Goal: Task Accomplishment & Management: Use online tool/utility

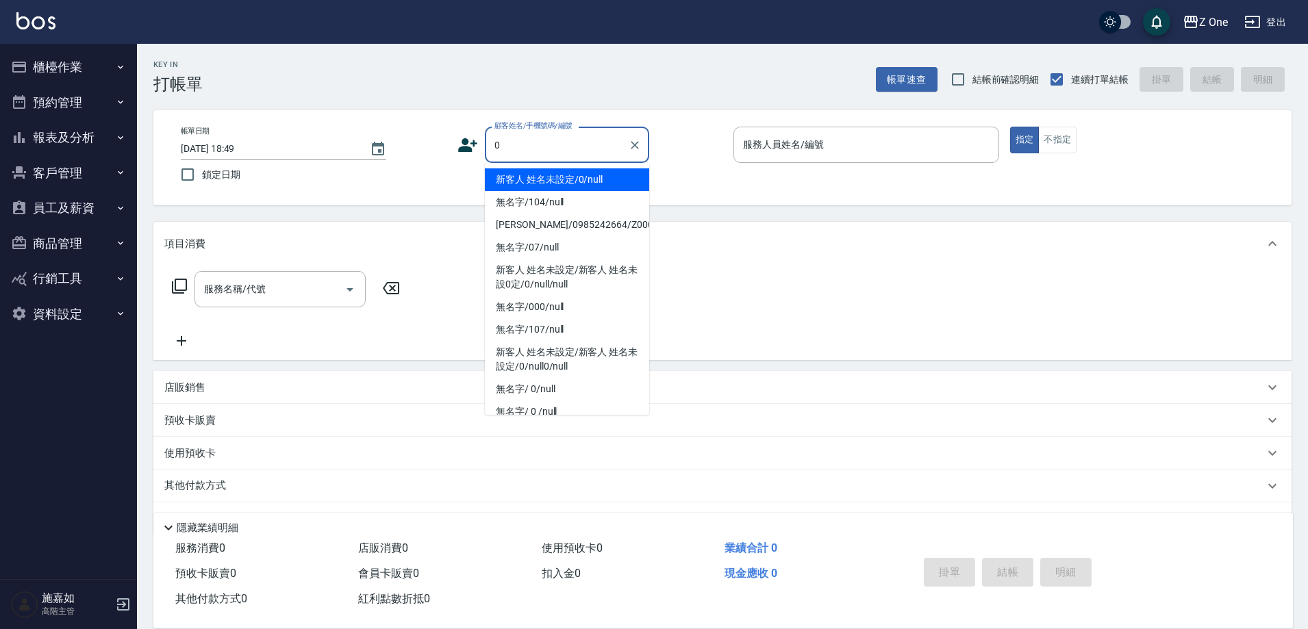
type input "新客人 姓名未設定/0/null"
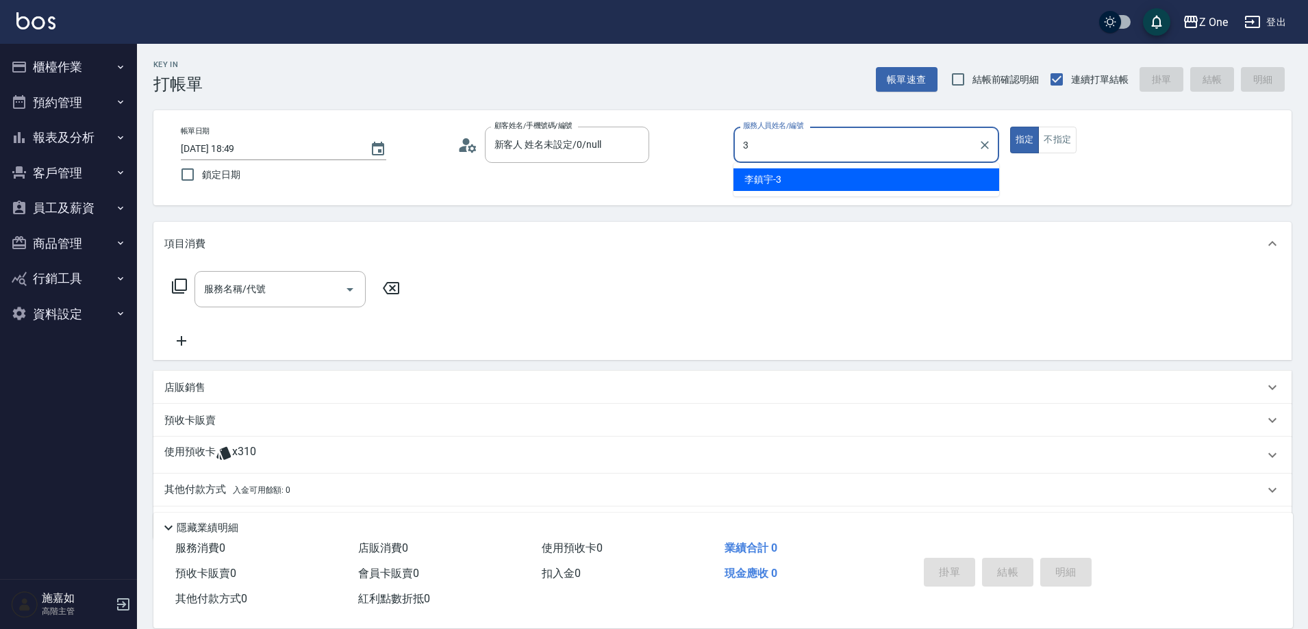
type input "[PERSON_NAME]-3"
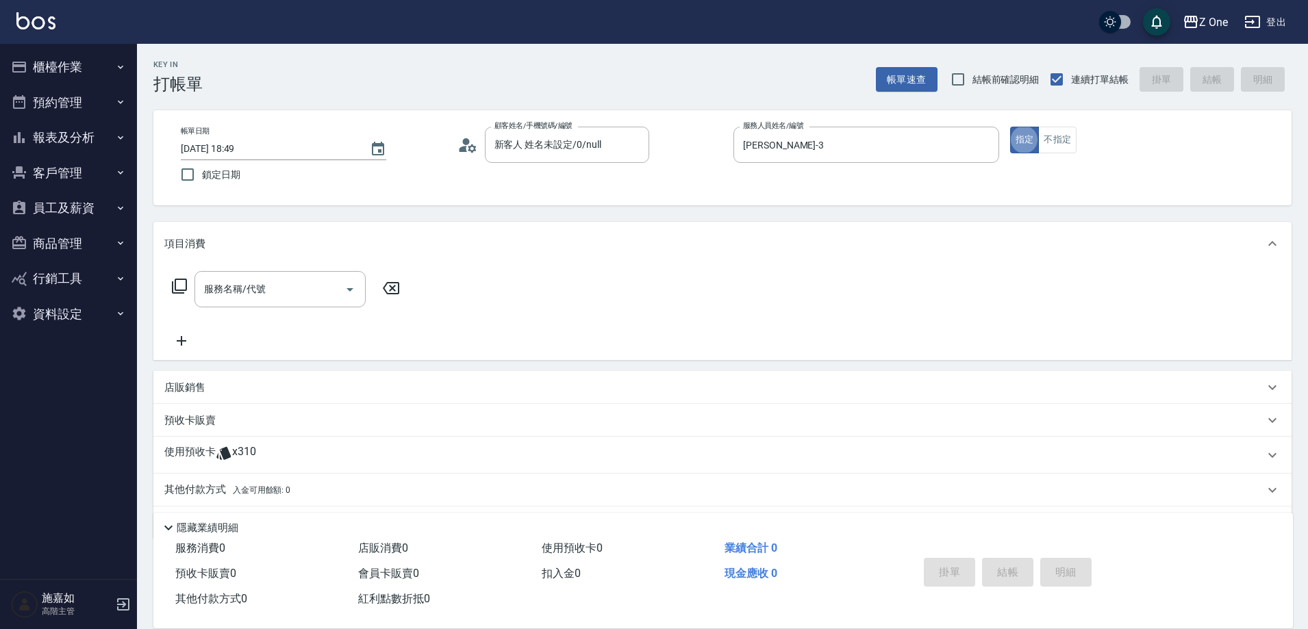
type button "true"
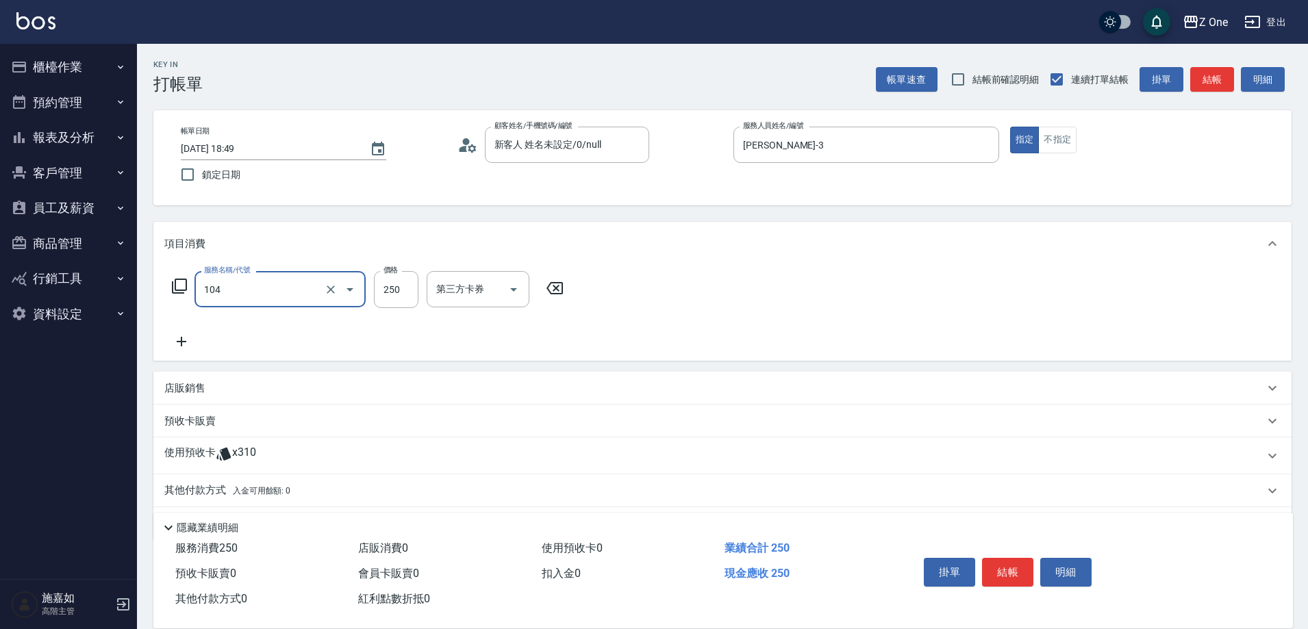
type input "洗髮$250(104)"
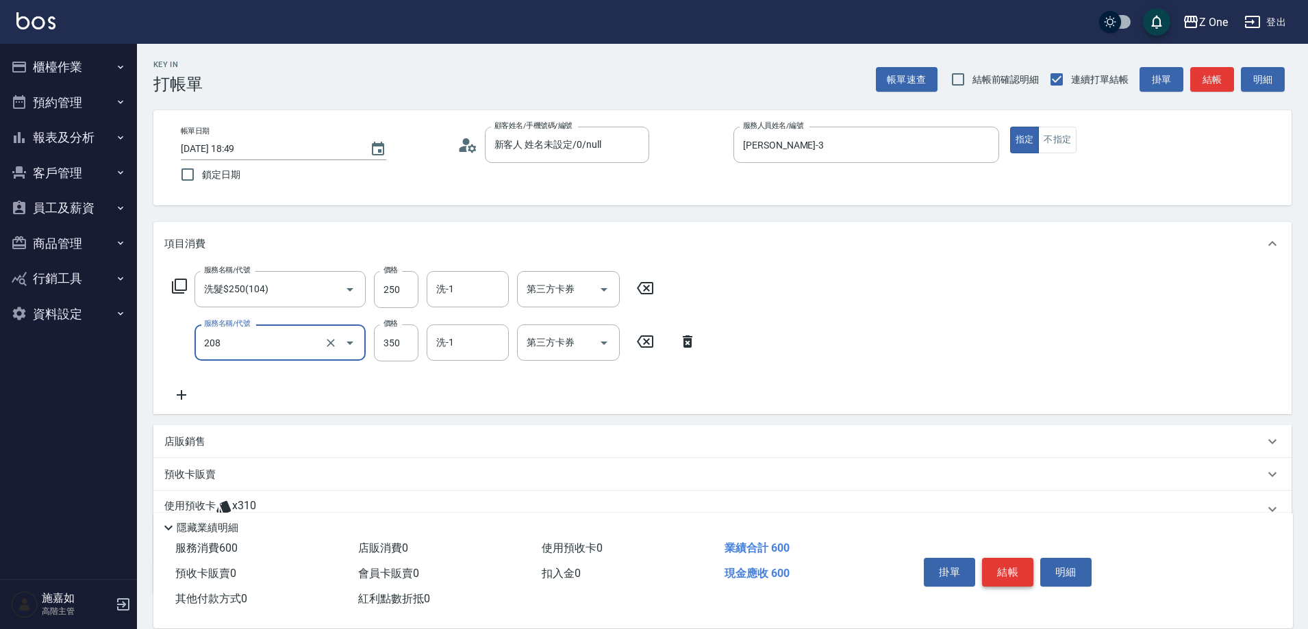
type input "剪髮$350(208)"
click at [1010, 560] on button "結帳" at bounding box center [1007, 572] width 51 height 29
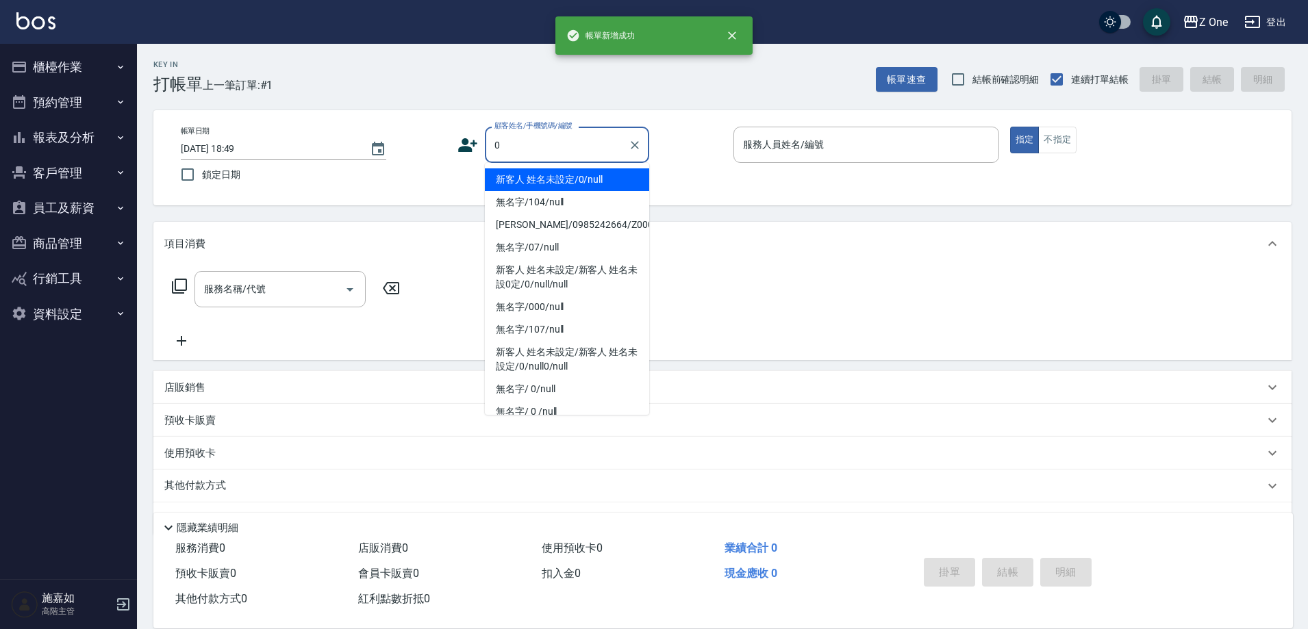
type input "新客人 姓名未設定/0/null"
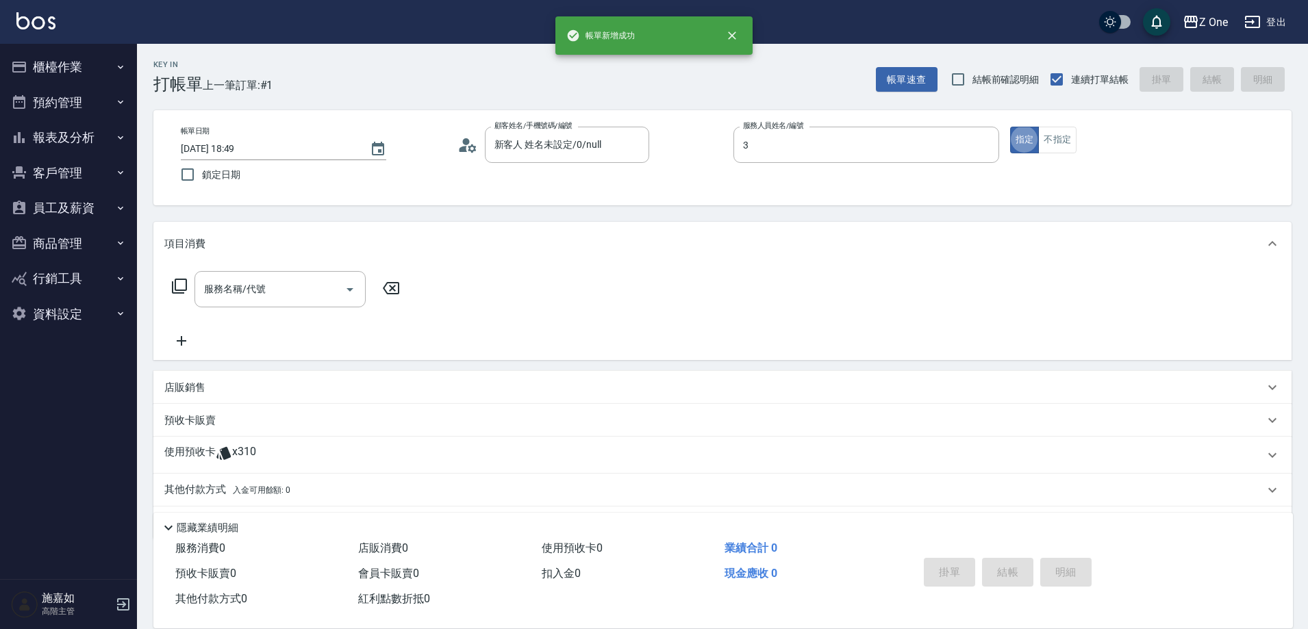
type input "[PERSON_NAME]-3"
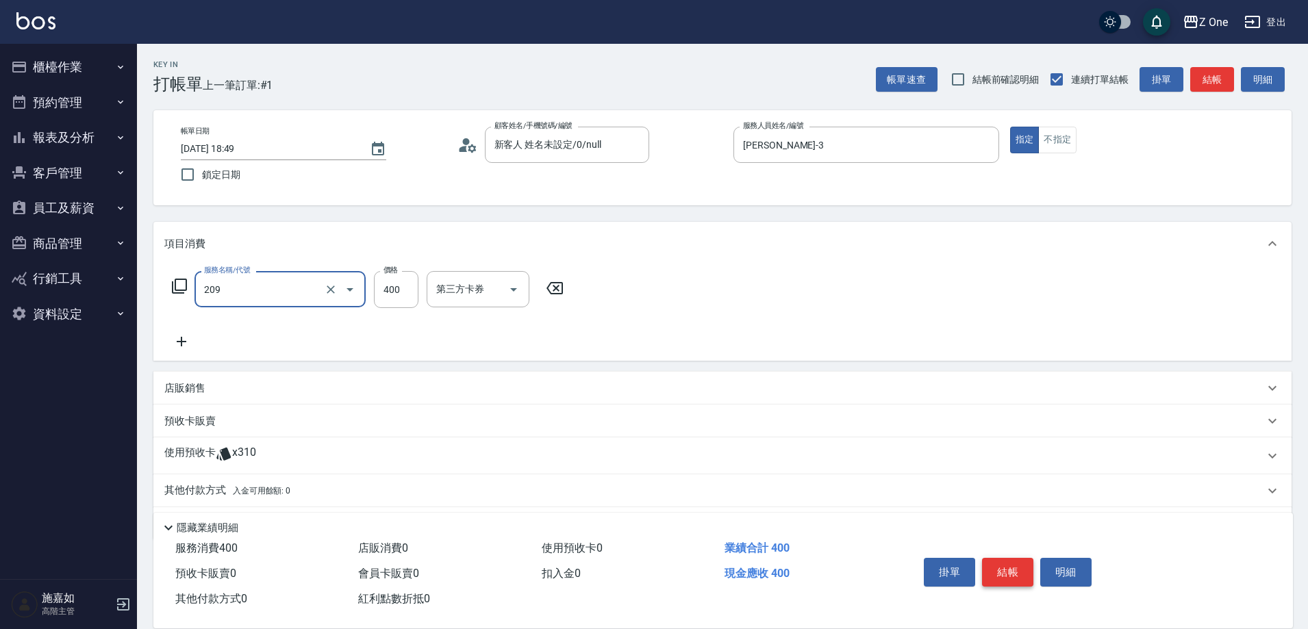
type input "剪髮$400(209)"
type input "500"
click at [1010, 560] on button "結帳" at bounding box center [1007, 572] width 51 height 29
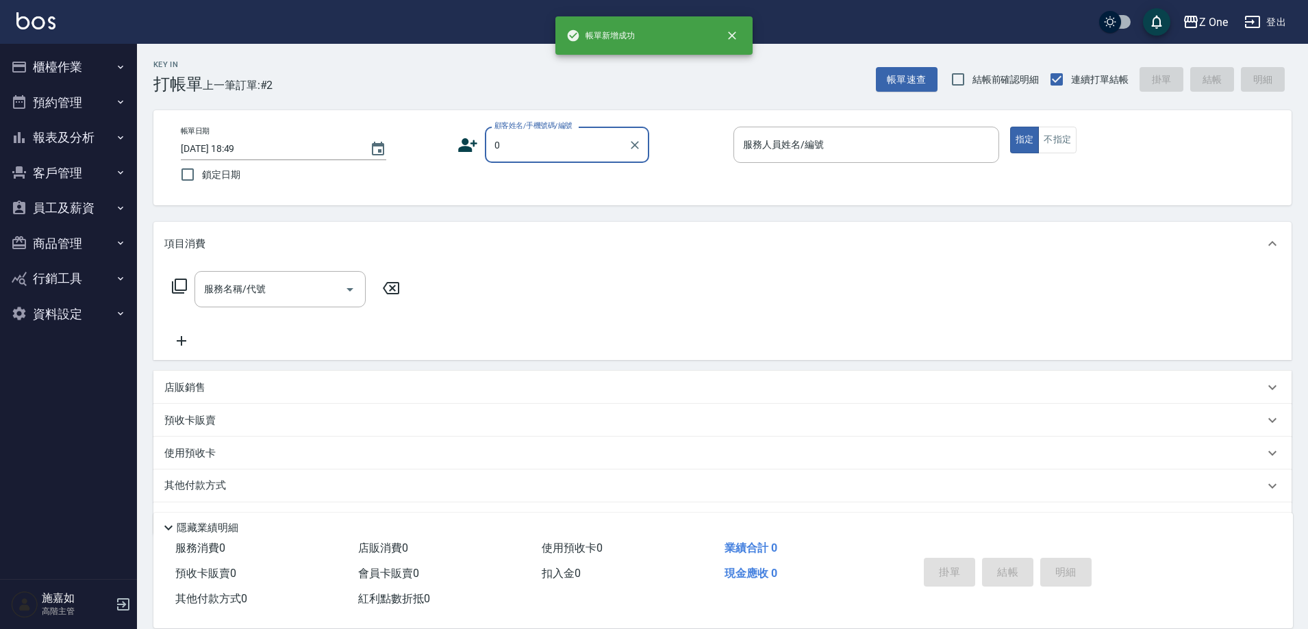
type input "新客人 姓名未設定/0/null"
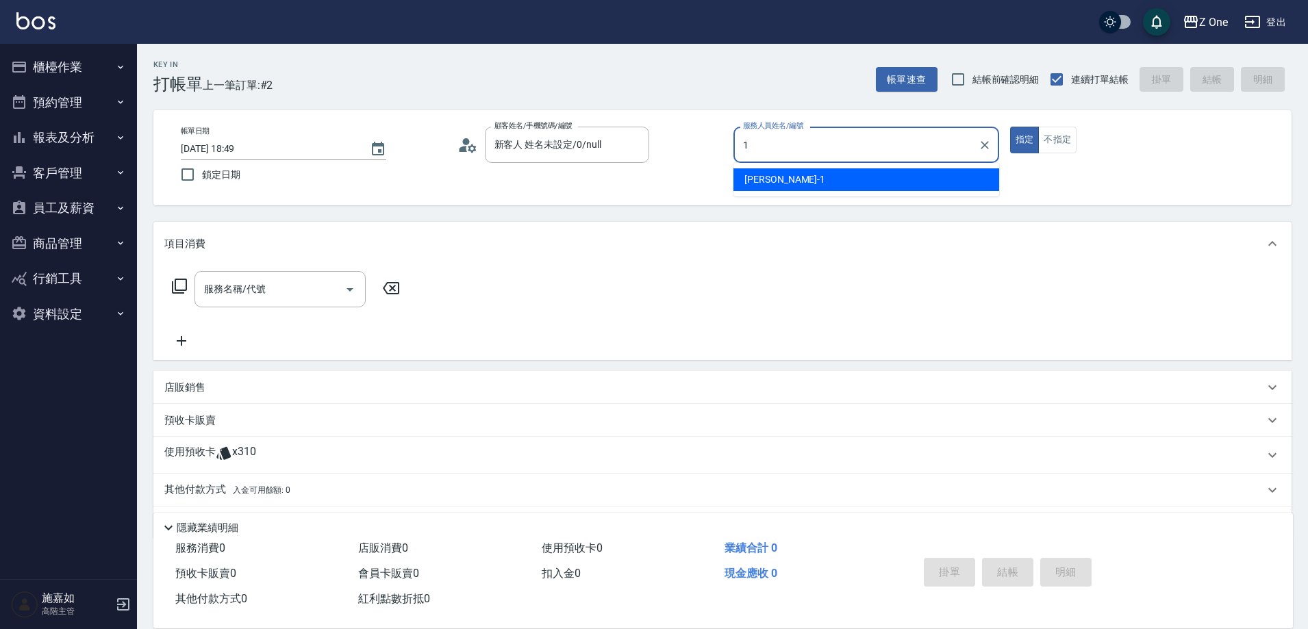
type input "[PERSON_NAME]-1"
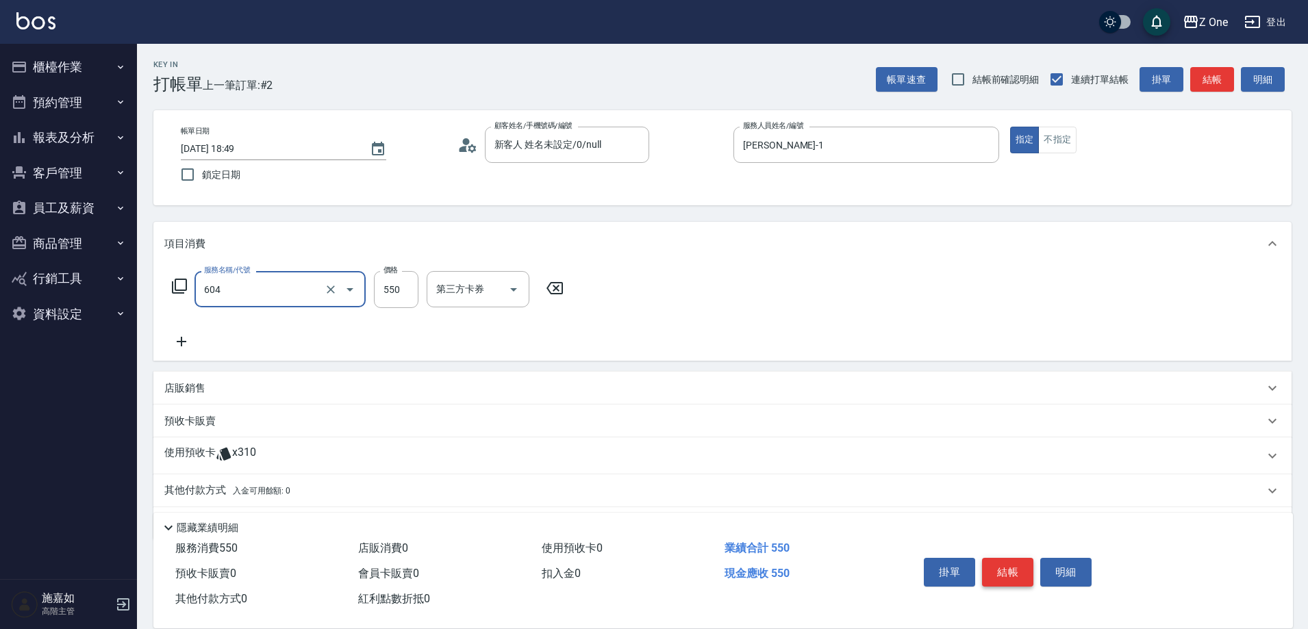
type input "Spa$550(604)"
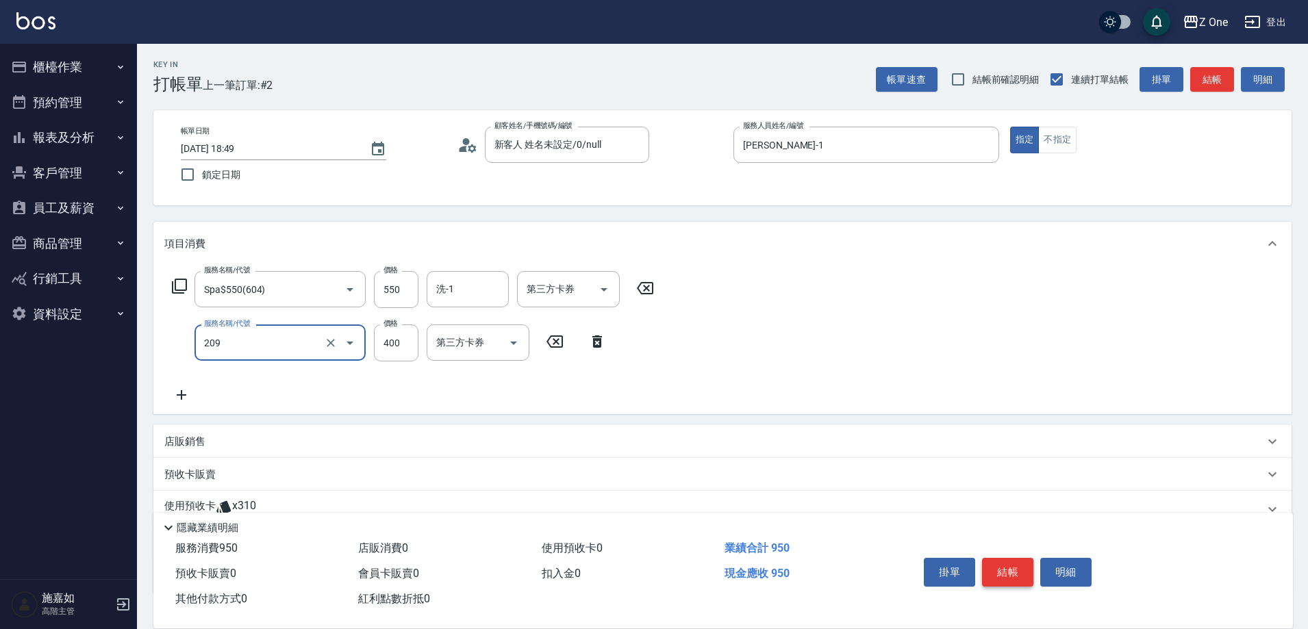
type input "剪髮$400(209)"
type input "500"
click at [1010, 560] on button "結帳" at bounding box center [1007, 572] width 51 height 29
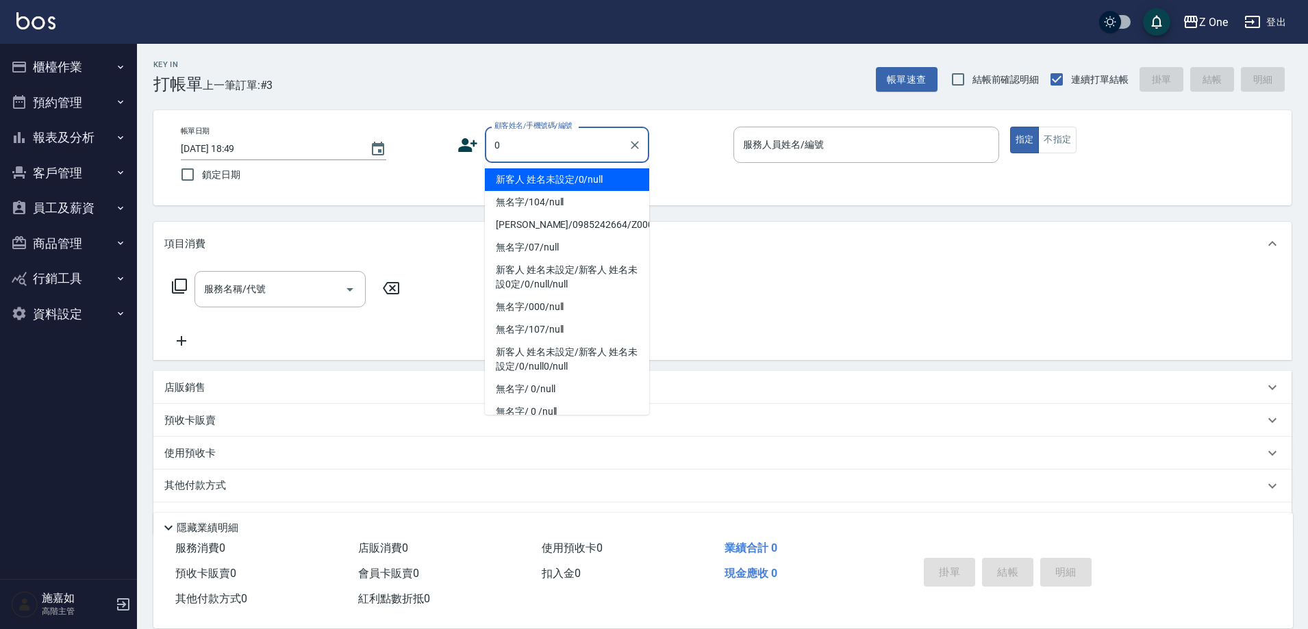
type input "新客人 姓名未設定/0/null"
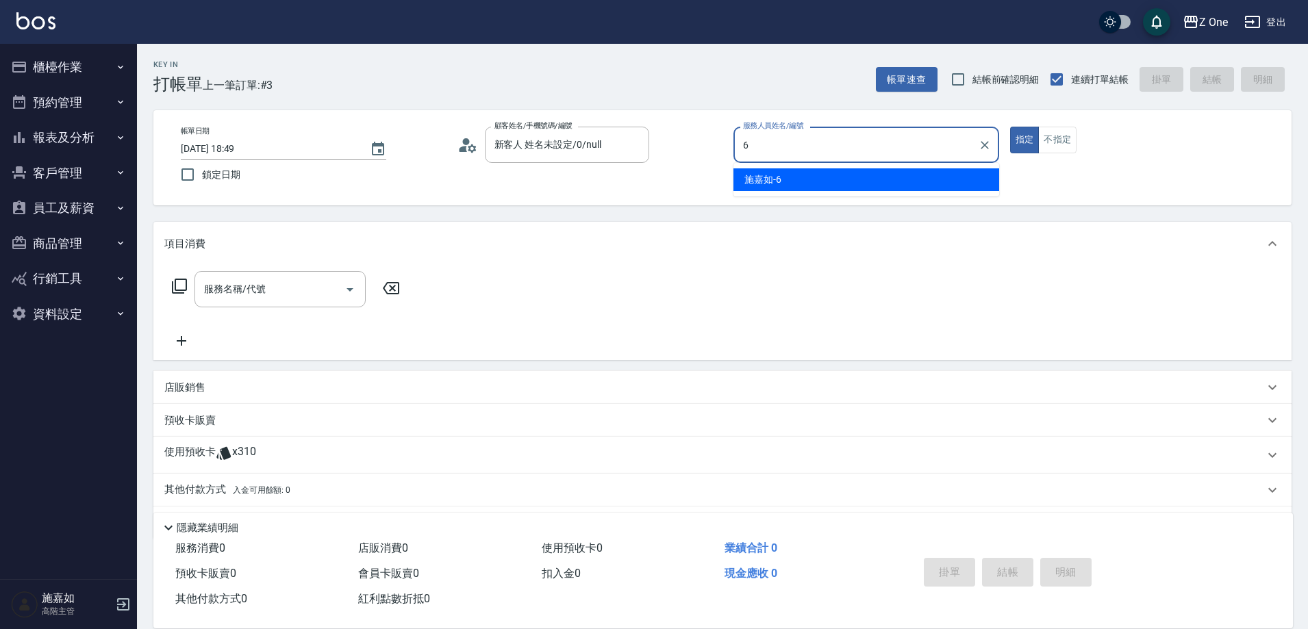
type input "[PERSON_NAME]-6"
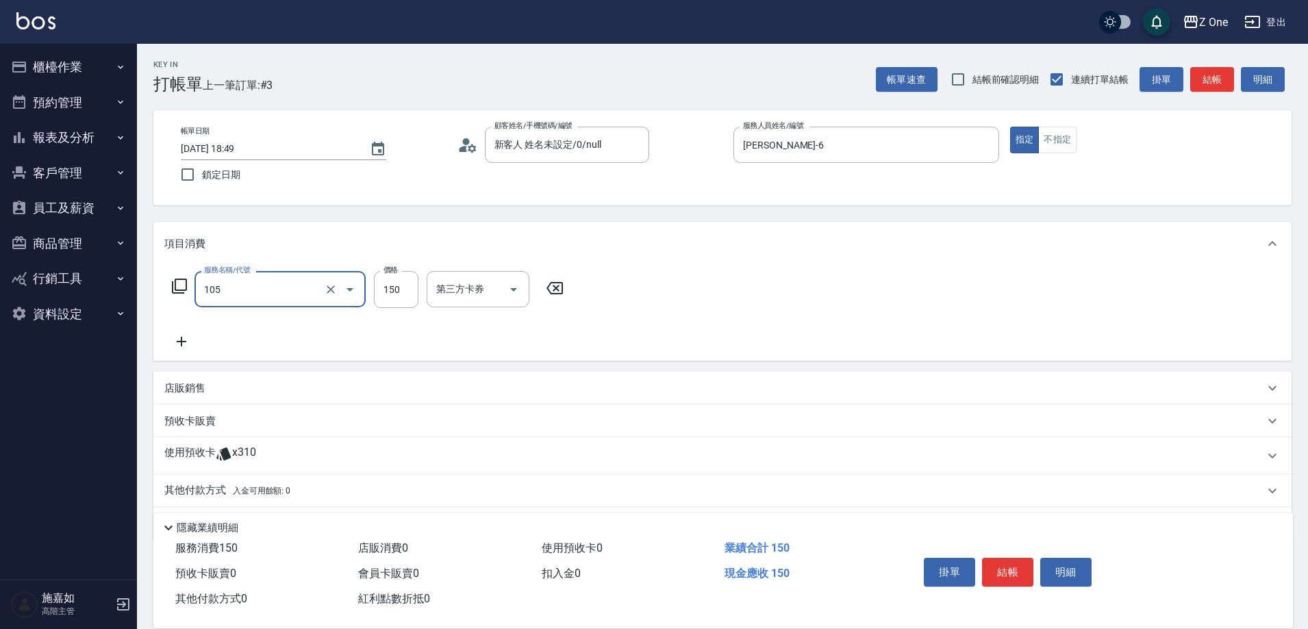
type input "洗髮$150(105)"
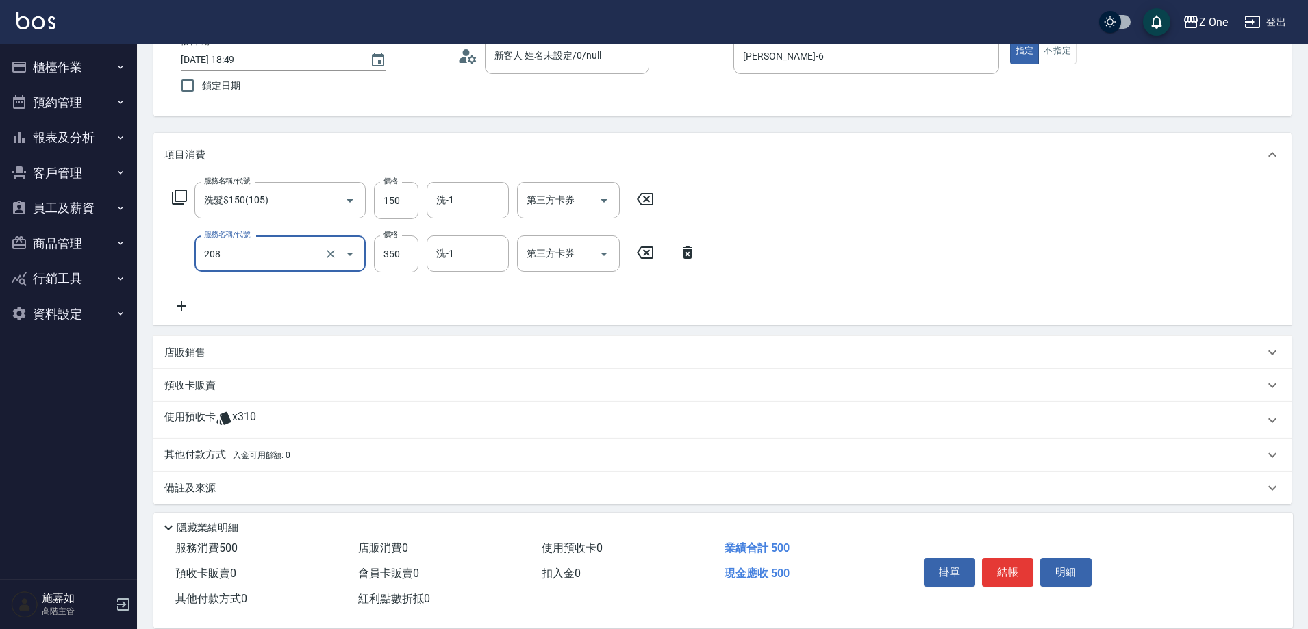
scroll to position [96, 0]
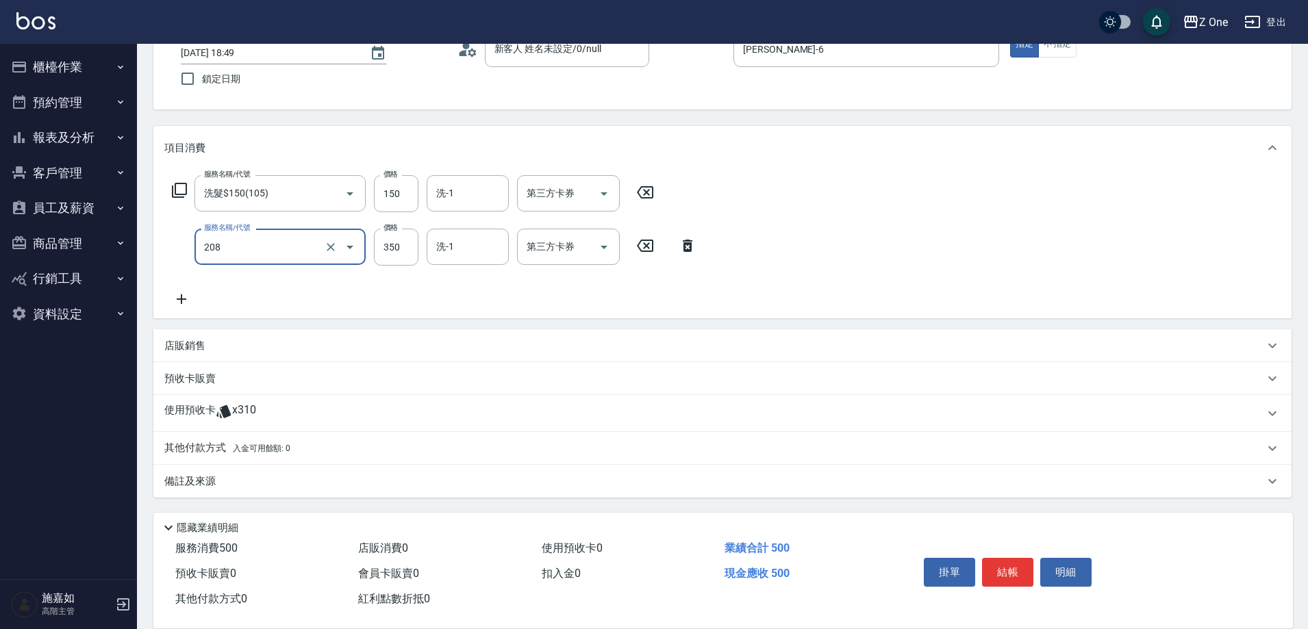
type input "剪髮$350(208)"
click at [197, 449] on p "其他付款方式 入金可用餘額: 0" at bounding box center [227, 448] width 126 height 15
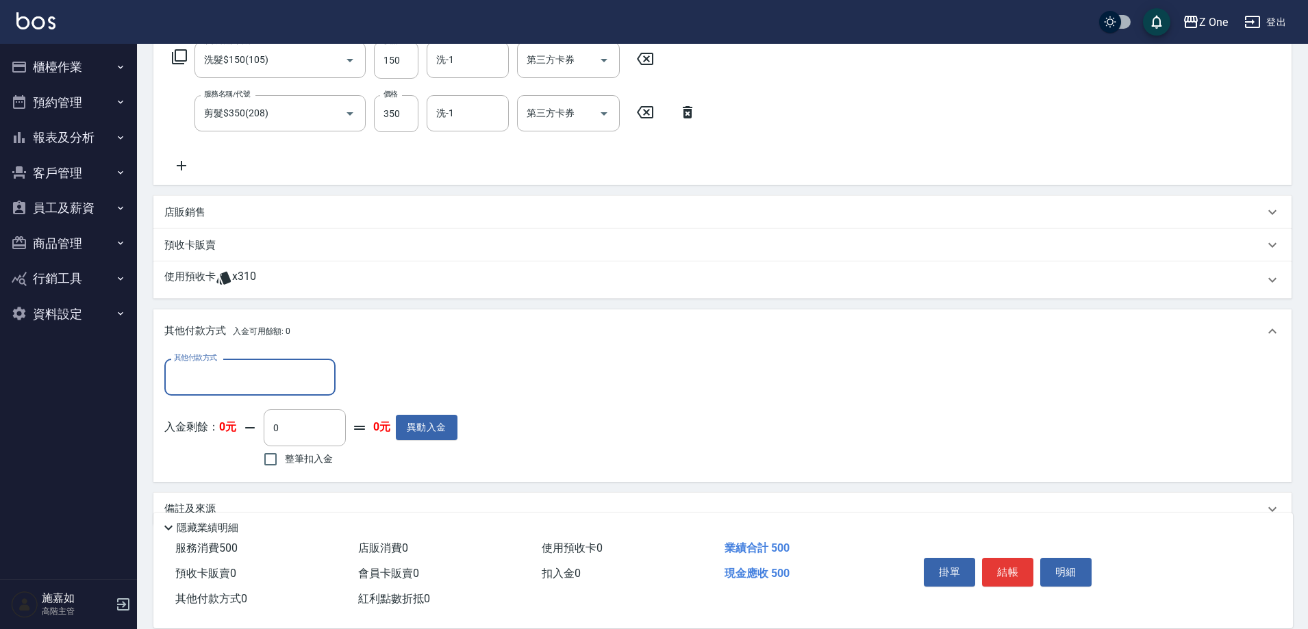
scroll to position [233, 0]
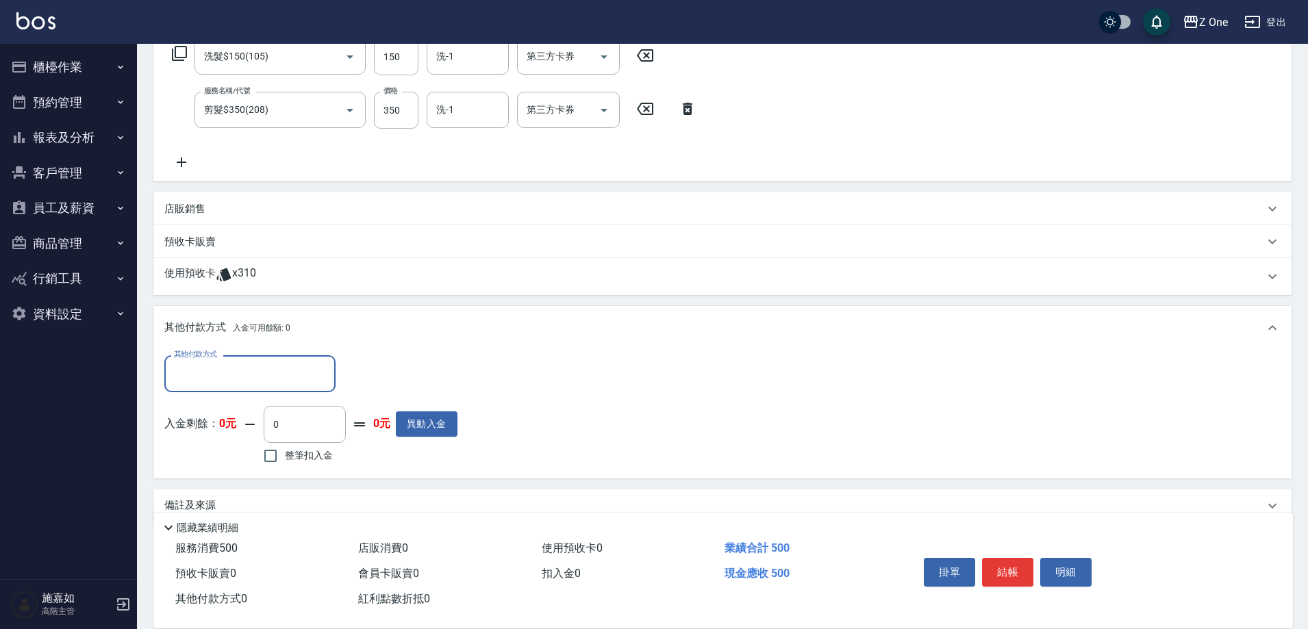
click at [212, 374] on input "其他付款方式" at bounding box center [249, 374] width 159 height 24
click at [217, 459] on span "信用卡" at bounding box center [249, 454] width 171 height 23
type input "信用卡"
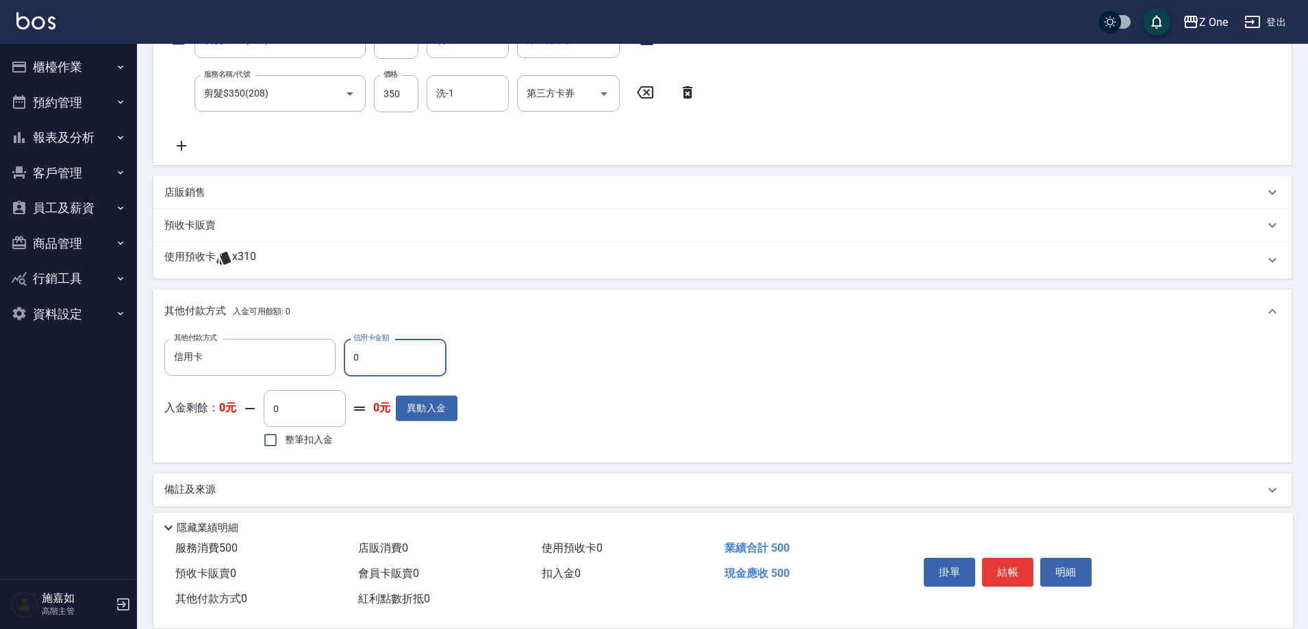
scroll to position [258, 0]
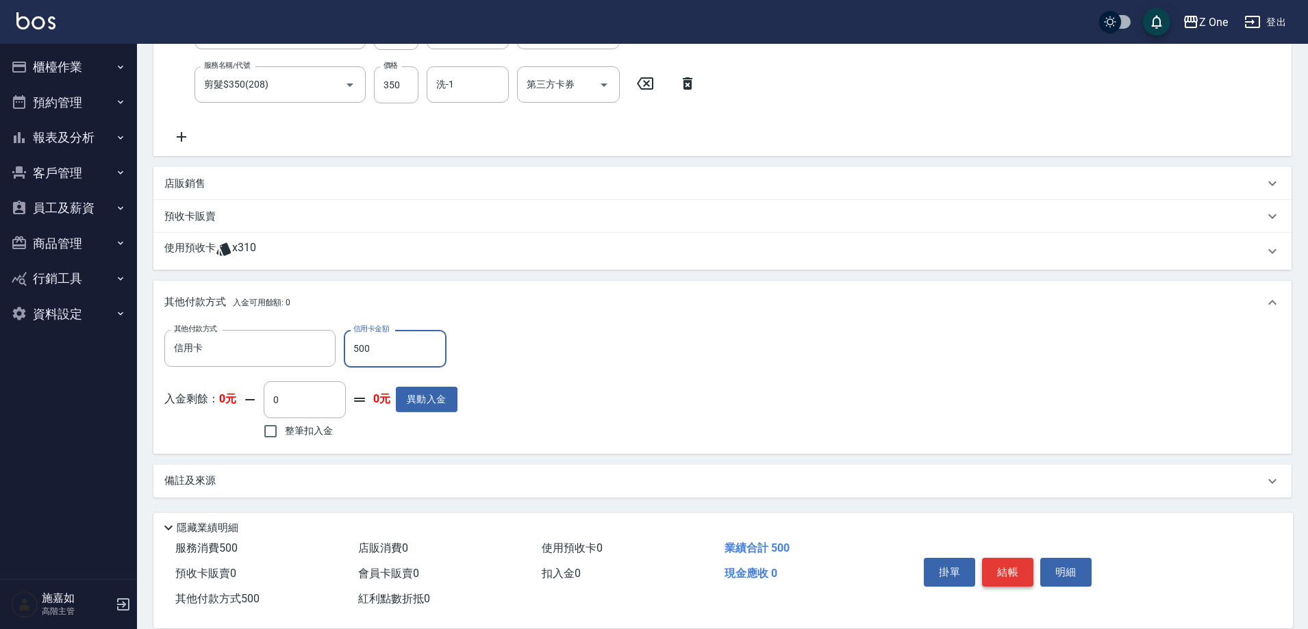
type input "500"
click at [1010, 568] on button "結帳" at bounding box center [1007, 572] width 51 height 29
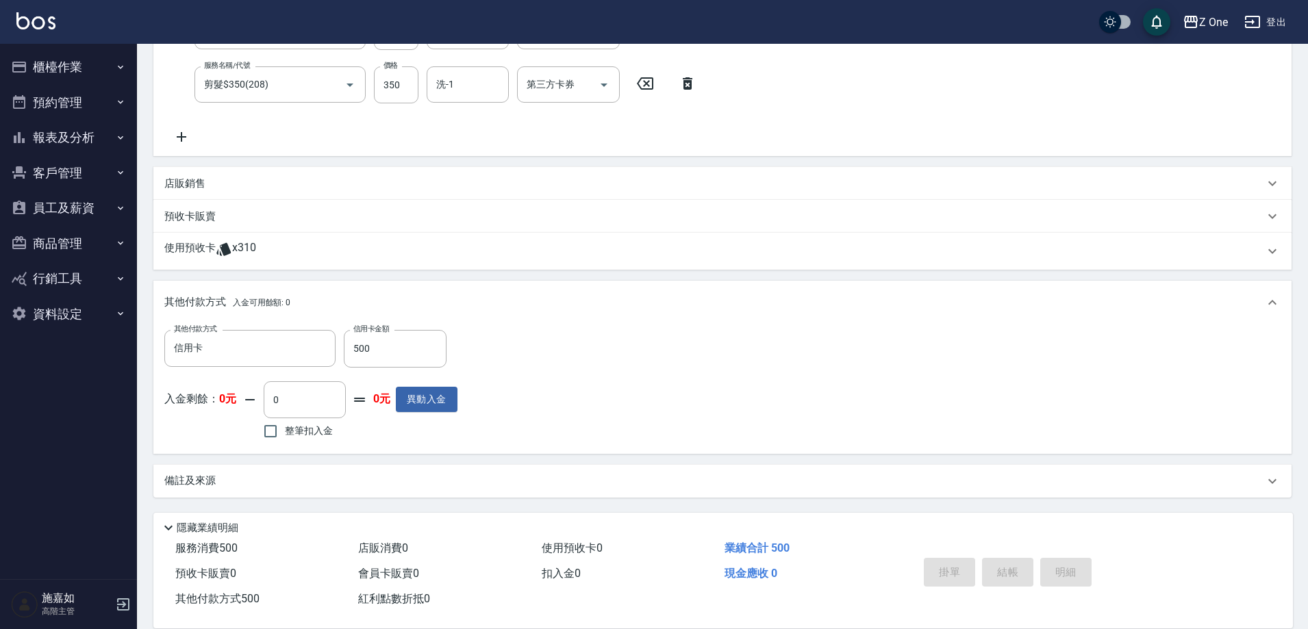
type input "[DATE] 18:50"
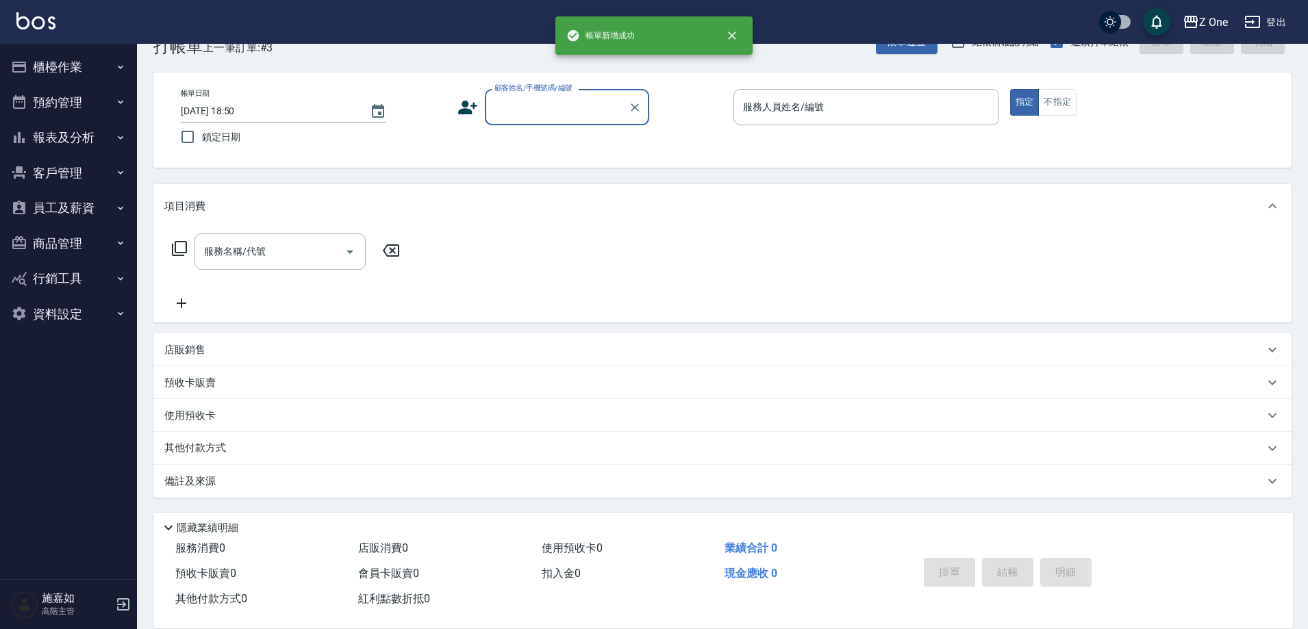
scroll to position [0, 0]
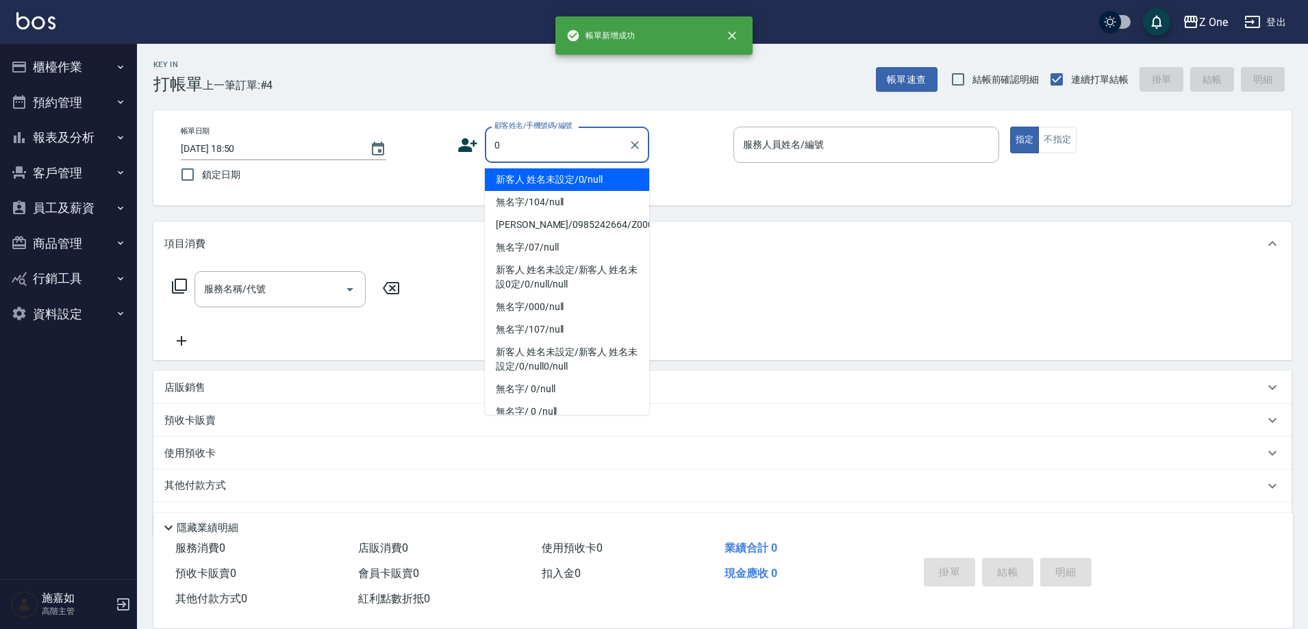
type input "新客人 姓名未設定/0/null"
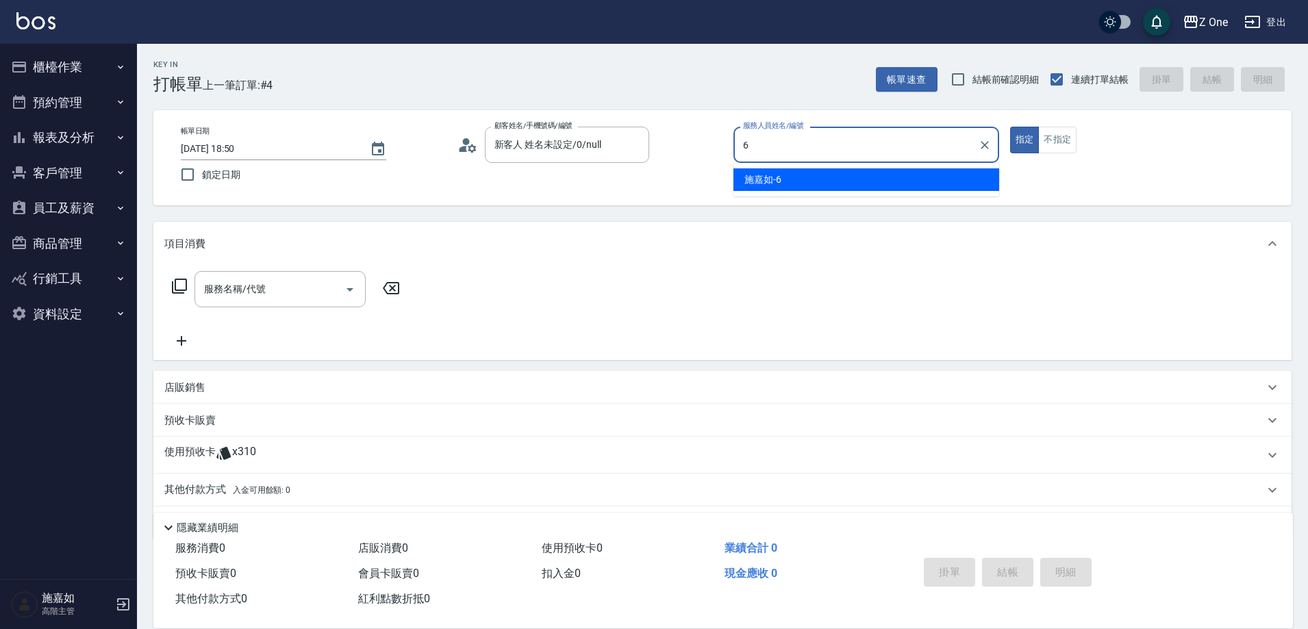
type input "[PERSON_NAME]-6"
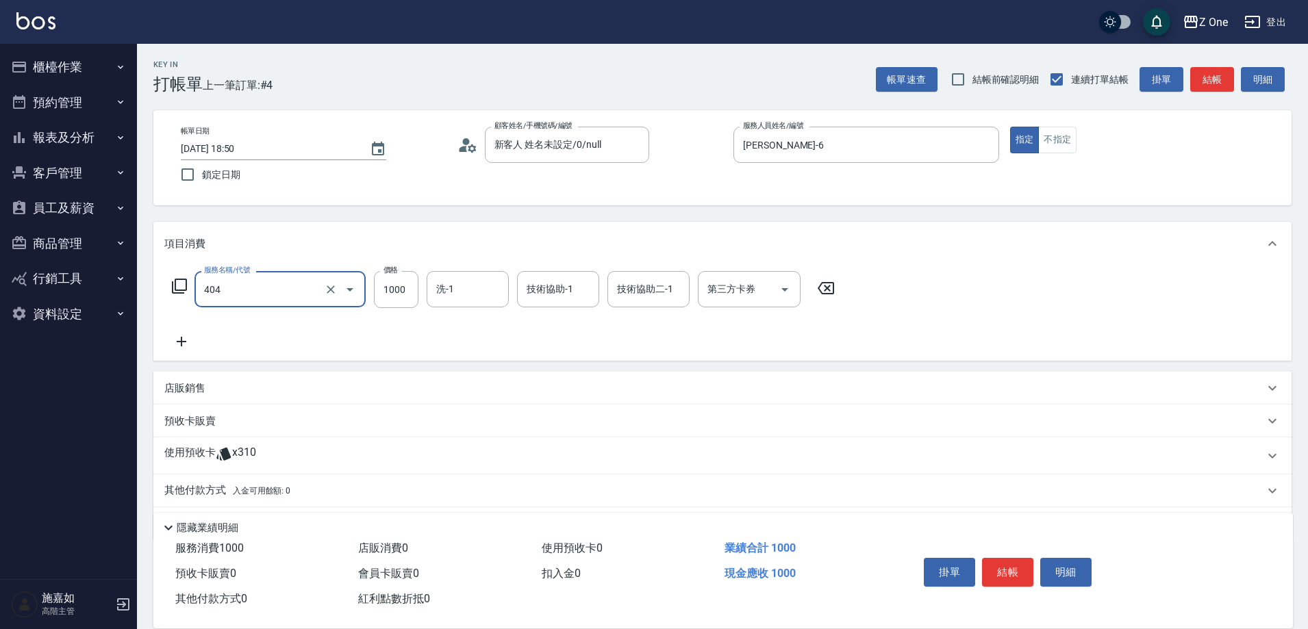
type input "染髮$1000(404)"
type input "2600"
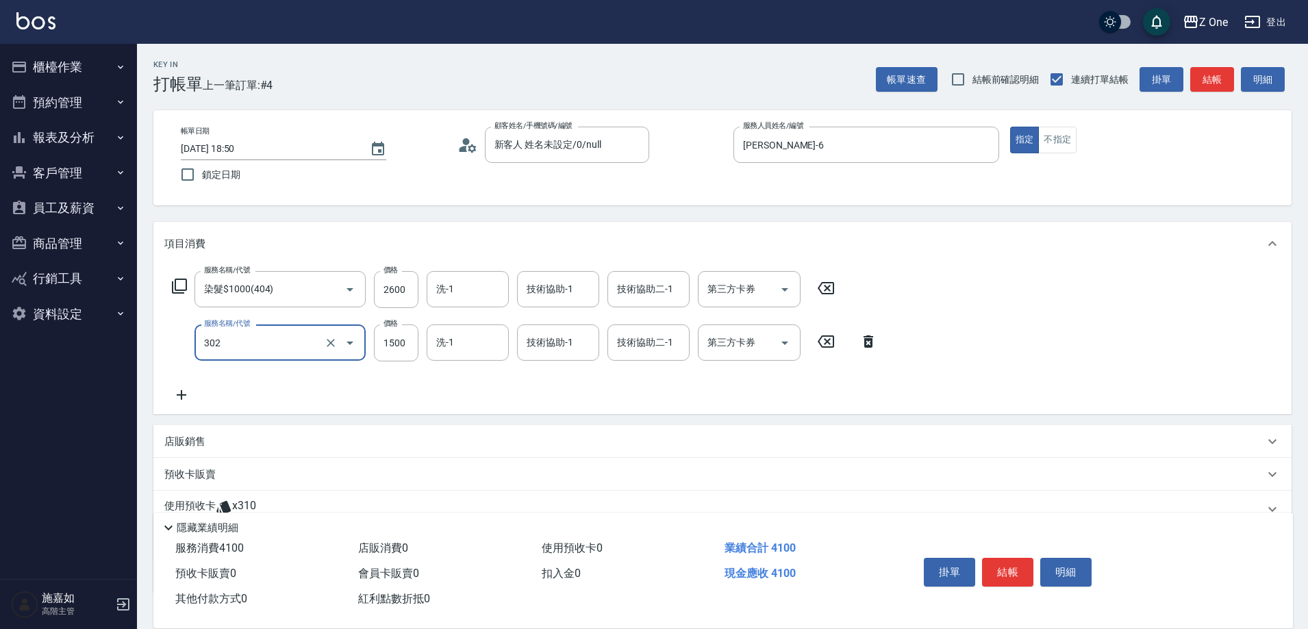
type input "燙髮$1500(302)"
type input "3000"
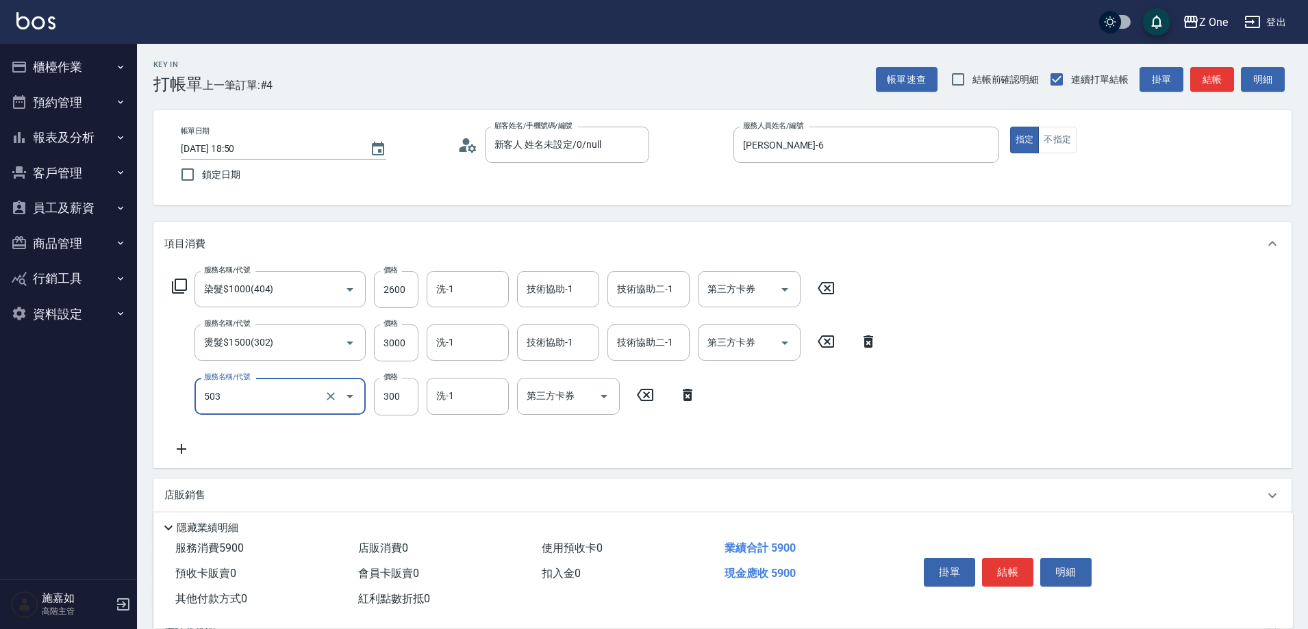
type input "護髮$300(503)"
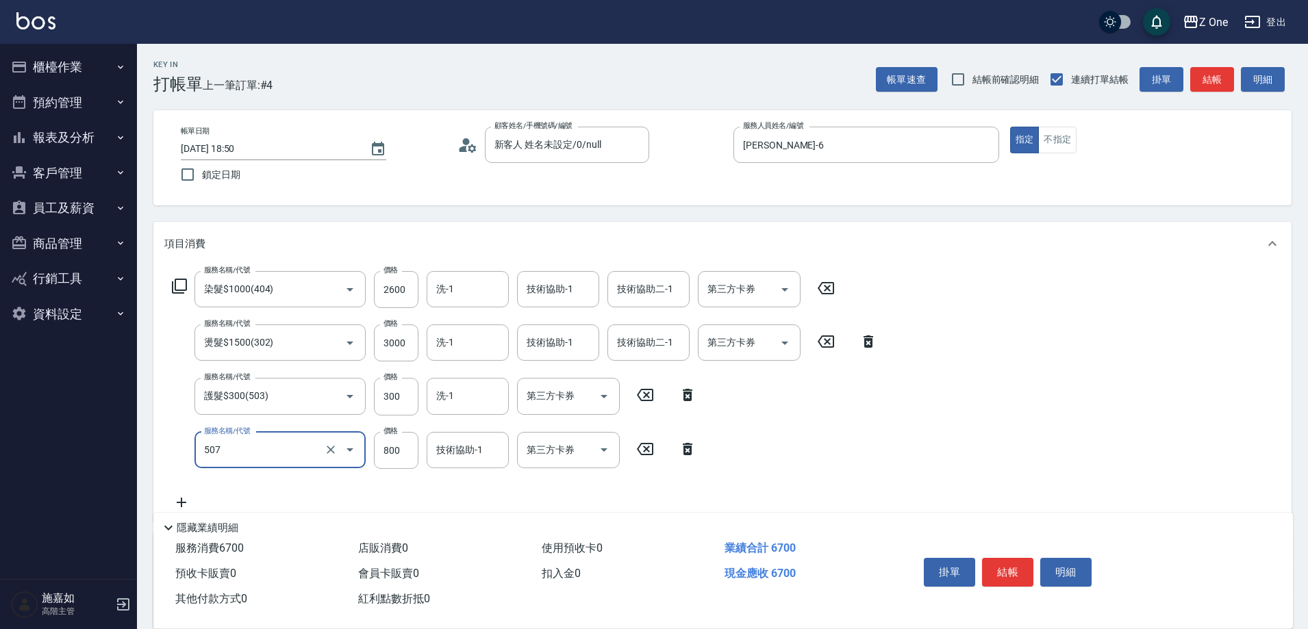
type input "朵拉$800(507)"
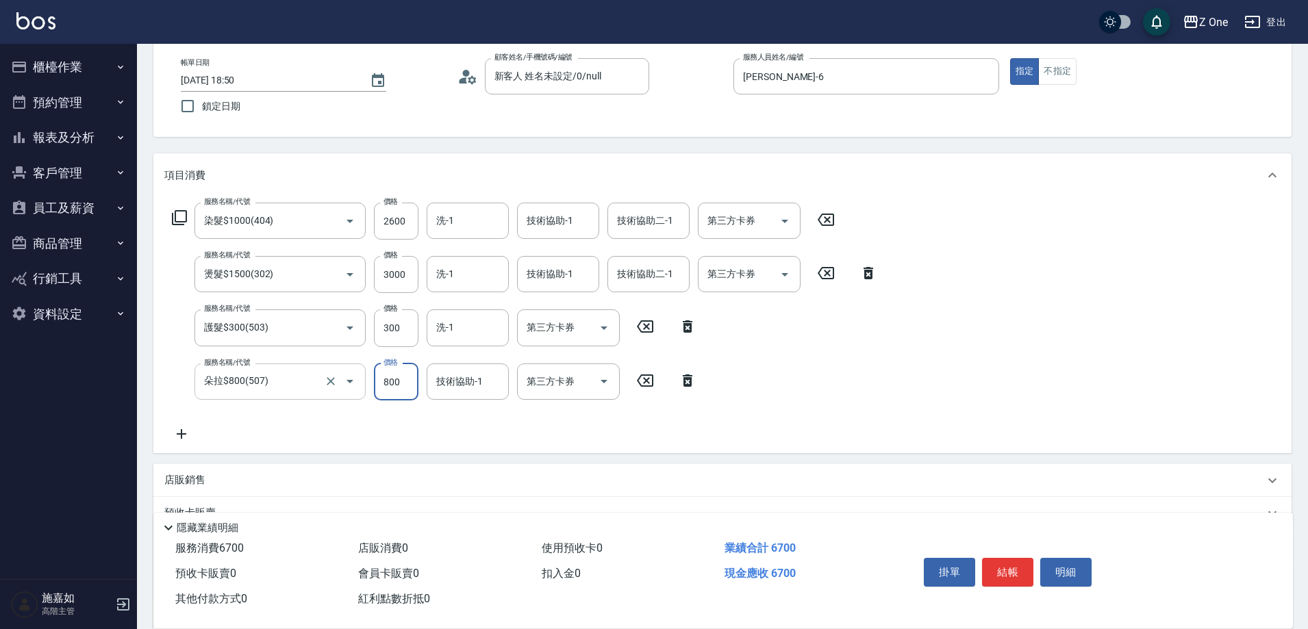
scroll to position [203, 0]
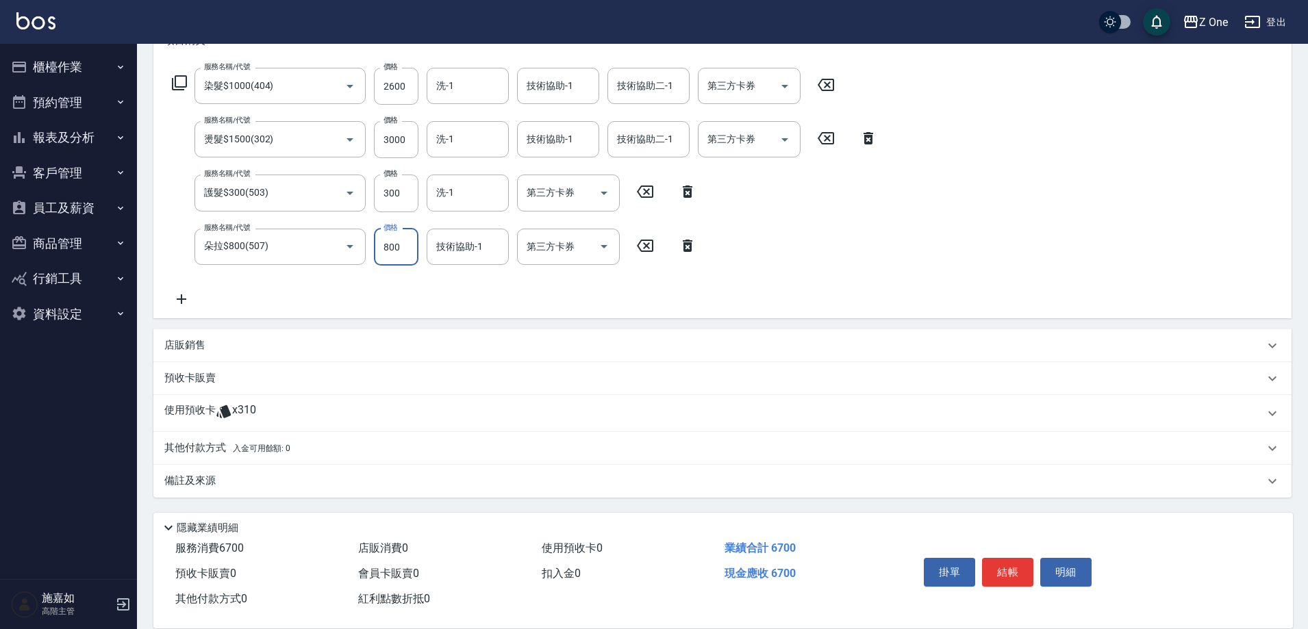
click at [207, 450] on p "其他付款方式 入金可用餘額: 0" at bounding box center [227, 448] width 126 height 15
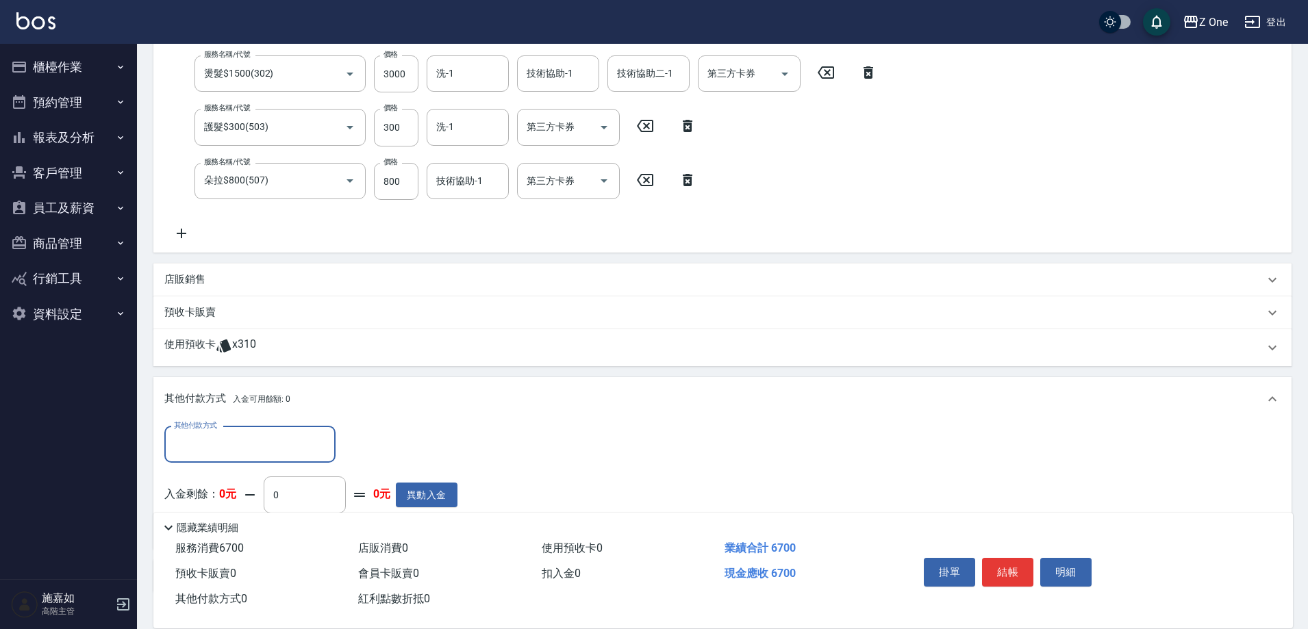
scroll to position [272, 0]
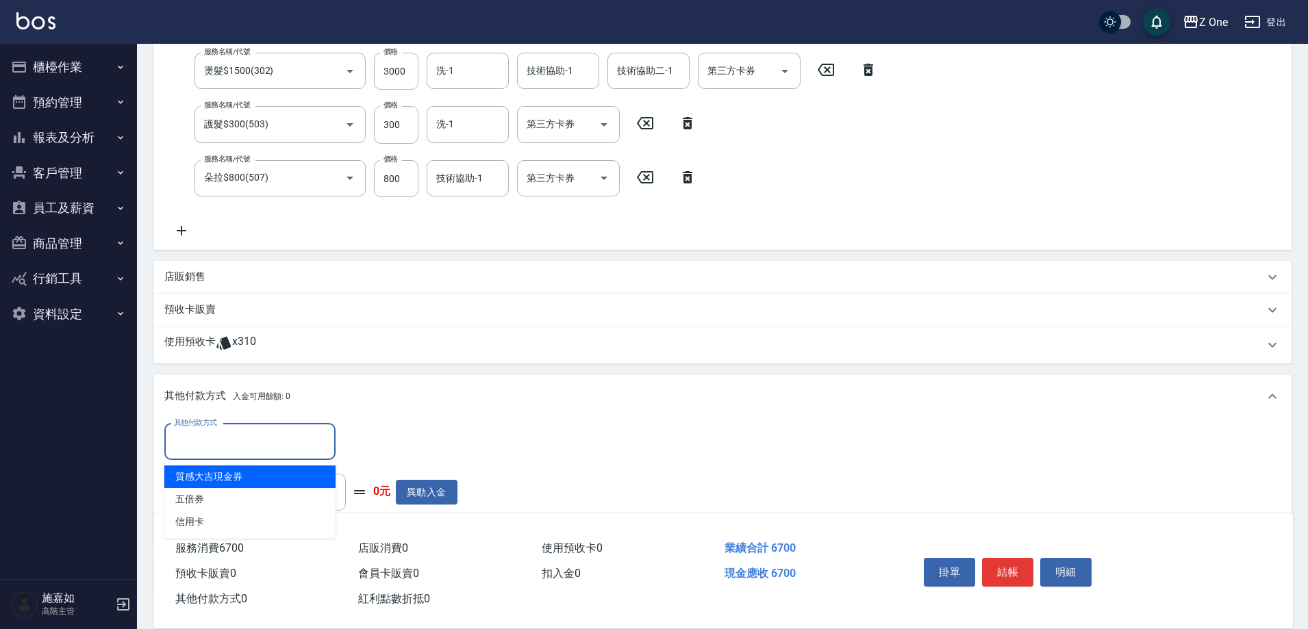
click at [222, 439] on input "其他付款方式" at bounding box center [249, 442] width 159 height 24
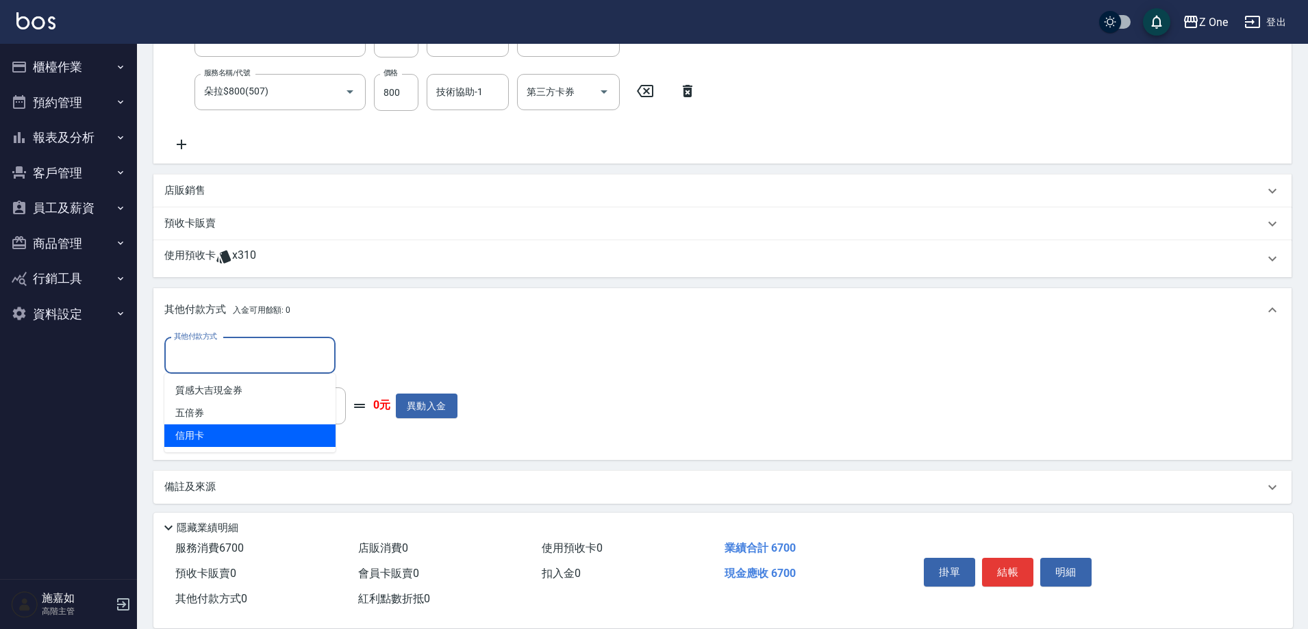
scroll to position [364, 0]
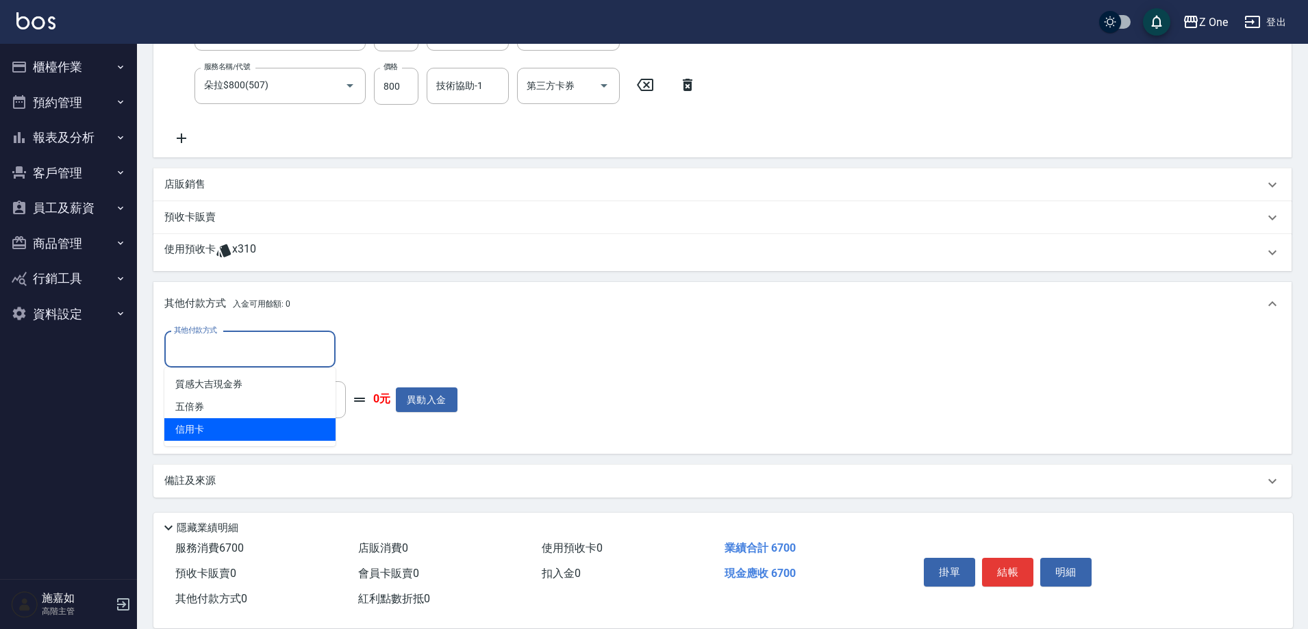
click at [231, 429] on span "信用卡" at bounding box center [249, 429] width 171 height 23
type input "信用卡"
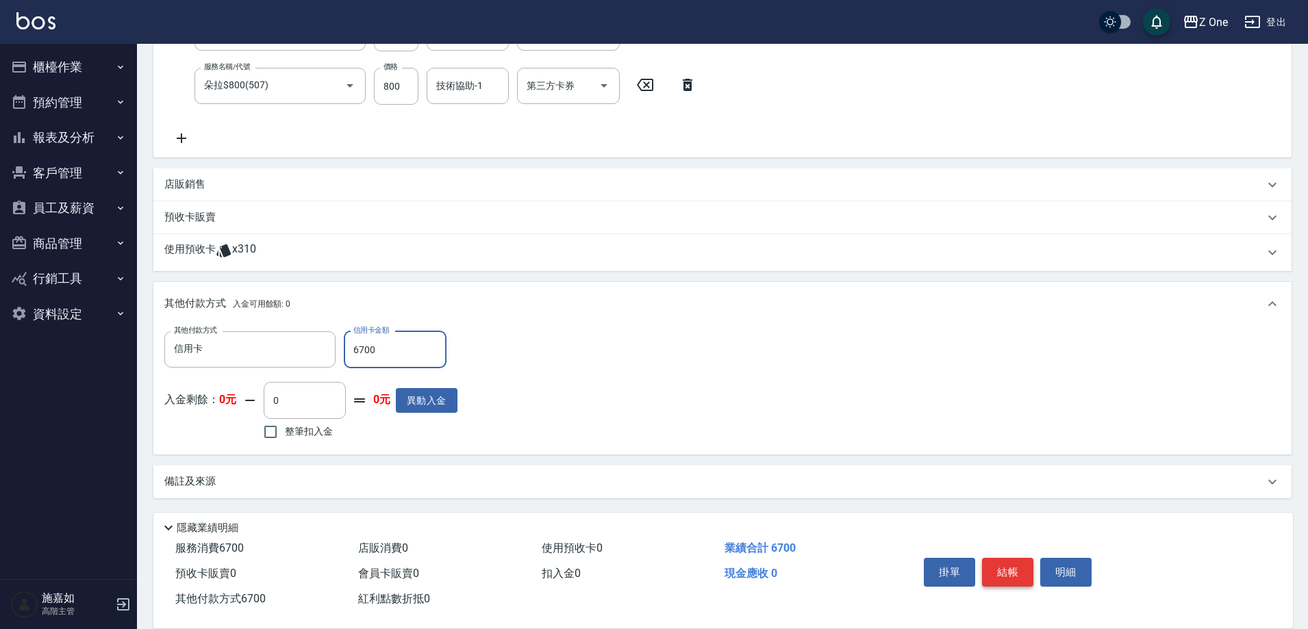
type input "6700"
click at [1012, 569] on button "結帳" at bounding box center [1007, 572] width 51 height 29
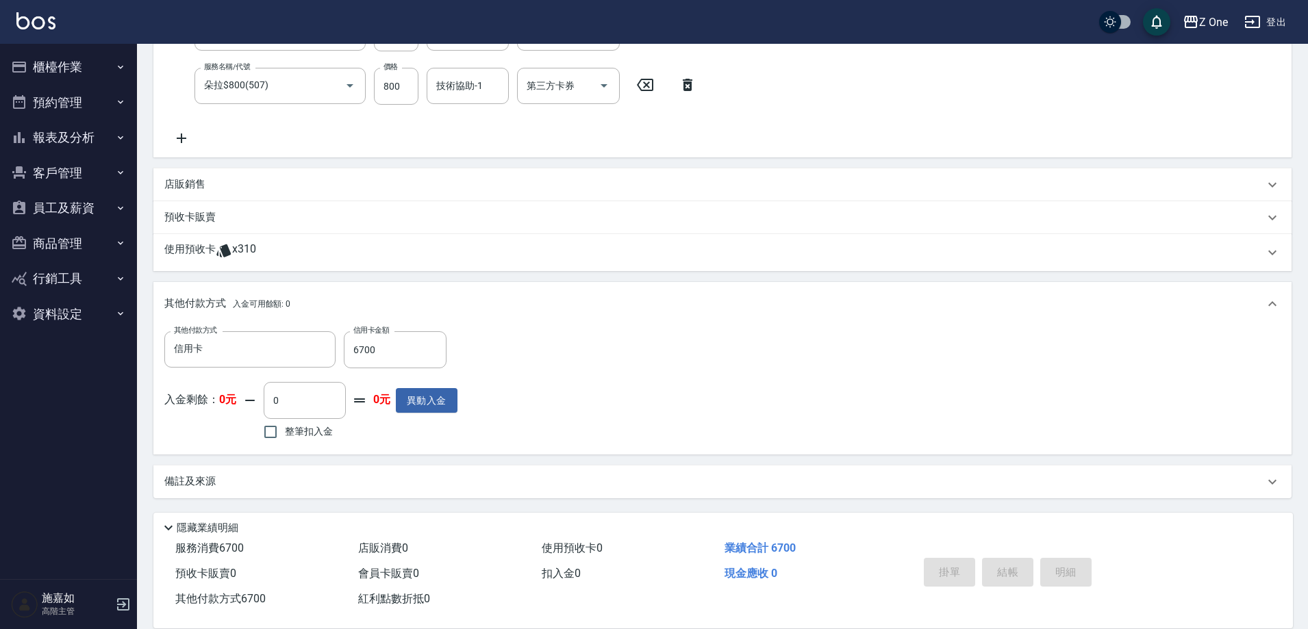
type input "[DATE] 18:51"
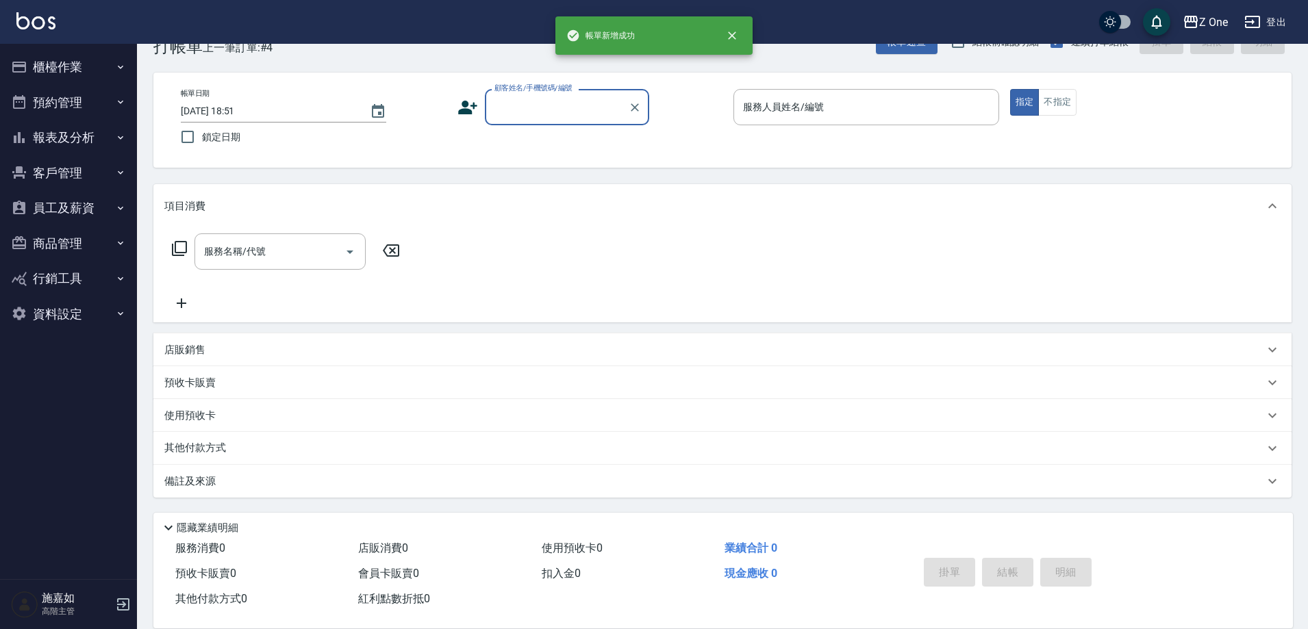
scroll to position [0, 0]
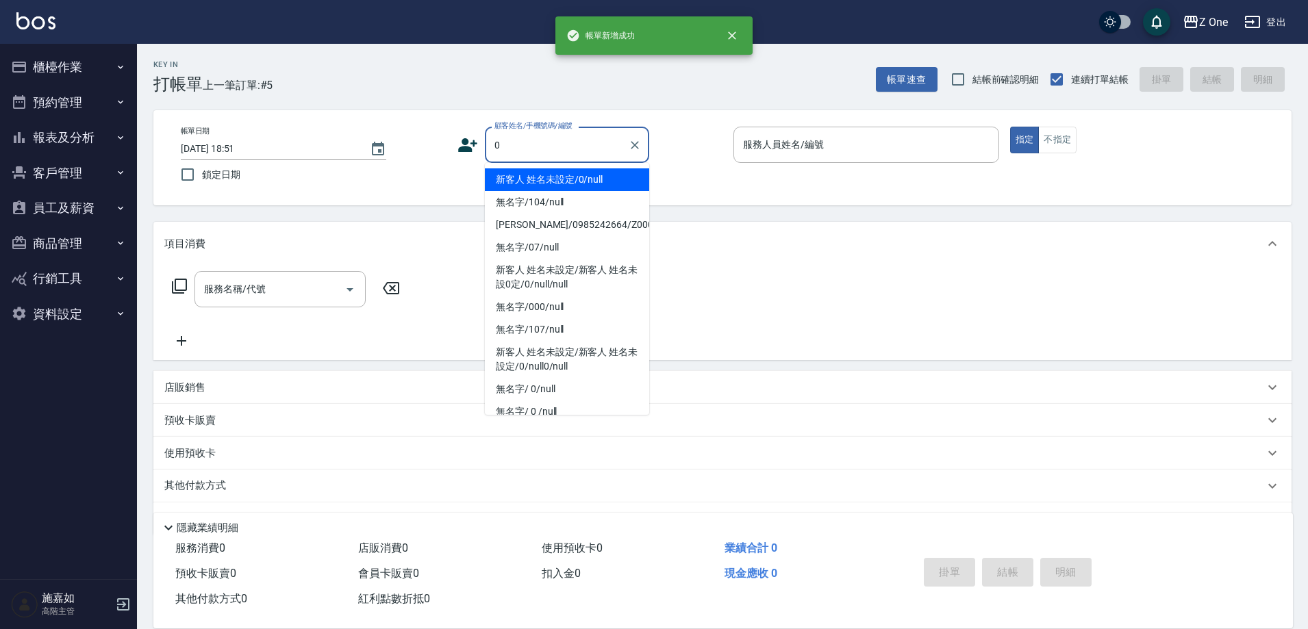
type input "新客人 姓名未設定/0/null"
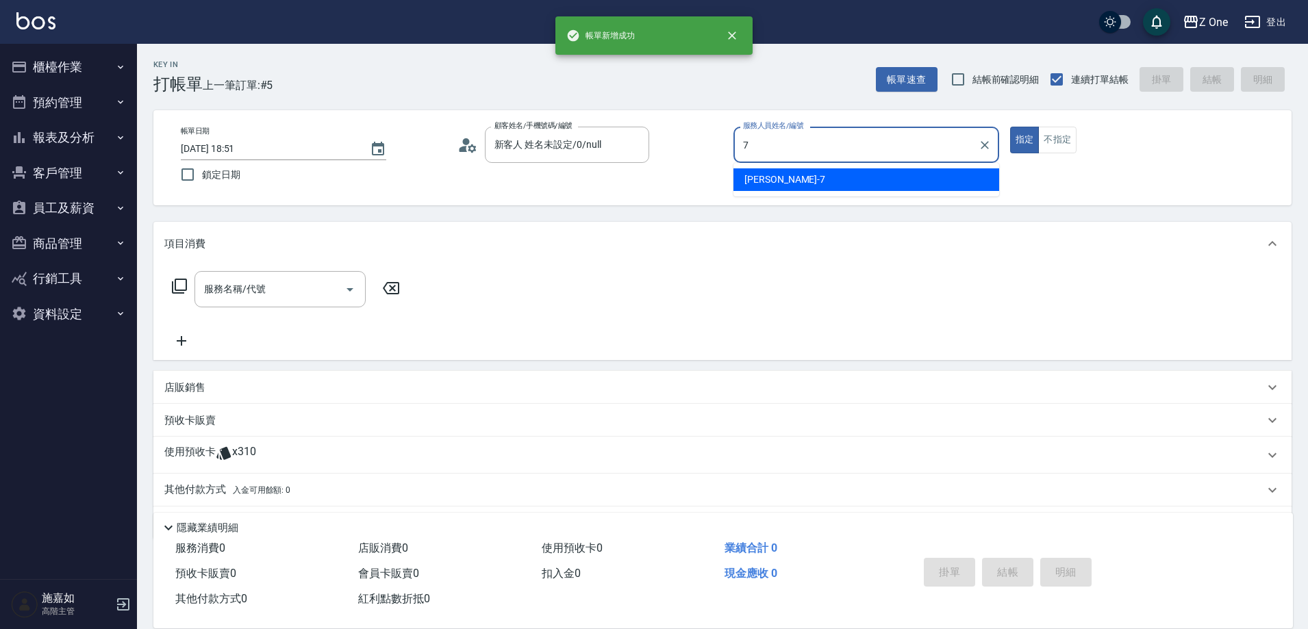
type input "[PERSON_NAME]-7"
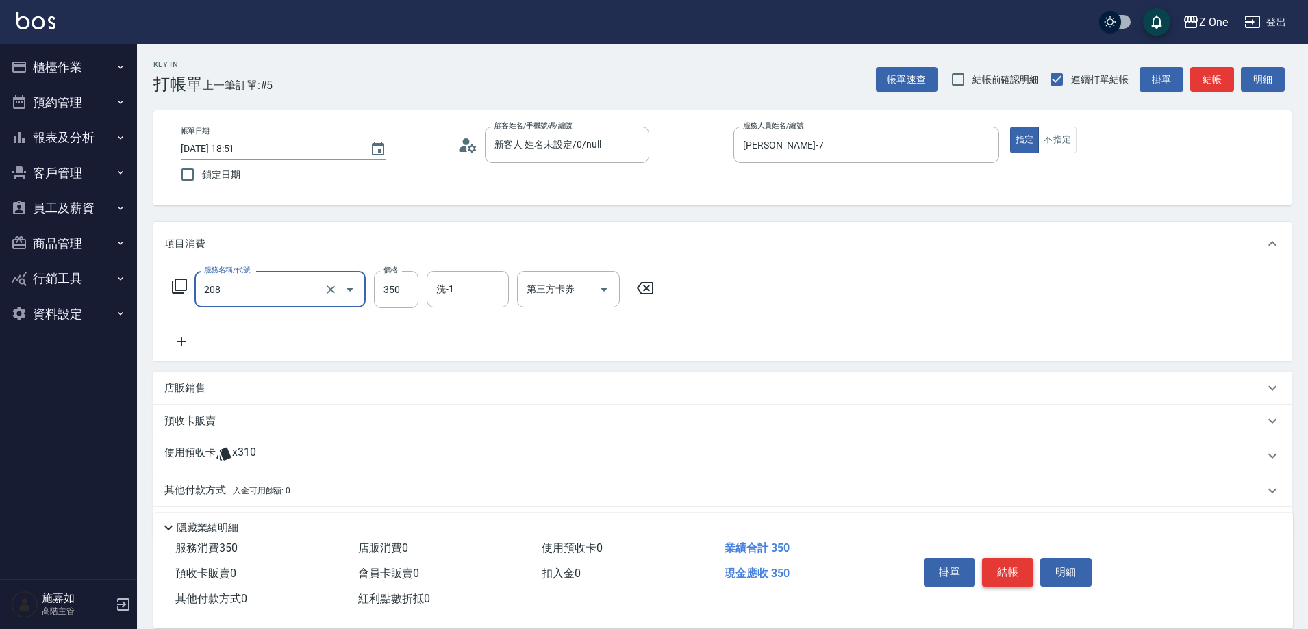
type input "剪髮$350(208)"
click at [1012, 569] on button "結帳" at bounding box center [1007, 572] width 51 height 29
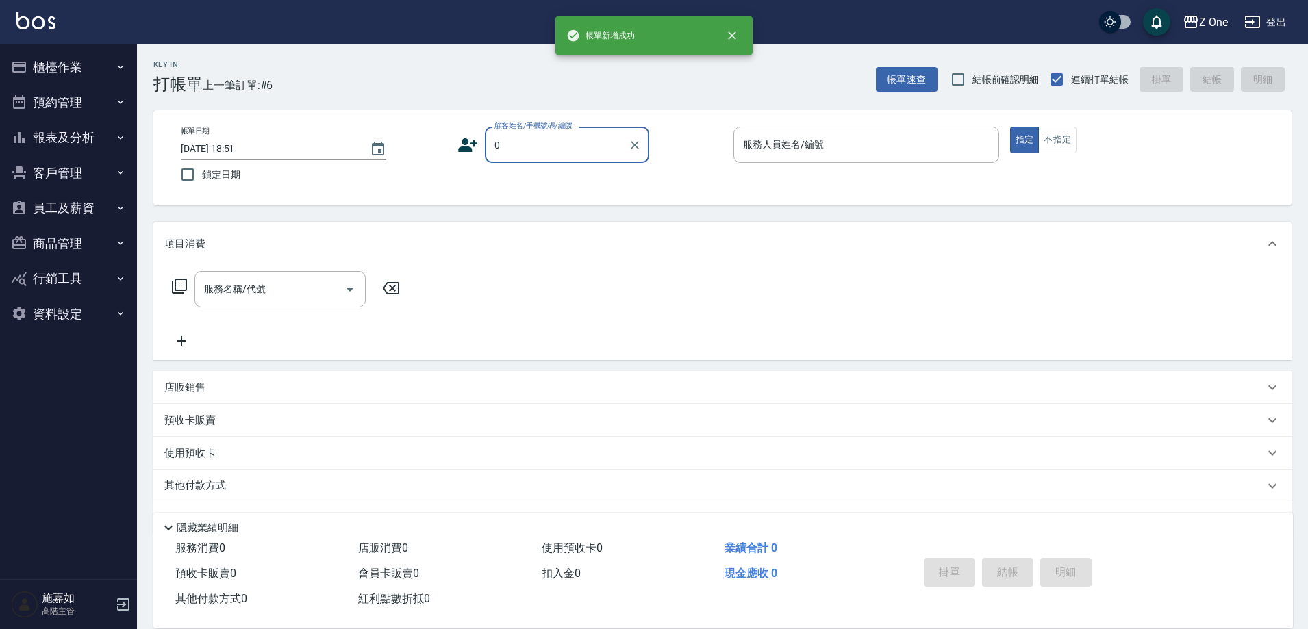
type input "新客人 姓名未設定/0/null"
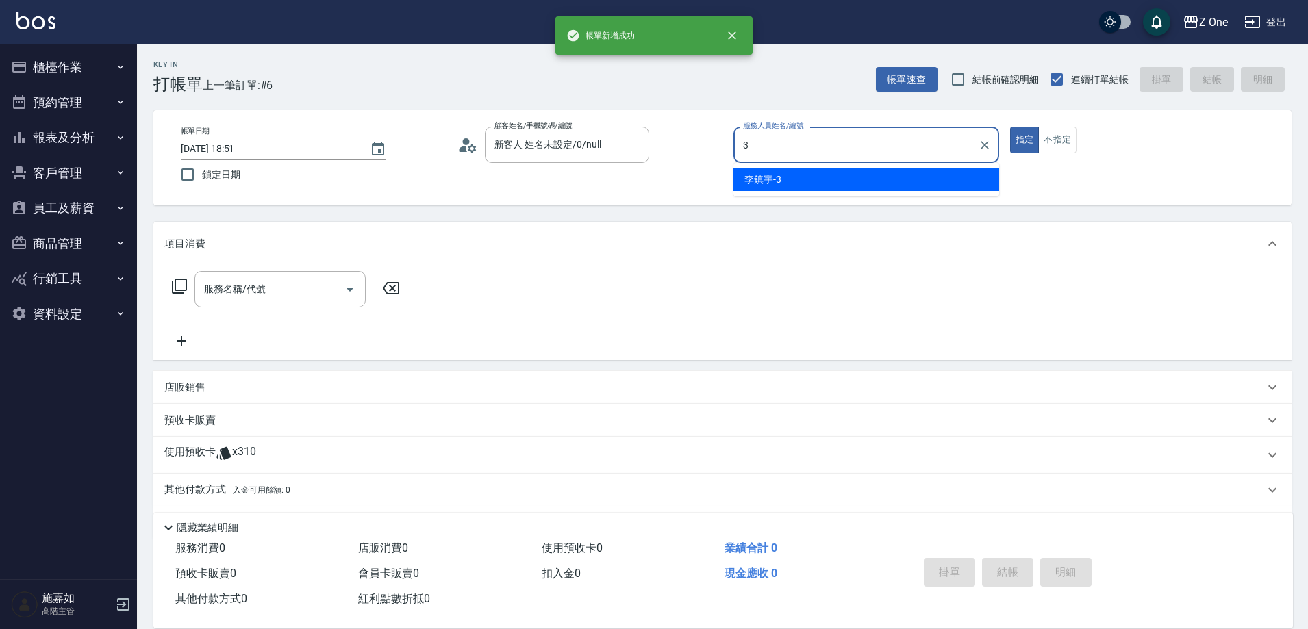
type input "[PERSON_NAME]-3"
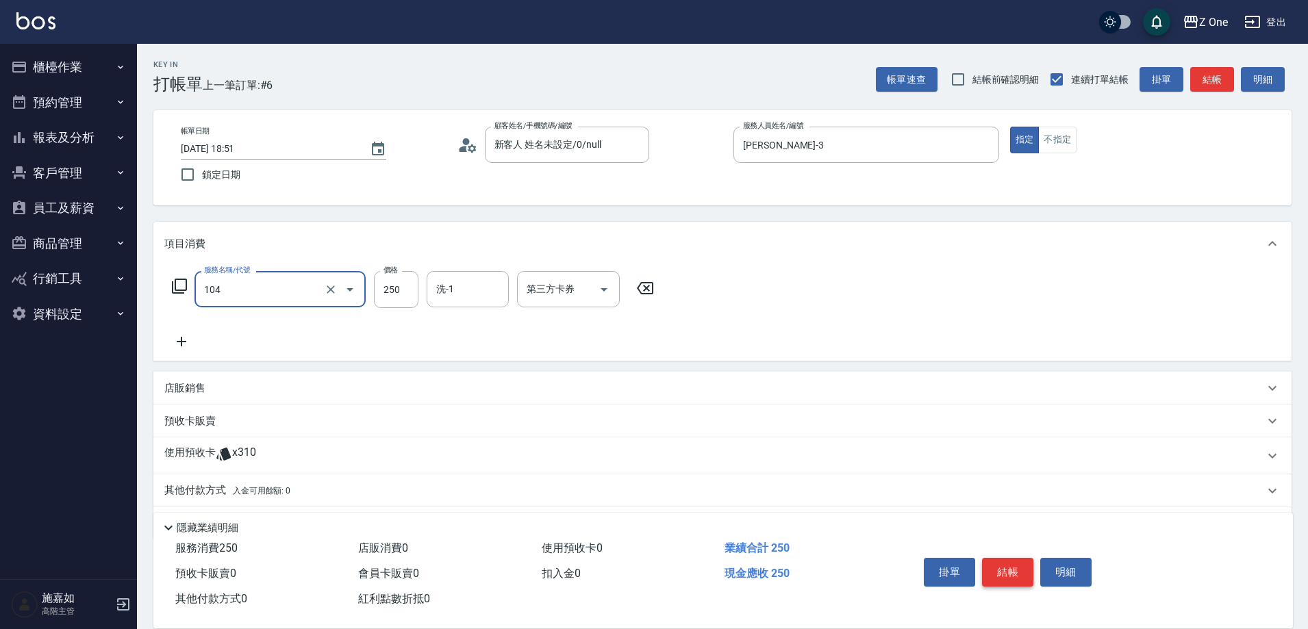
type input "洗髮$250(104)"
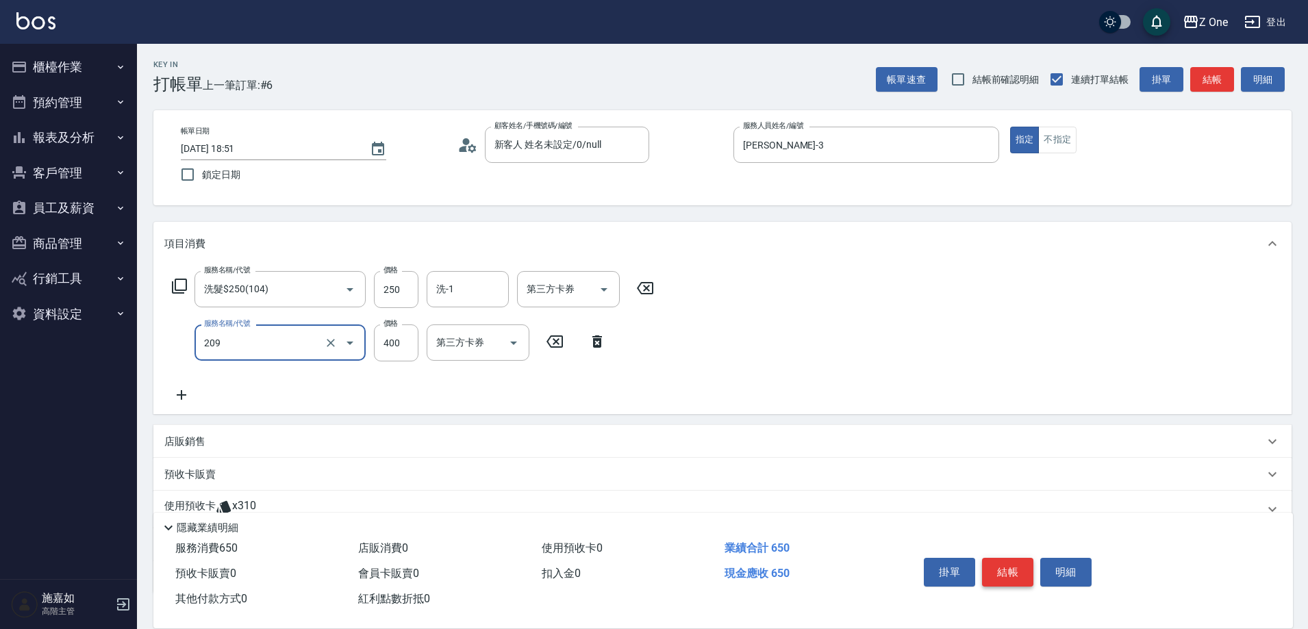
type input "剪髮$400(209)"
type input "500"
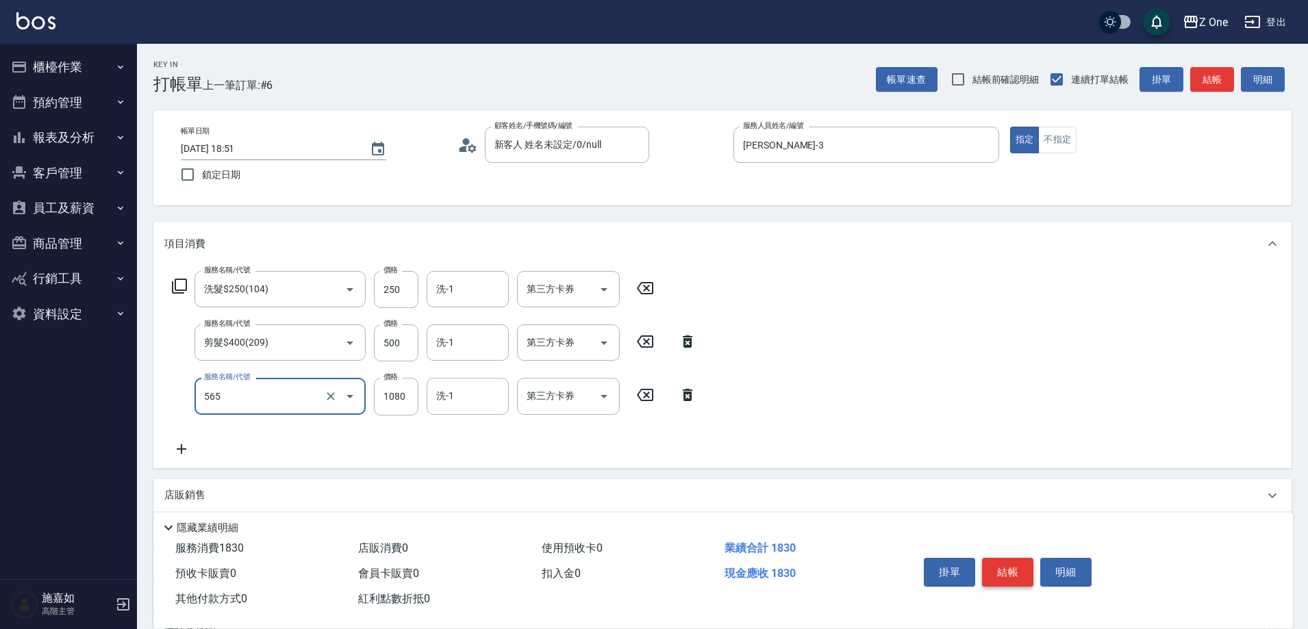
type input "黑耀光5400(565)"
type input "1200"
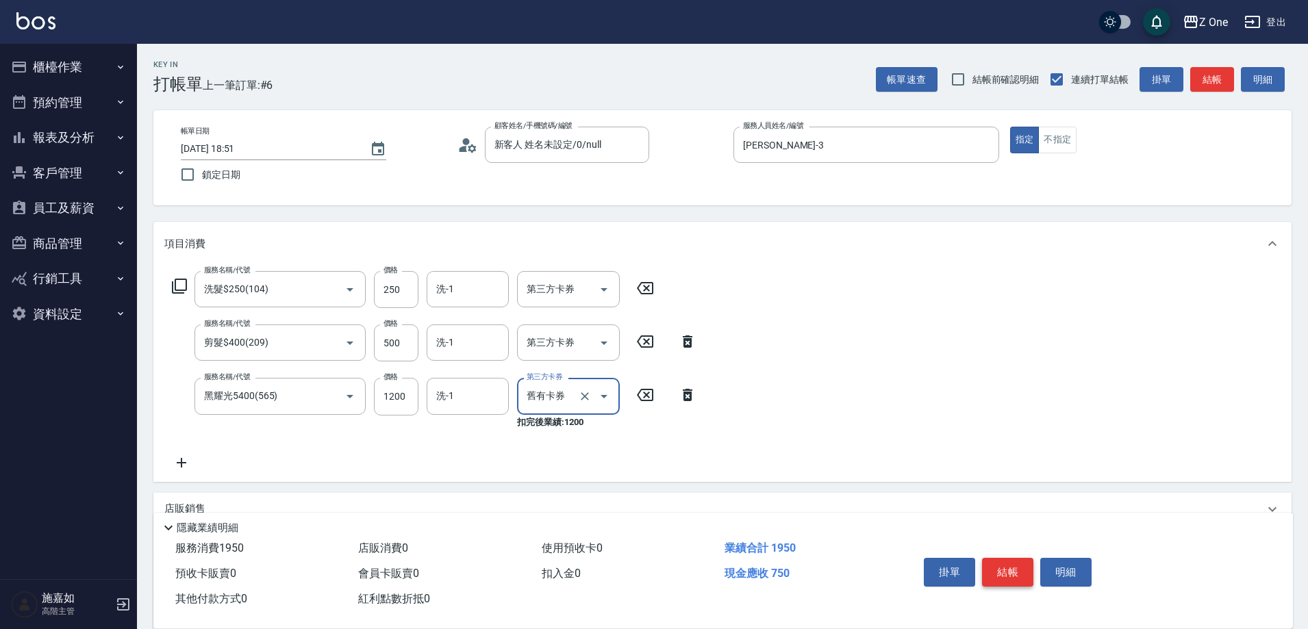
type input "舊有卡券"
click at [1012, 569] on button "結帳" at bounding box center [1007, 572] width 51 height 29
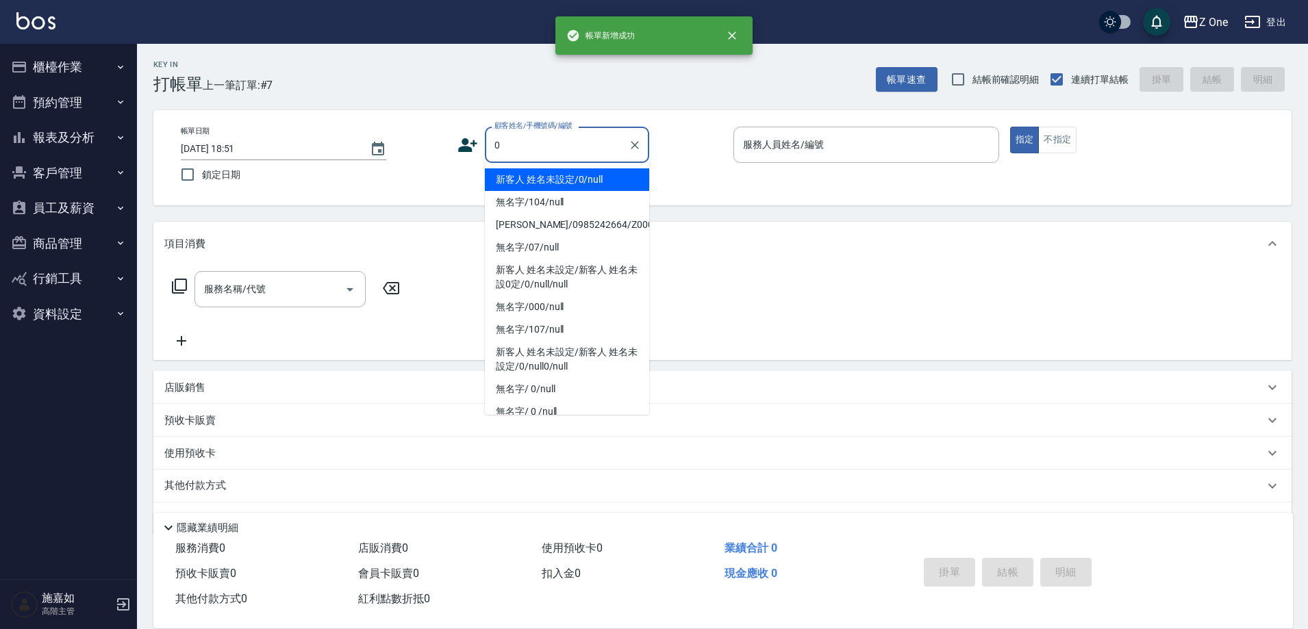
type input "新客人 姓名未設定/0/null"
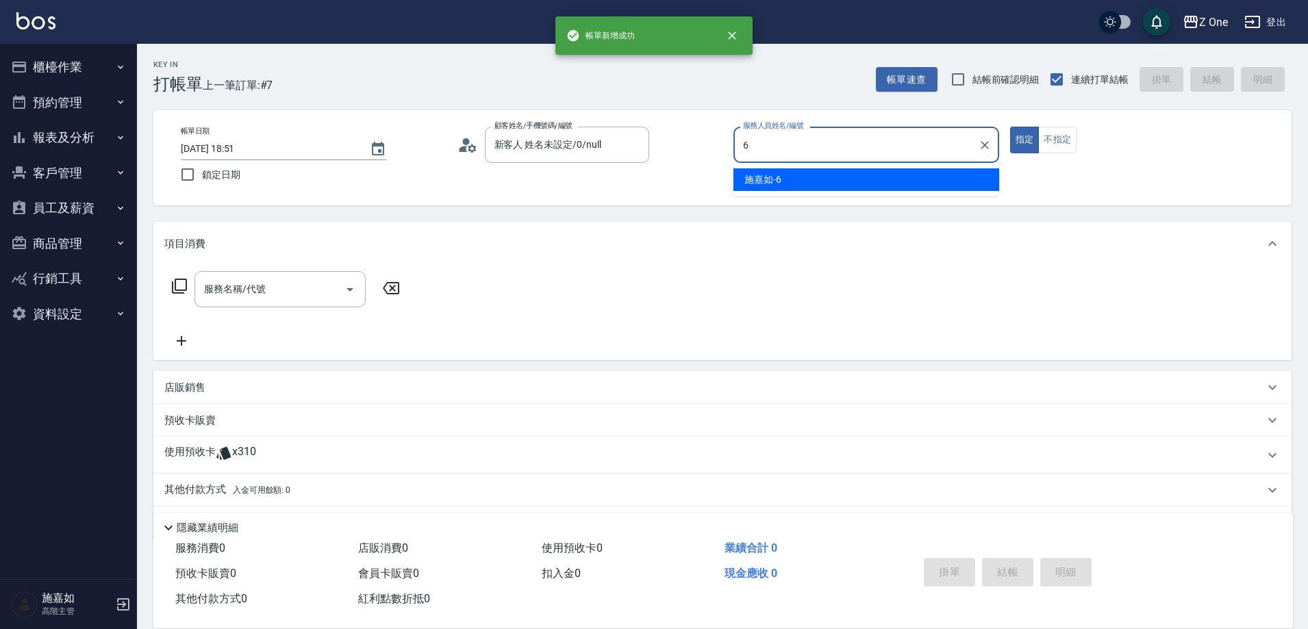
type input "[PERSON_NAME]-6"
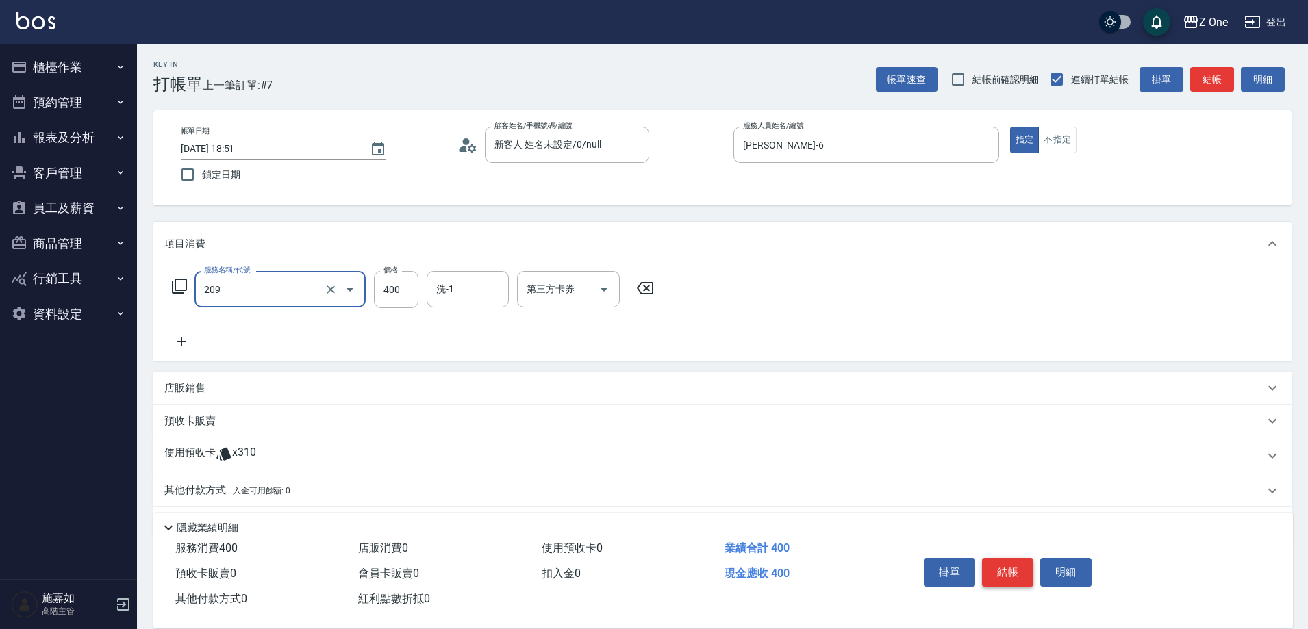
type input "剪髮$400(209)"
click at [1012, 569] on button "結帳" at bounding box center [1007, 572] width 51 height 29
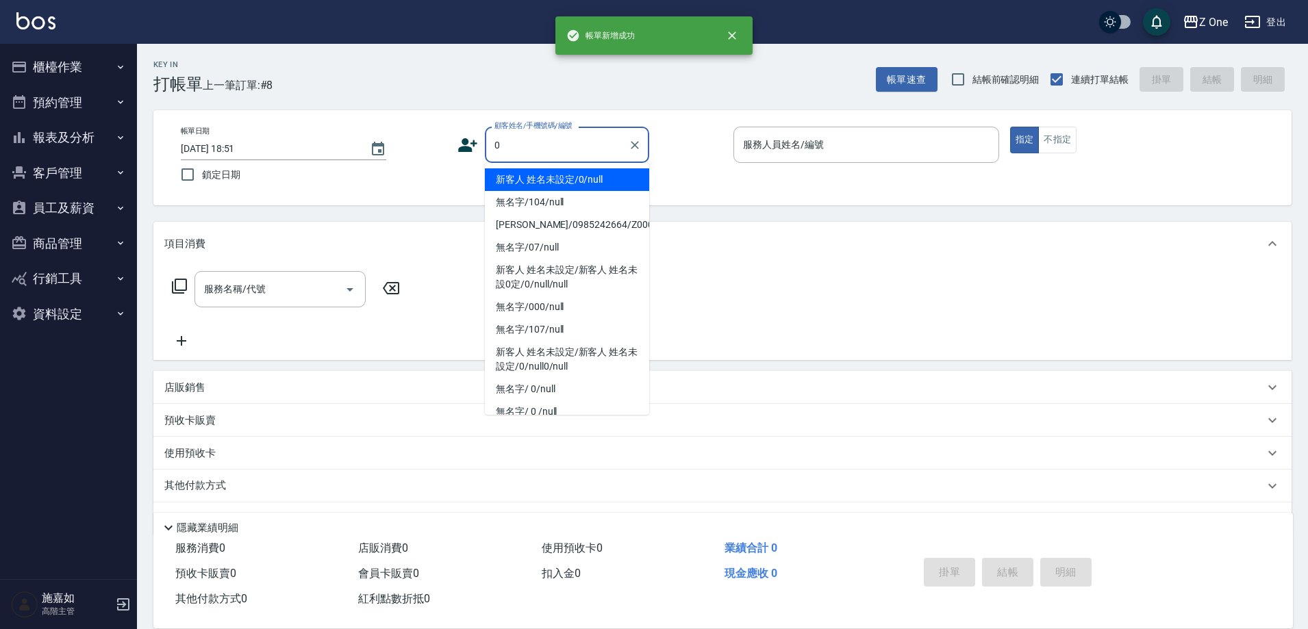
type input "新客人 姓名未設定/0/null"
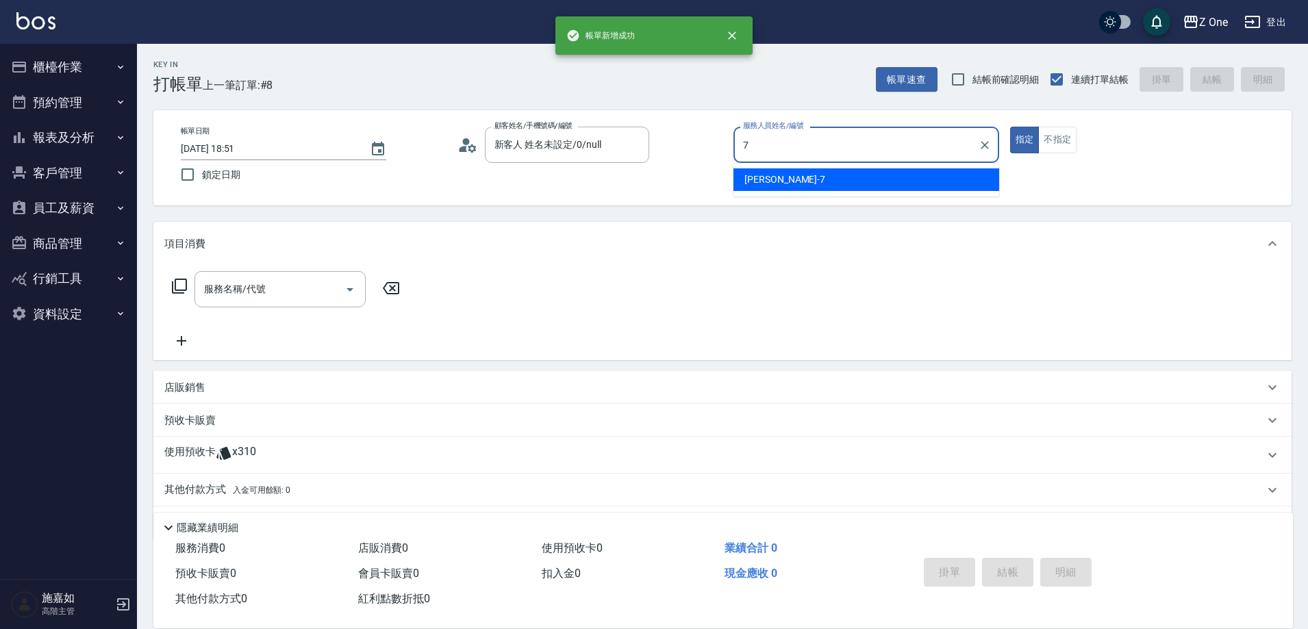
type input "[PERSON_NAME]-7"
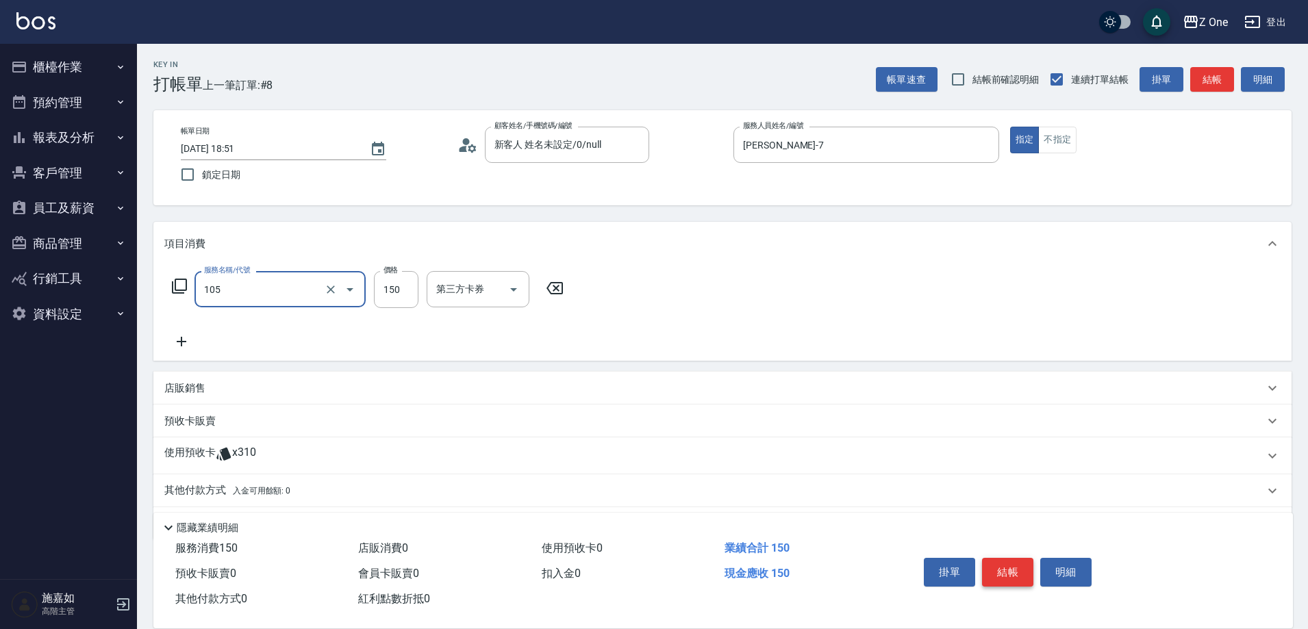
type input "洗髮$150(105)"
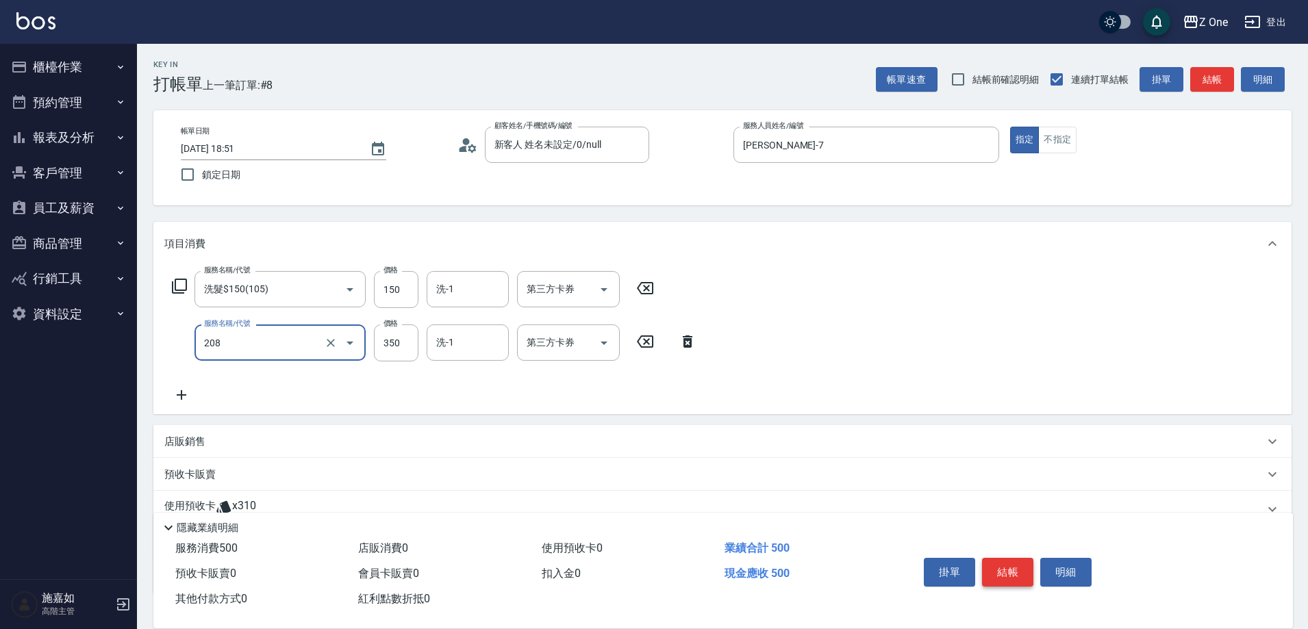
type input "剪髮$350(208)"
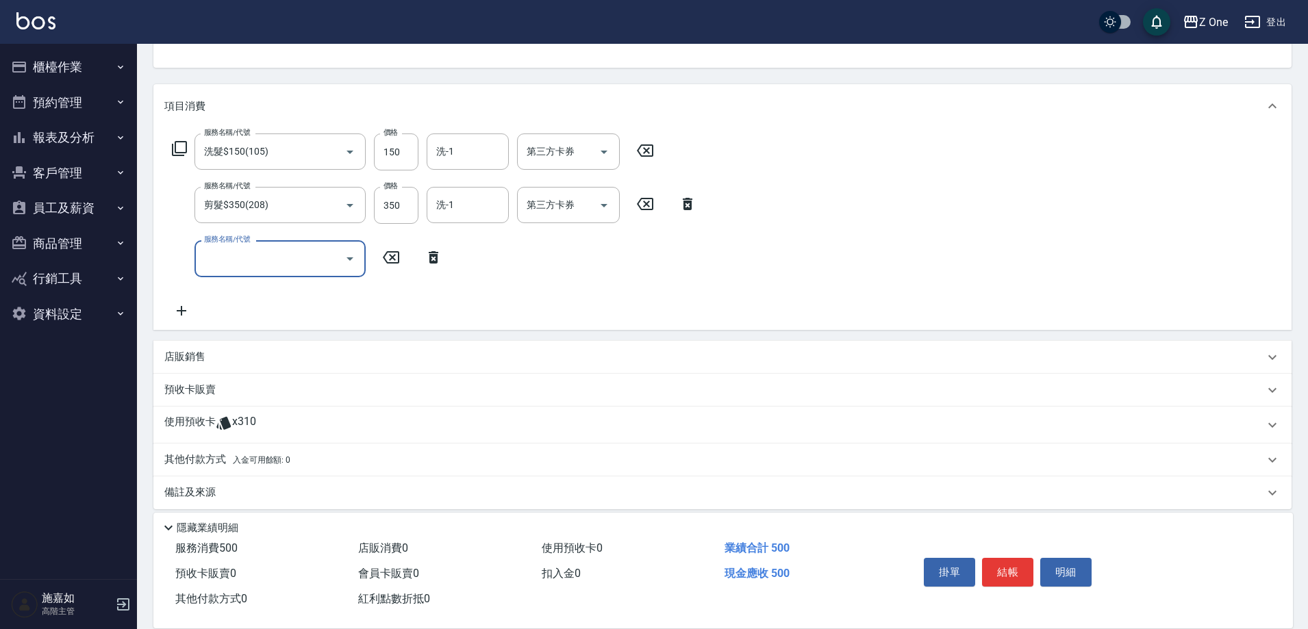
scroll to position [81, 0]
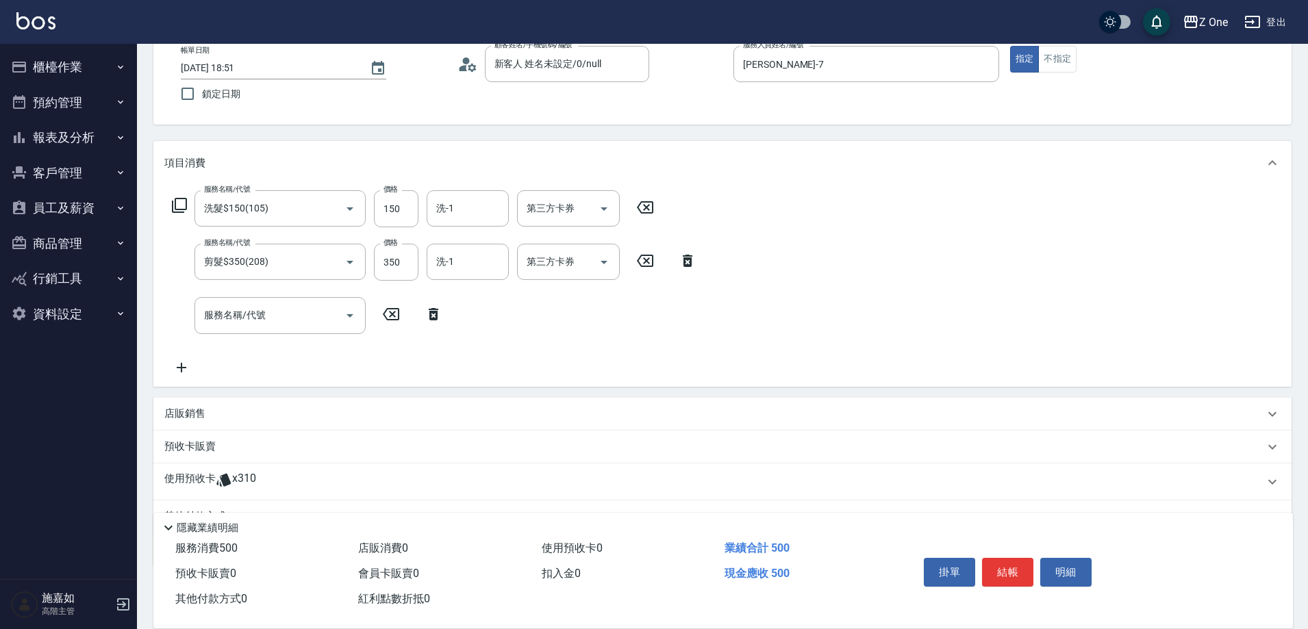
click at [183, 403] on div "店販銷售" at bounding box center [722, 414] width 1138 height 33
type input "7."
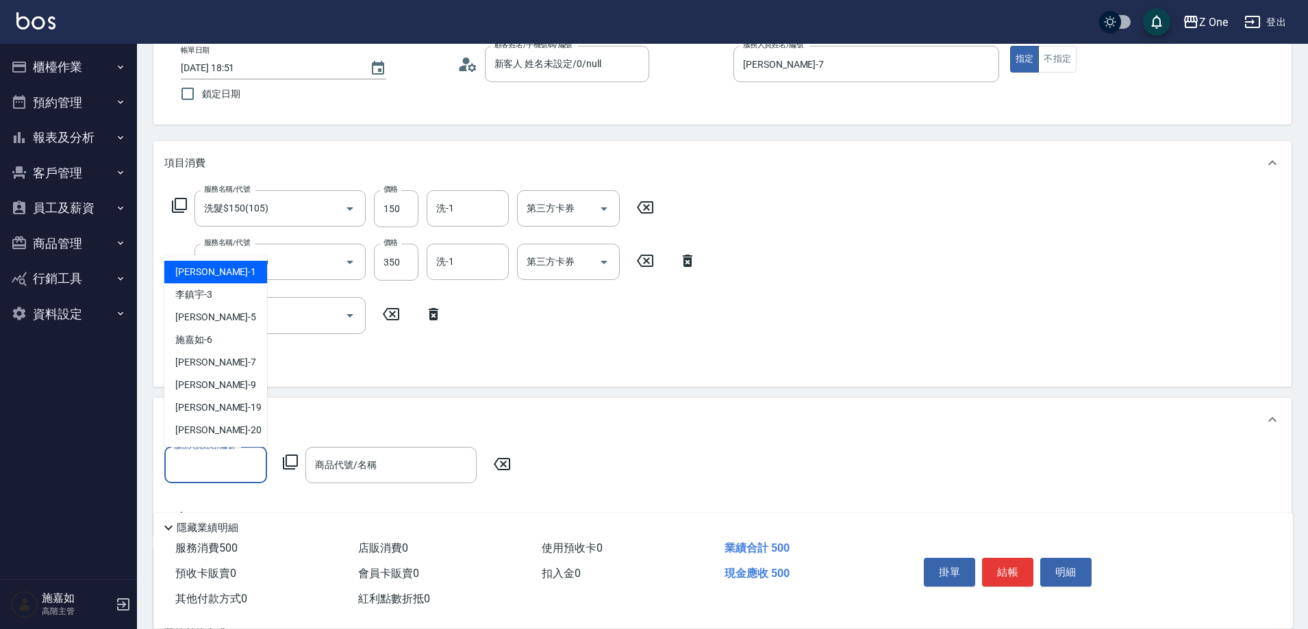
click at [193, 468] on input "服務人員姓名/編號" at bounding box center [215, 465] width 90 height 24
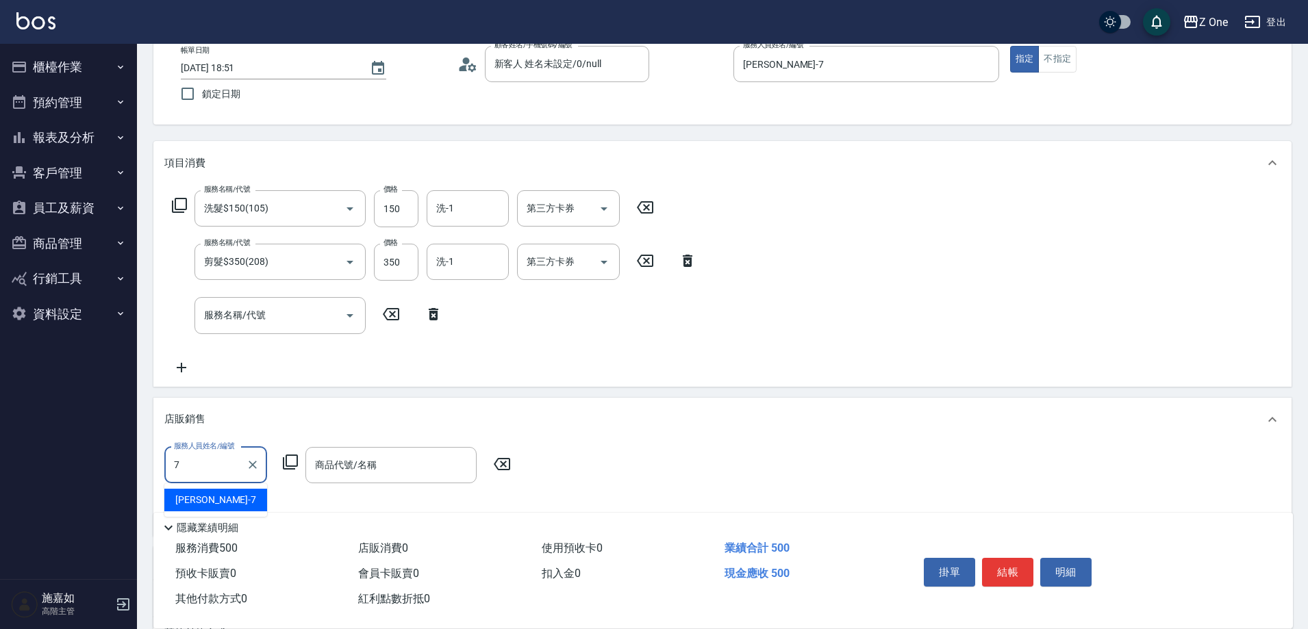
type input "[PERSON_NAME]-7"
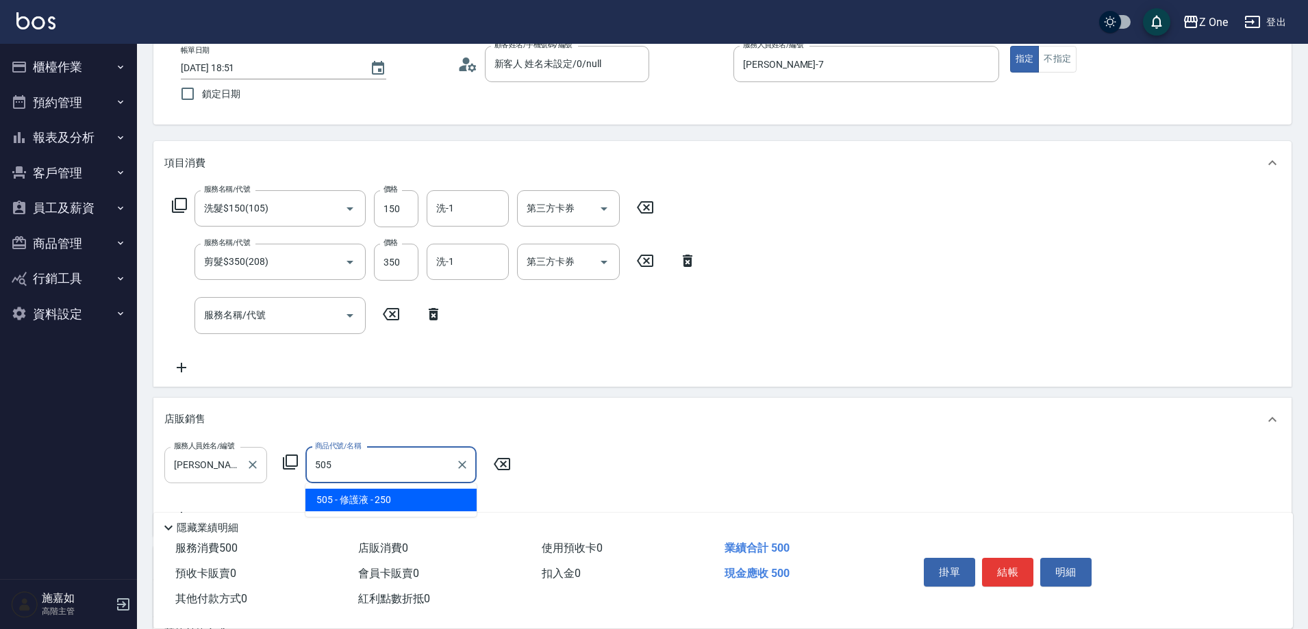
type input "修護液"
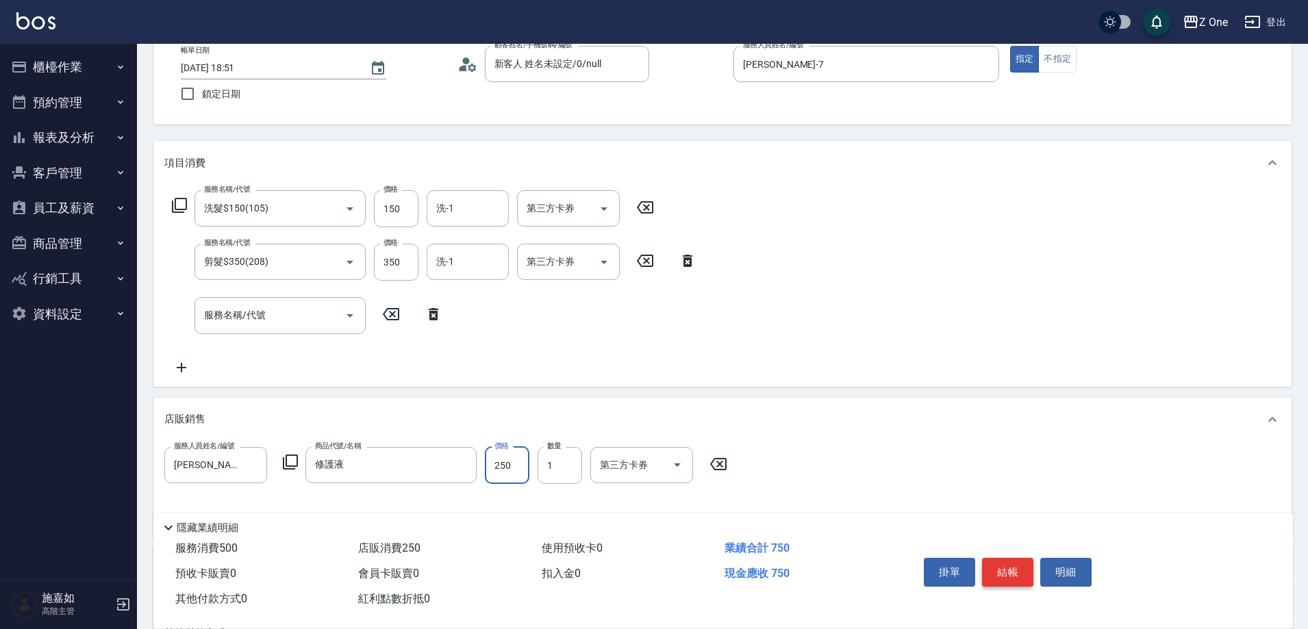
click at [1017, 569] on button "結帳" at bounding box center [1007, 572] width 51 height 29
type input "[DATE] 18:52"
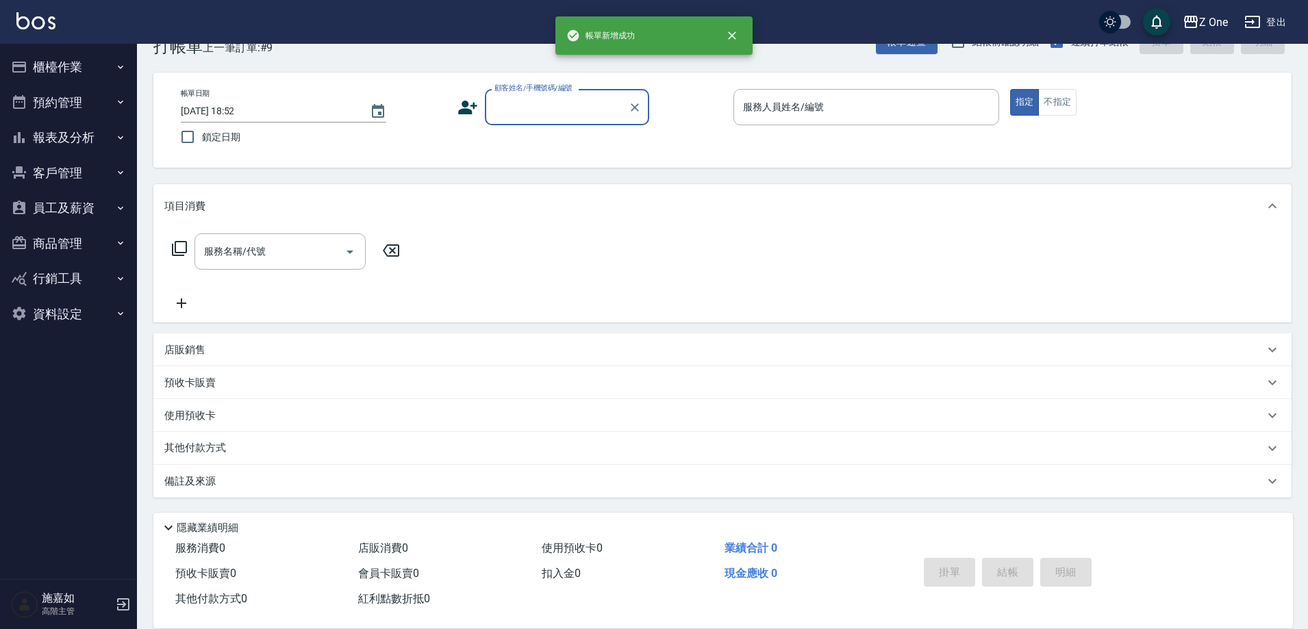
scroll to position [38, 0]
type input "新客人 姓名未設定/0/null"
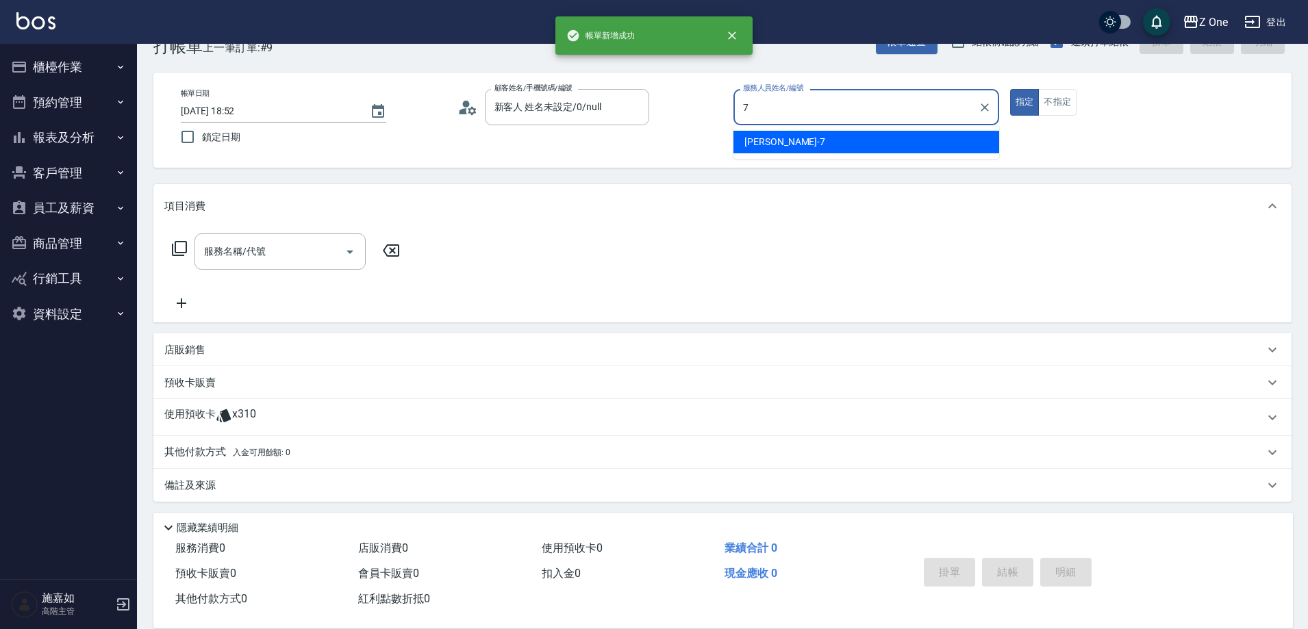
type input "[PERSON_NAME]-7"
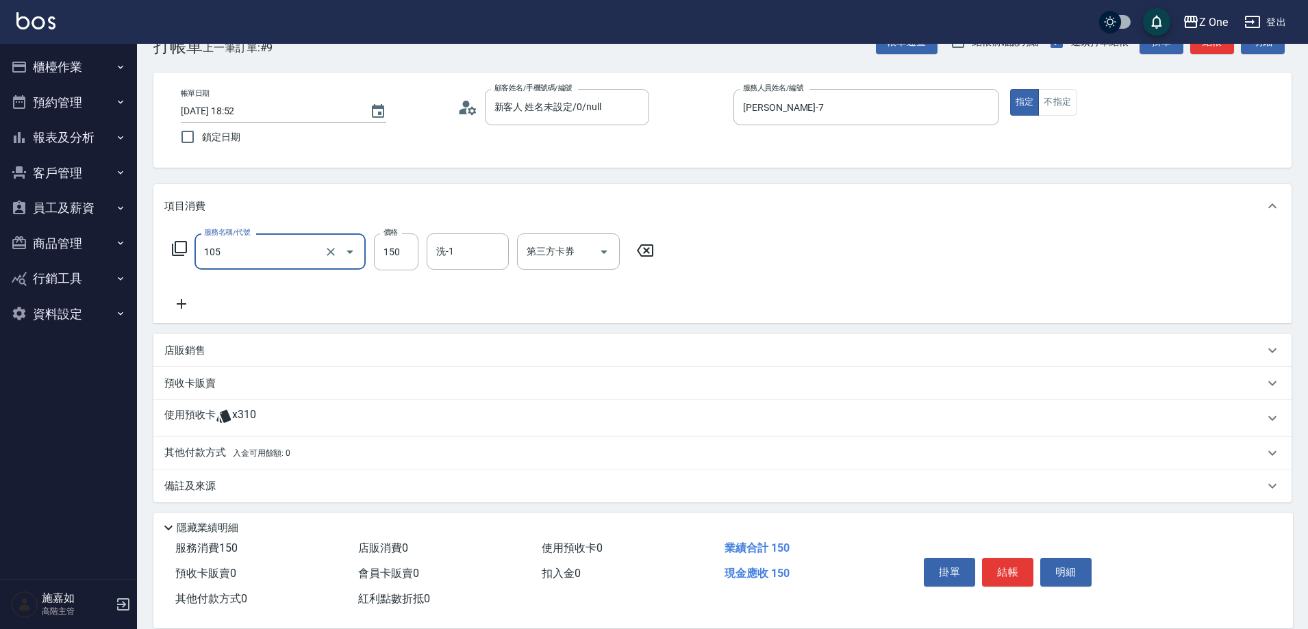
type input "洗髮$150(105)"
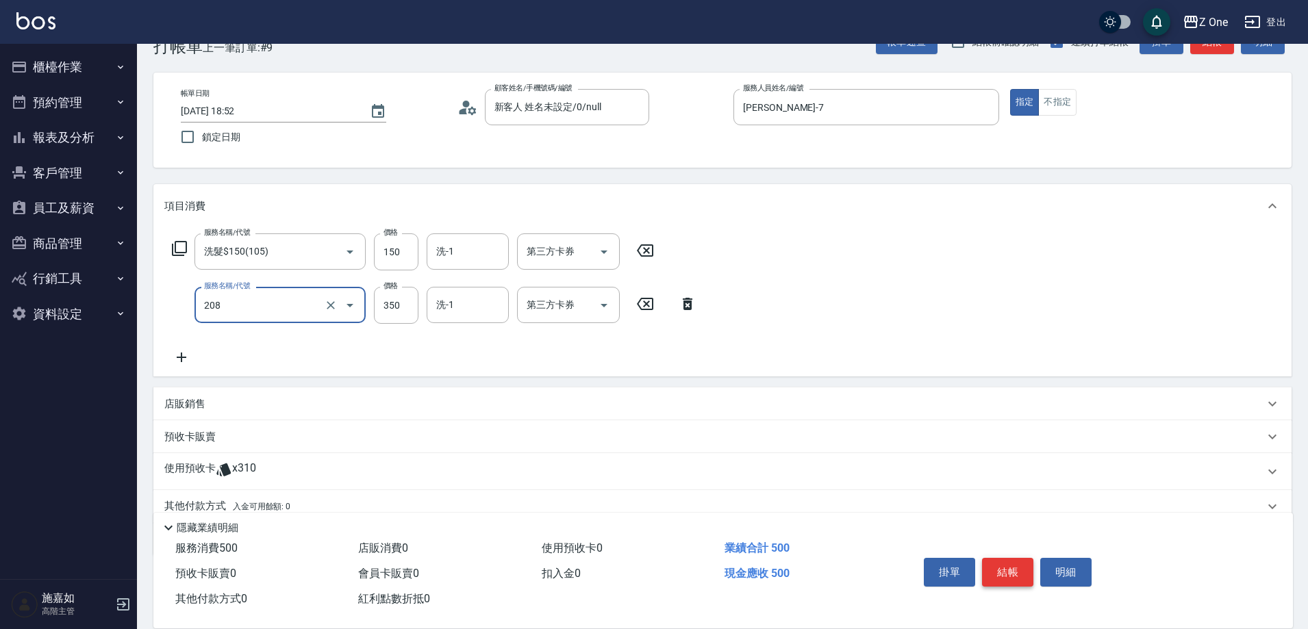
type input "剪髮$350(208)"
click at [1000, 566] on button "結帳" at bounding box center [1007, 572] width 51 height 29
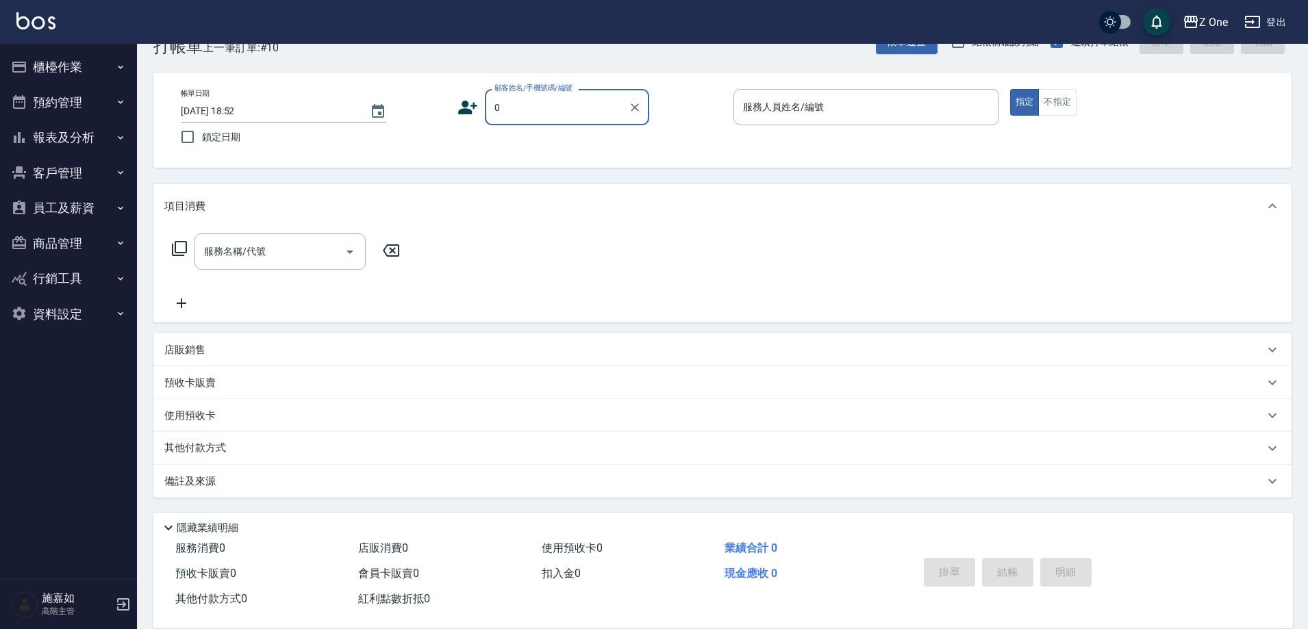
type input "新客人 姓名未設定/0/null"
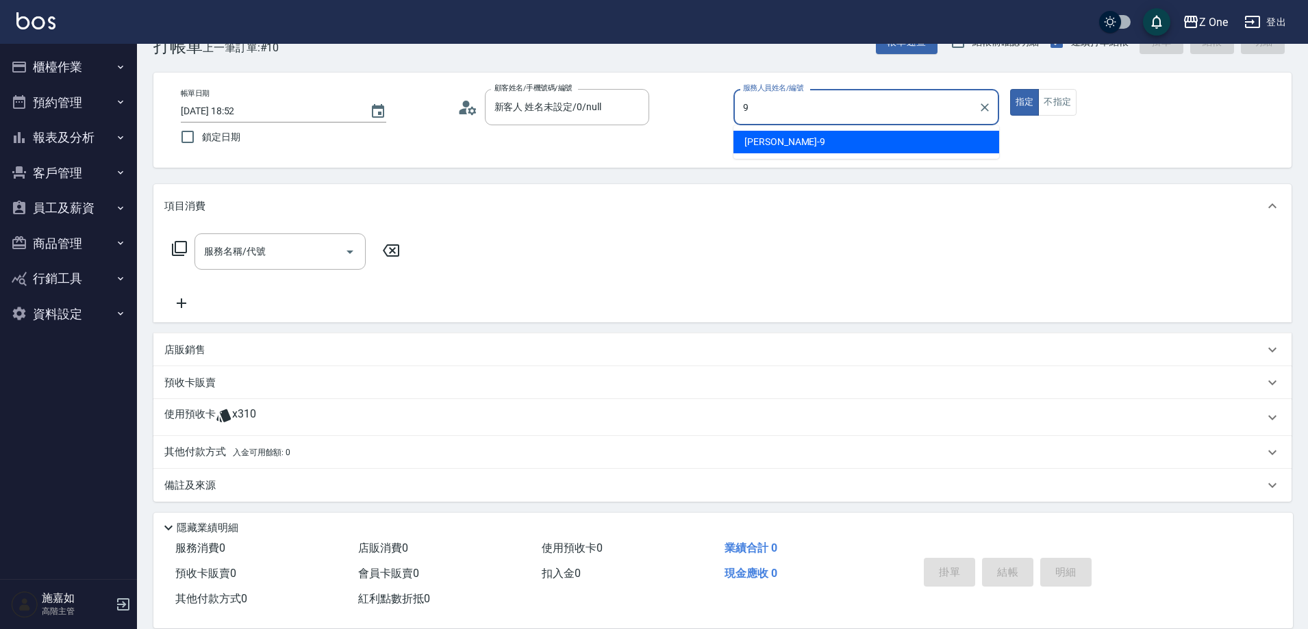
type input "[PERSON_NAME]-9"
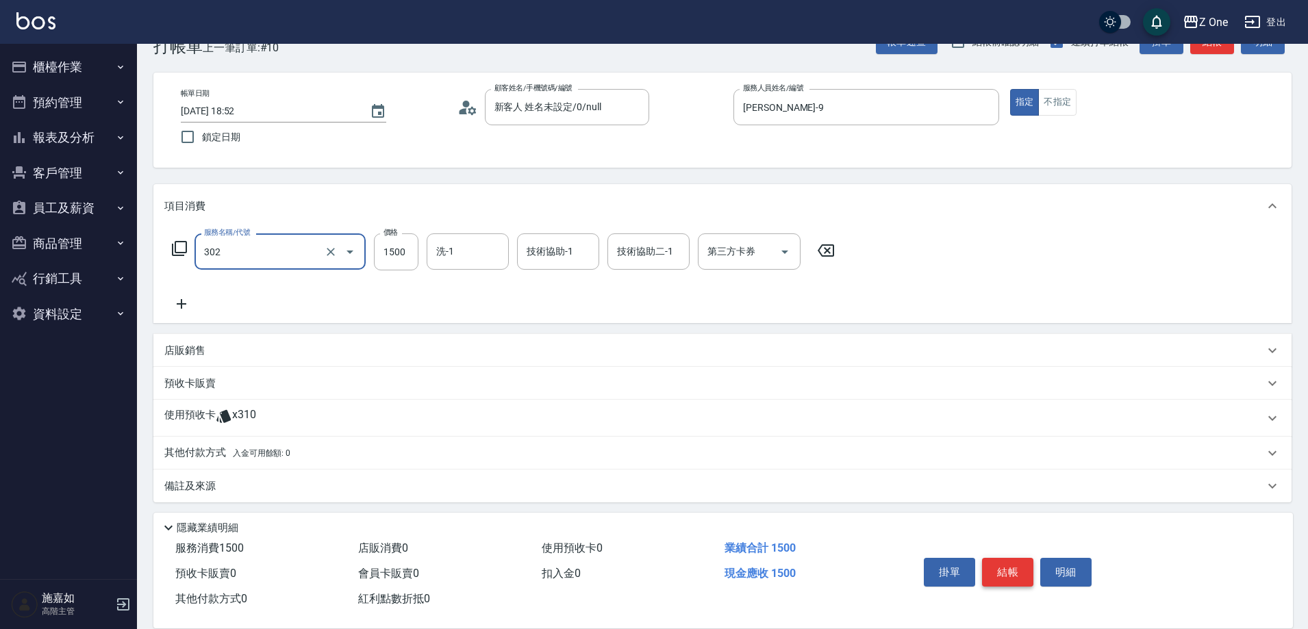
type input "燙髮$1500(302)"
type input "2500"
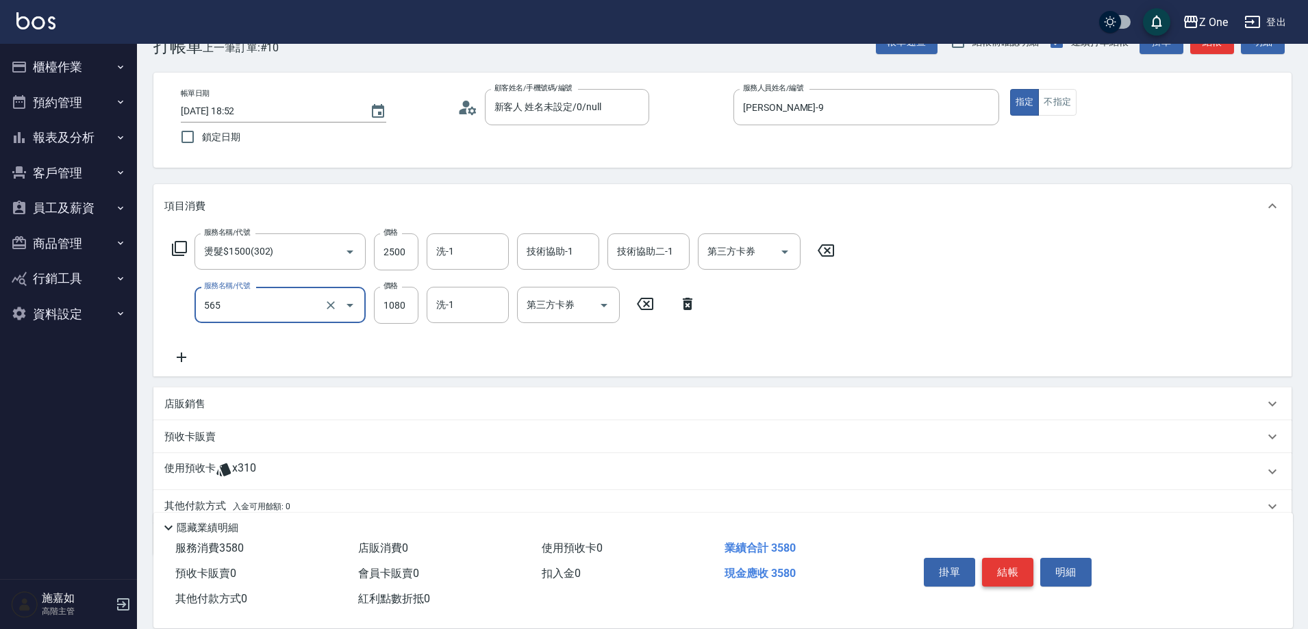
type input "黑耀光5400(565)"
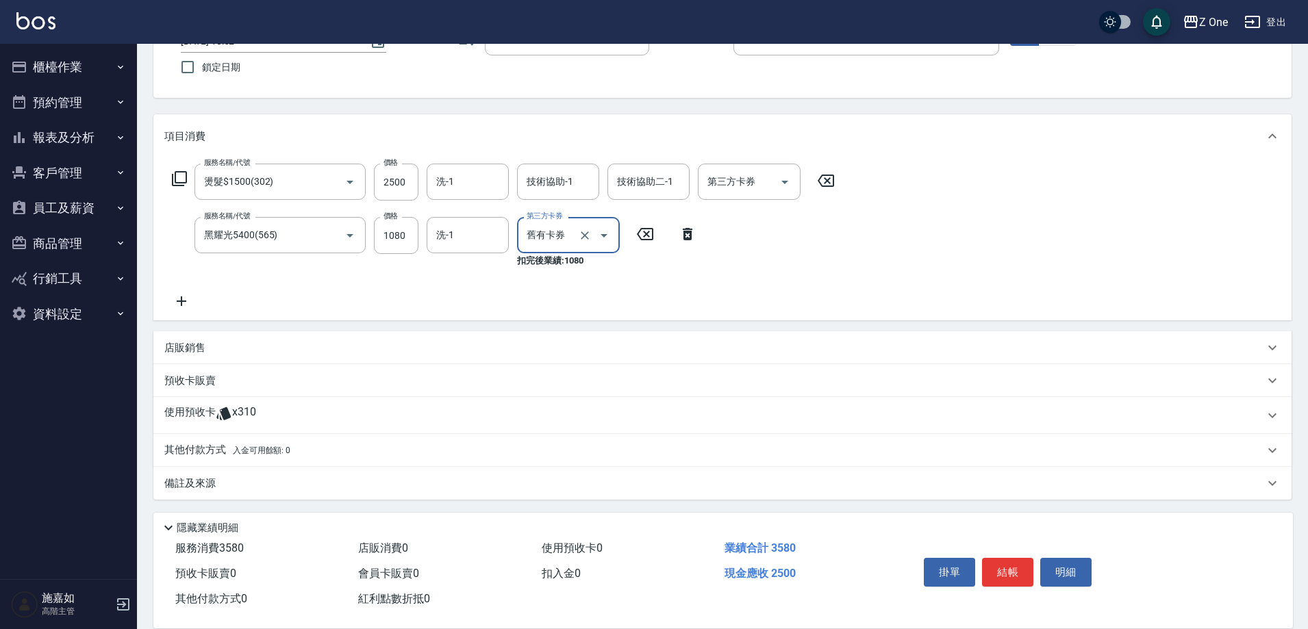
scroll to position [110, 0]
type input "舊有卡券"
click at [183, 344] on p "店販銷售" at bounding box center [184, 346] width 41 height 14
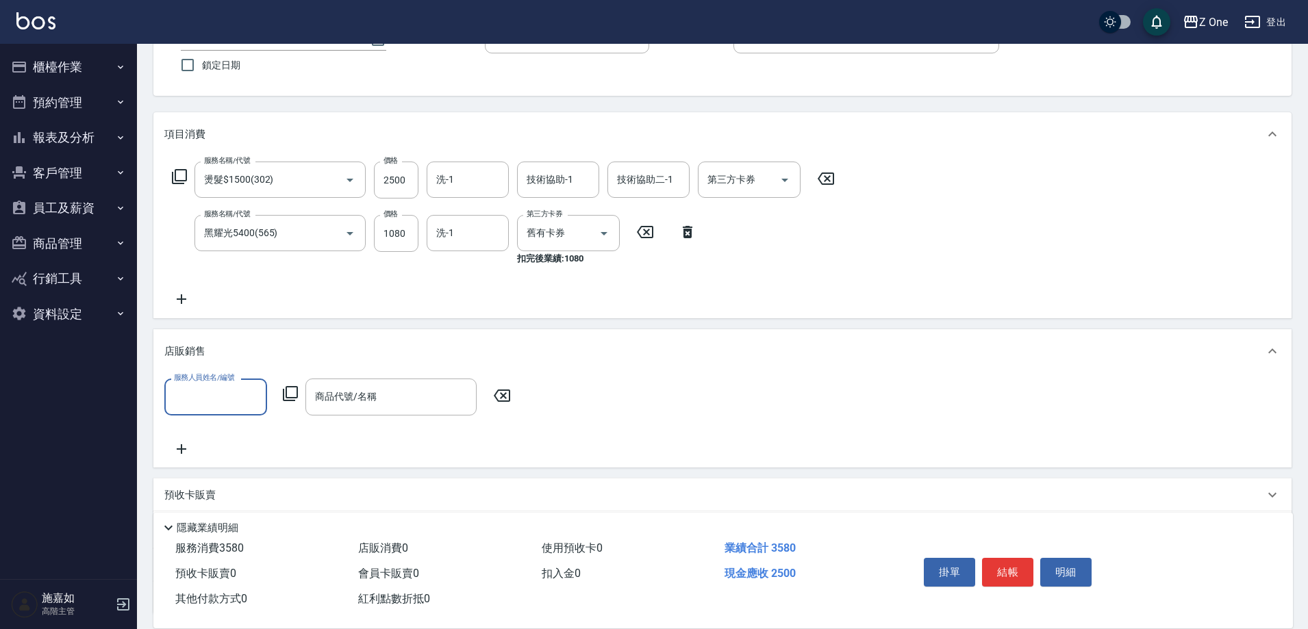
scroll to position [0, 0]
type input "[PERSON_NAME]-9"
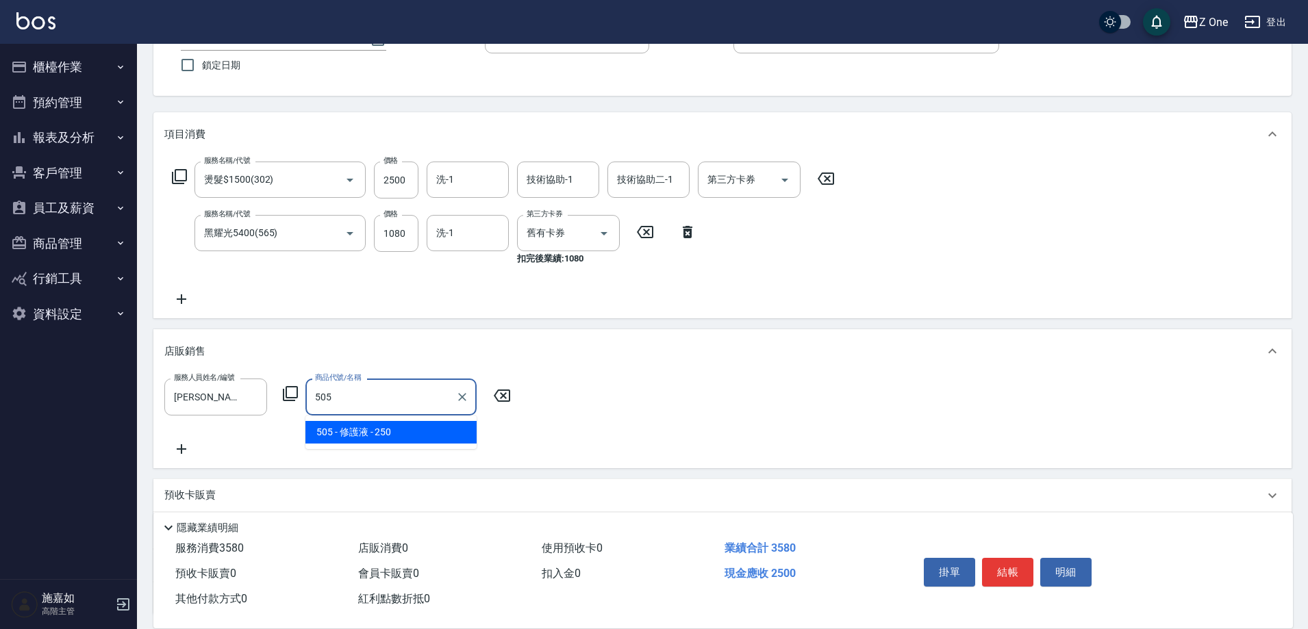
type input "修護液"
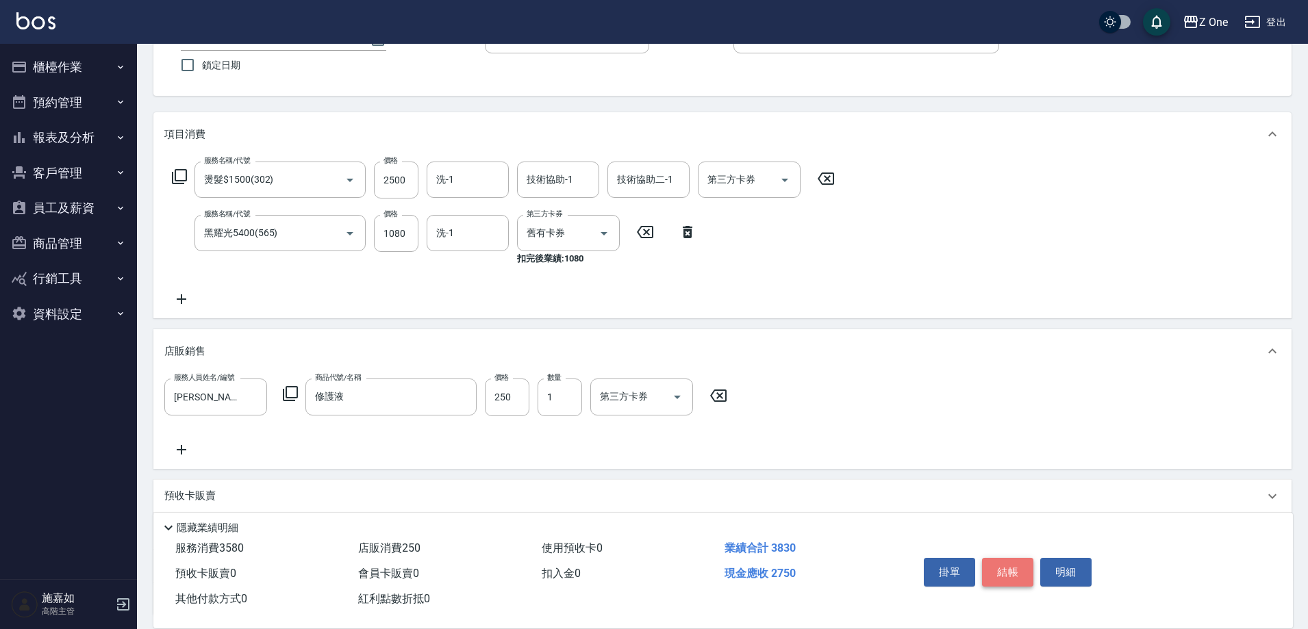
click at [1018, 570] on button "結帳" at bounding box center [1007, 572] width 51 height 29
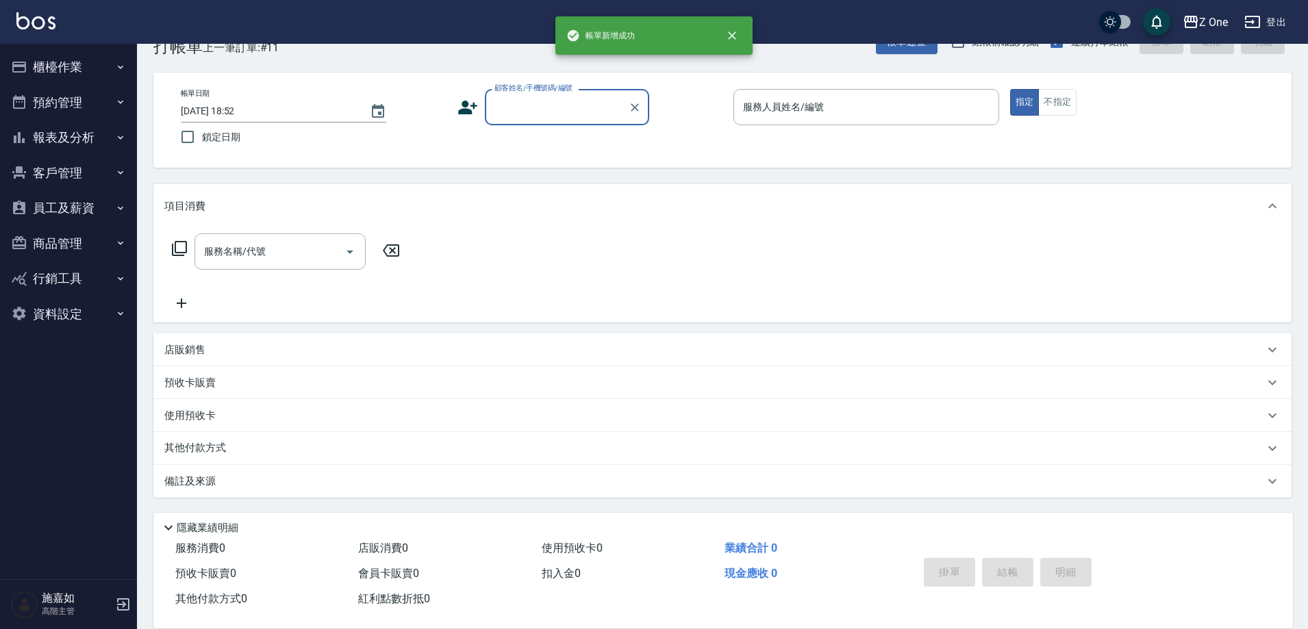
scroll to position [38, 0]
type input "新客人 姓名未設定/0/null"
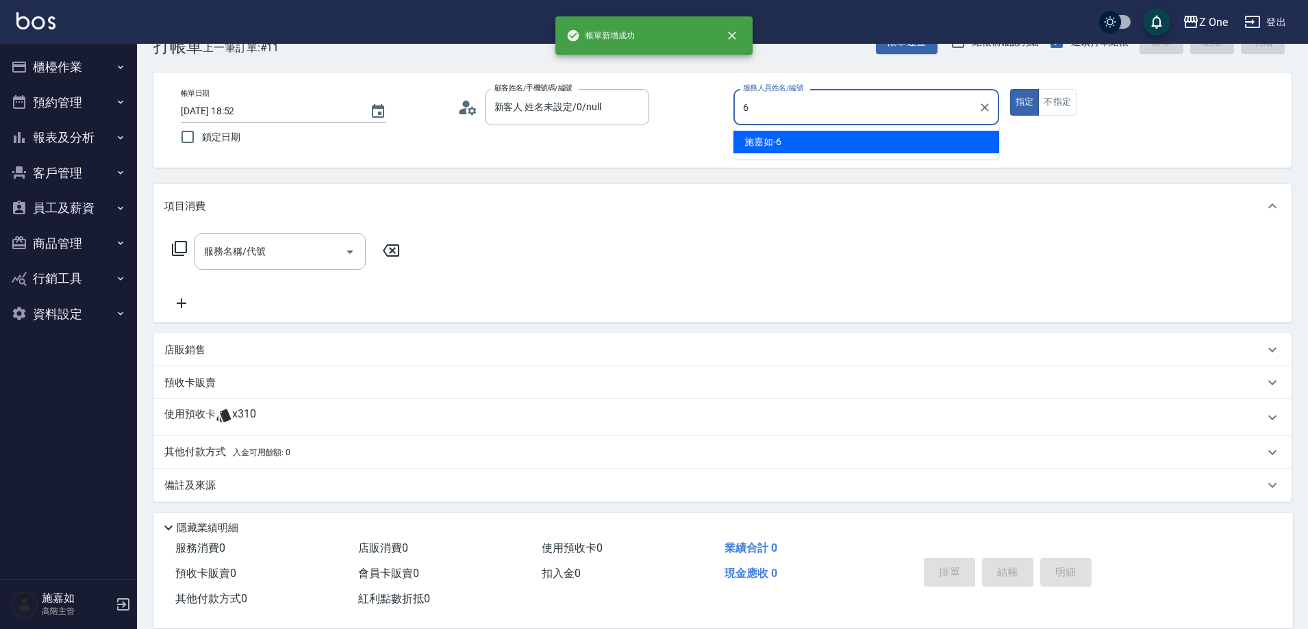
type input "[PERSON_NAME]-6"
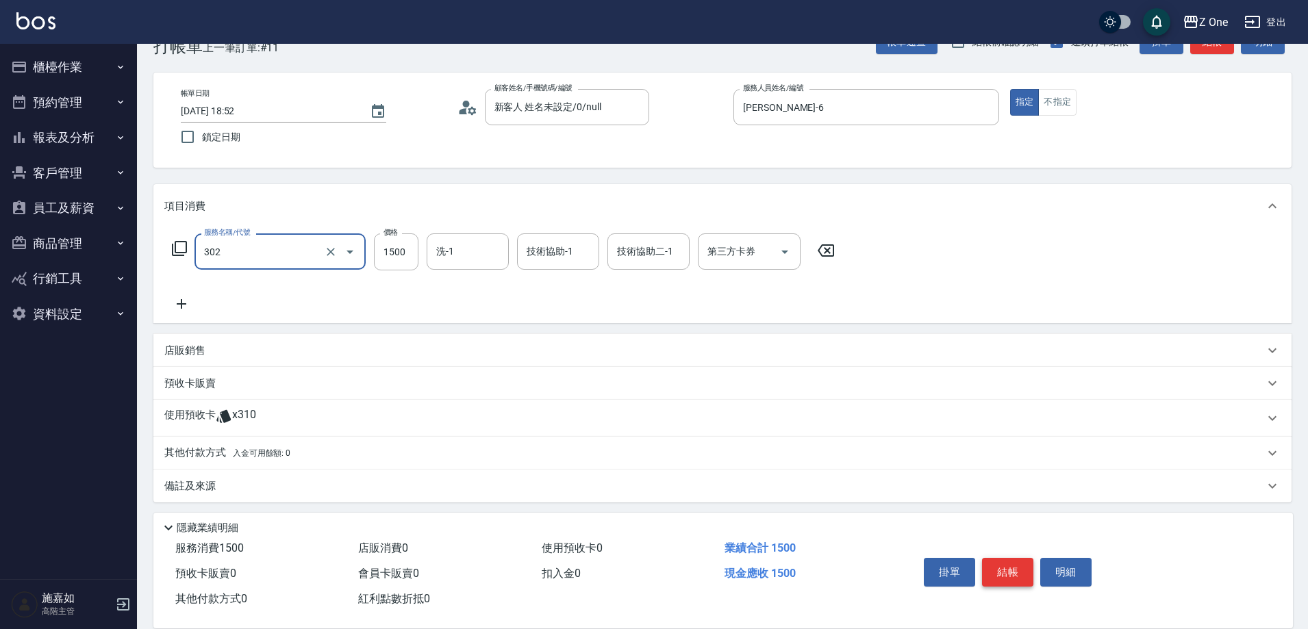
type input "燙髮$1500(302)"
type input "2000"
click at [1018, 570] on button "結帳" at bounding box center [1007, 572] width 51 height 29
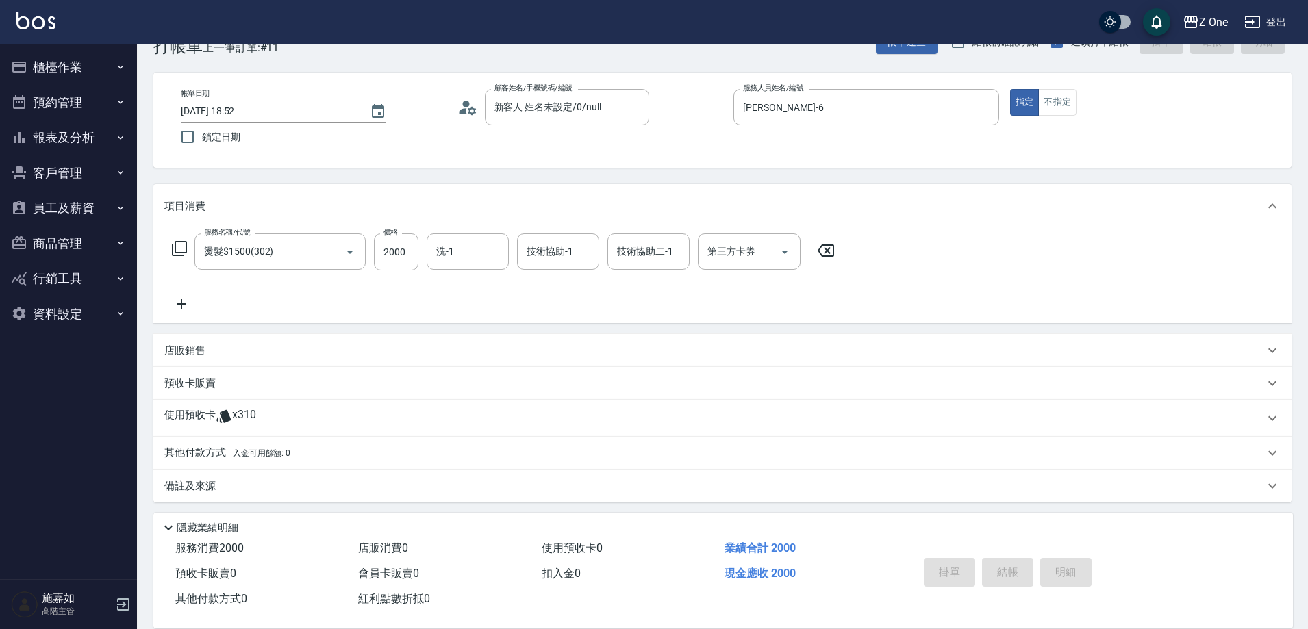
type input "[DATE] 18:53"
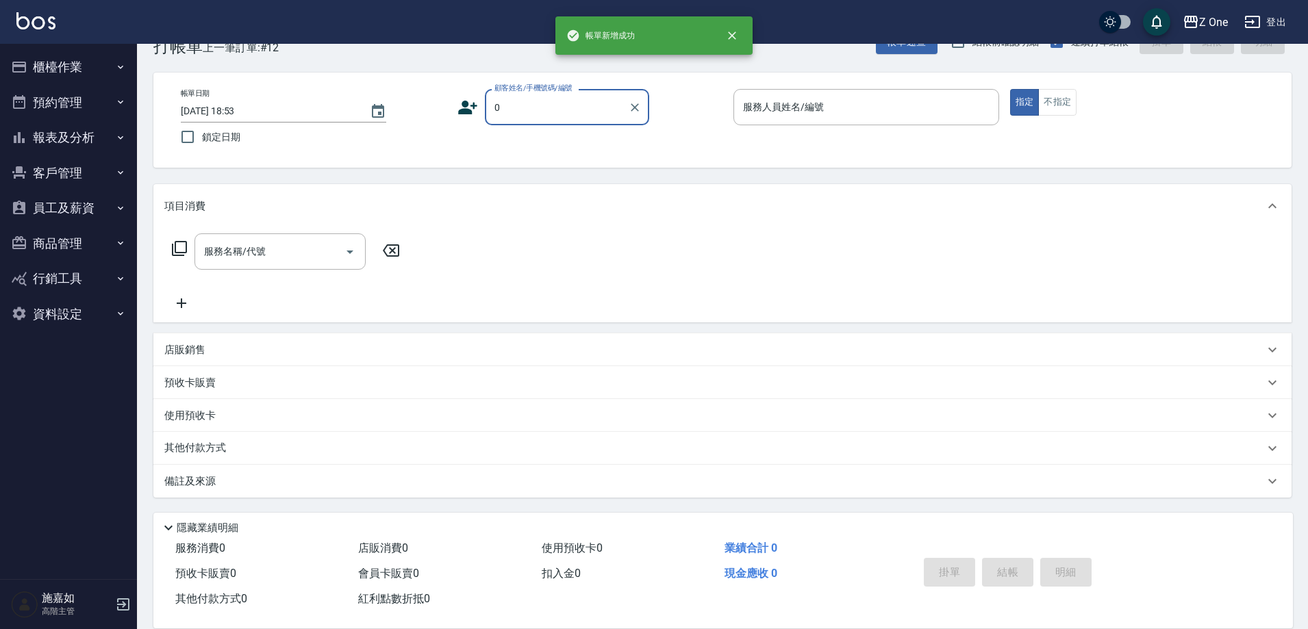
type input "新客人 姓名未設定/0/null"
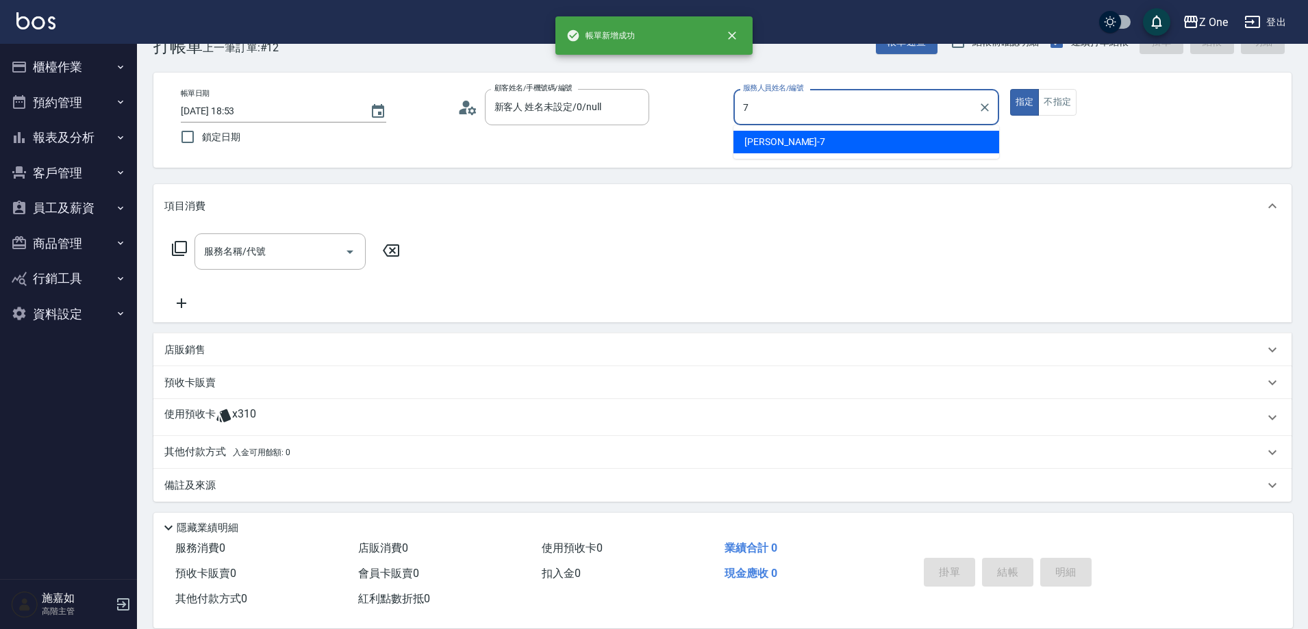
type input "[PERSON_NAME]-7"
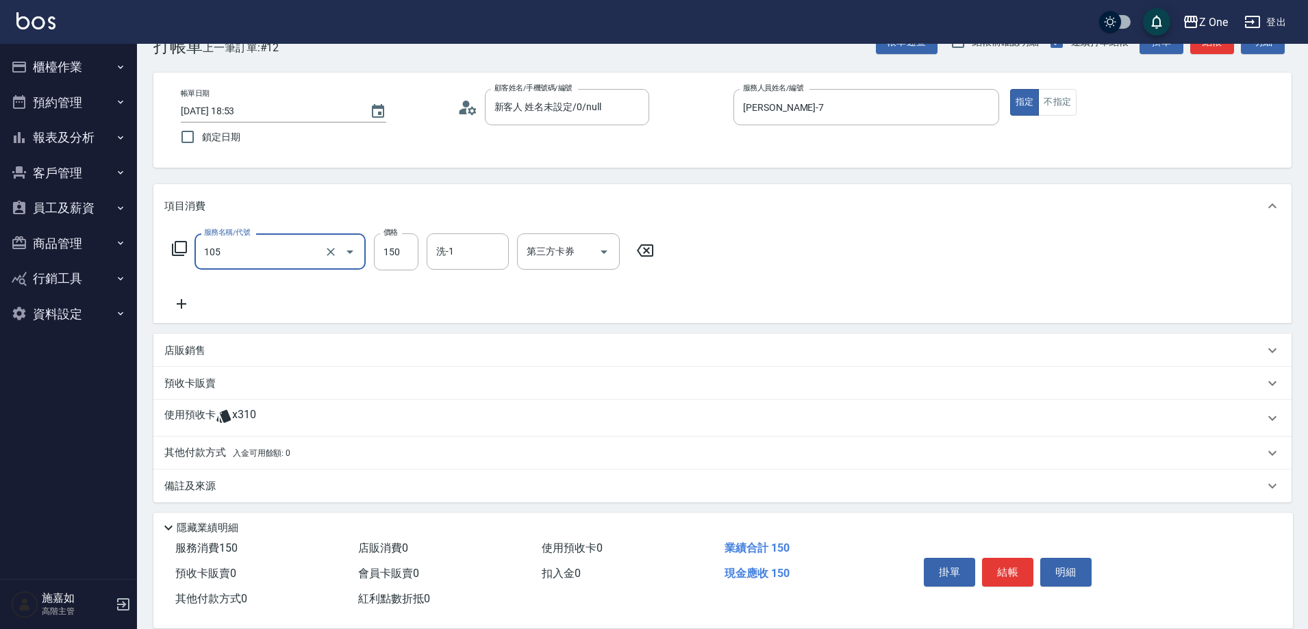
type input "洗髮$150(105)"
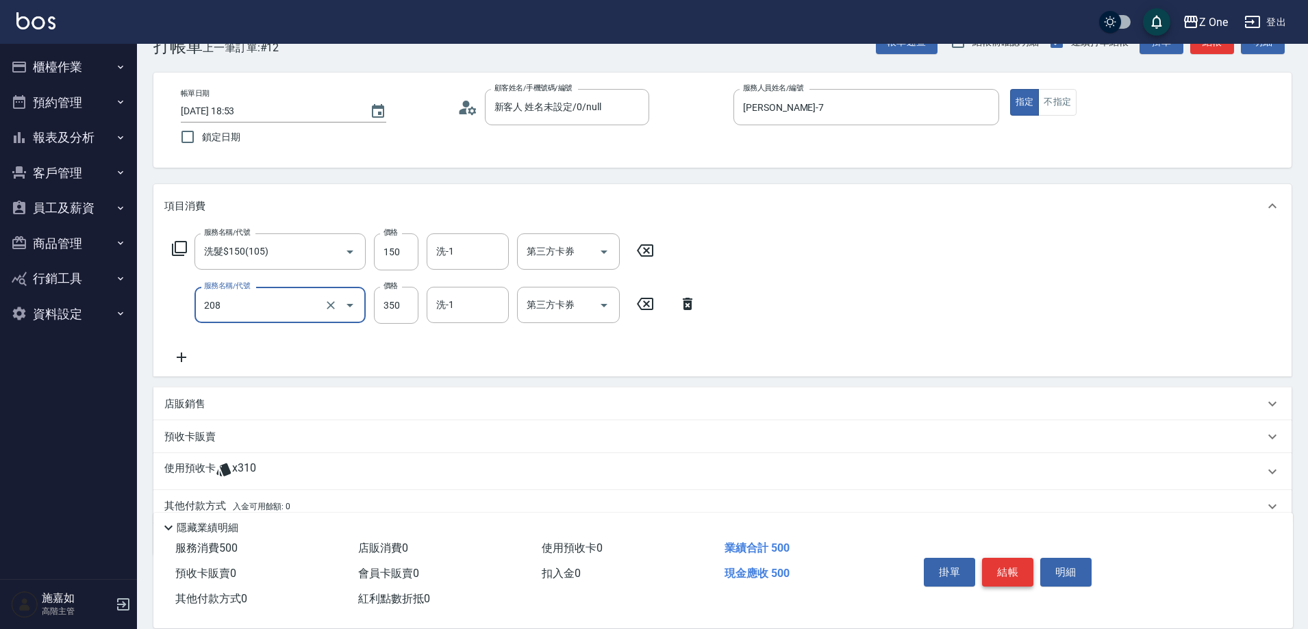
type input "剪髮$350(208)"
click at [1011, 561] on button "結帳" at bounding box center [1007, 572] width 51 height 29
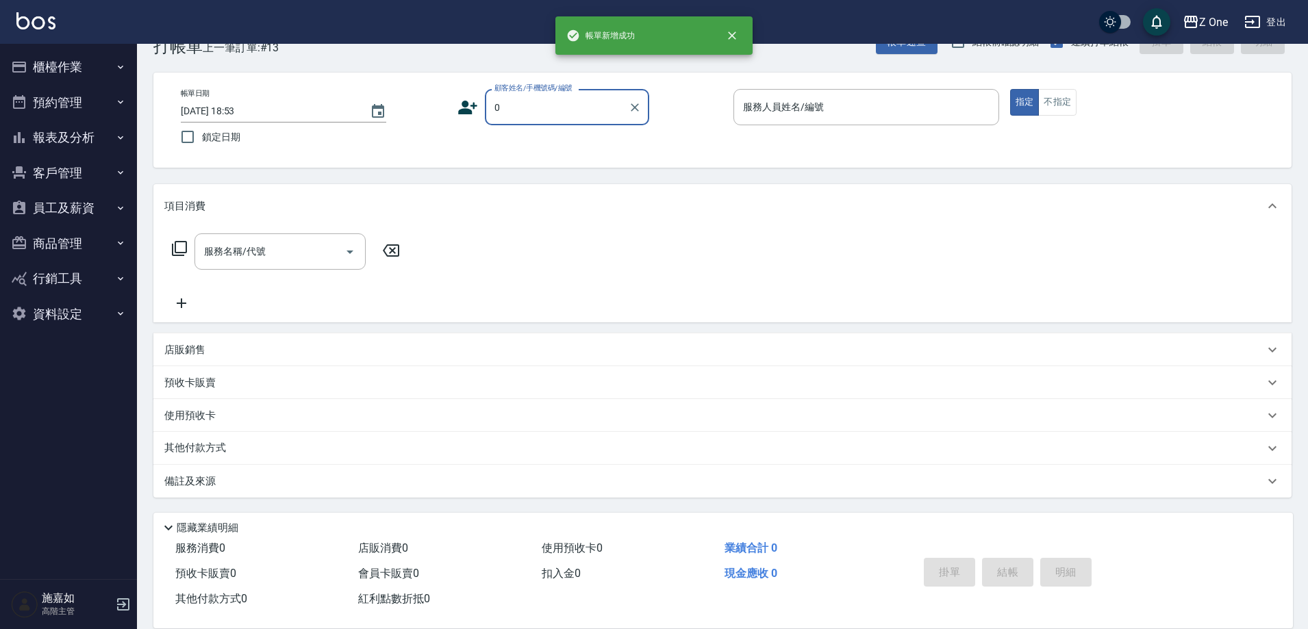
type input "新客人 姓名未設定/0/null"
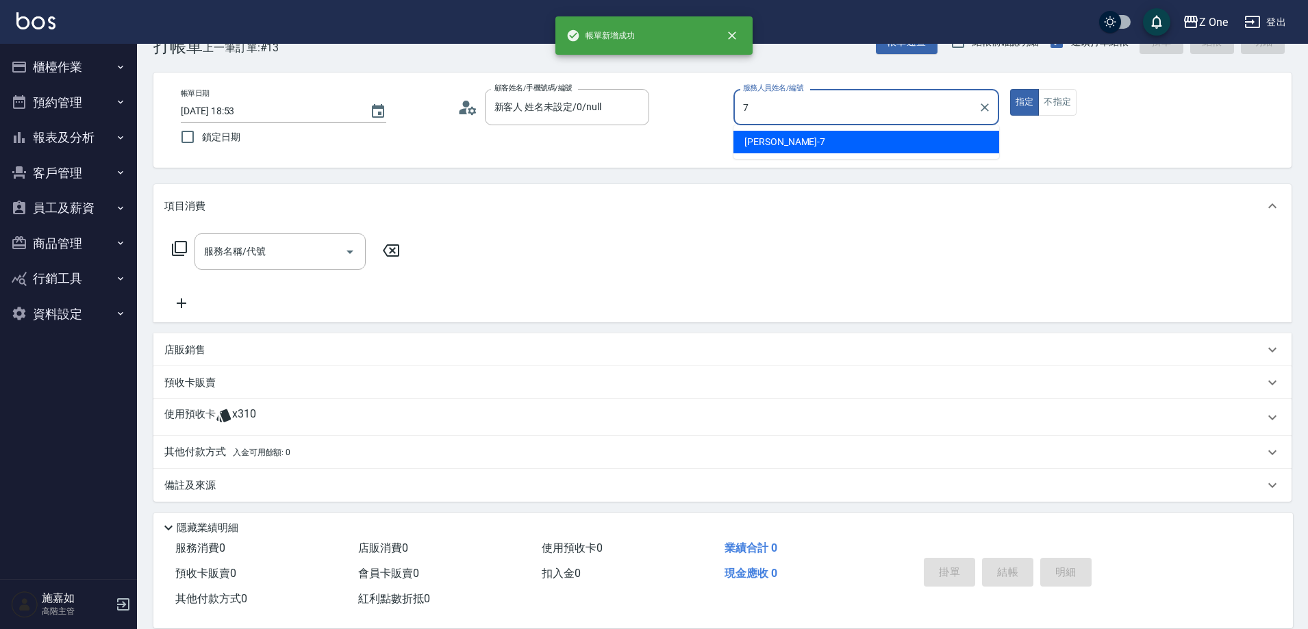
type input "[PERSON_NAME]-7"
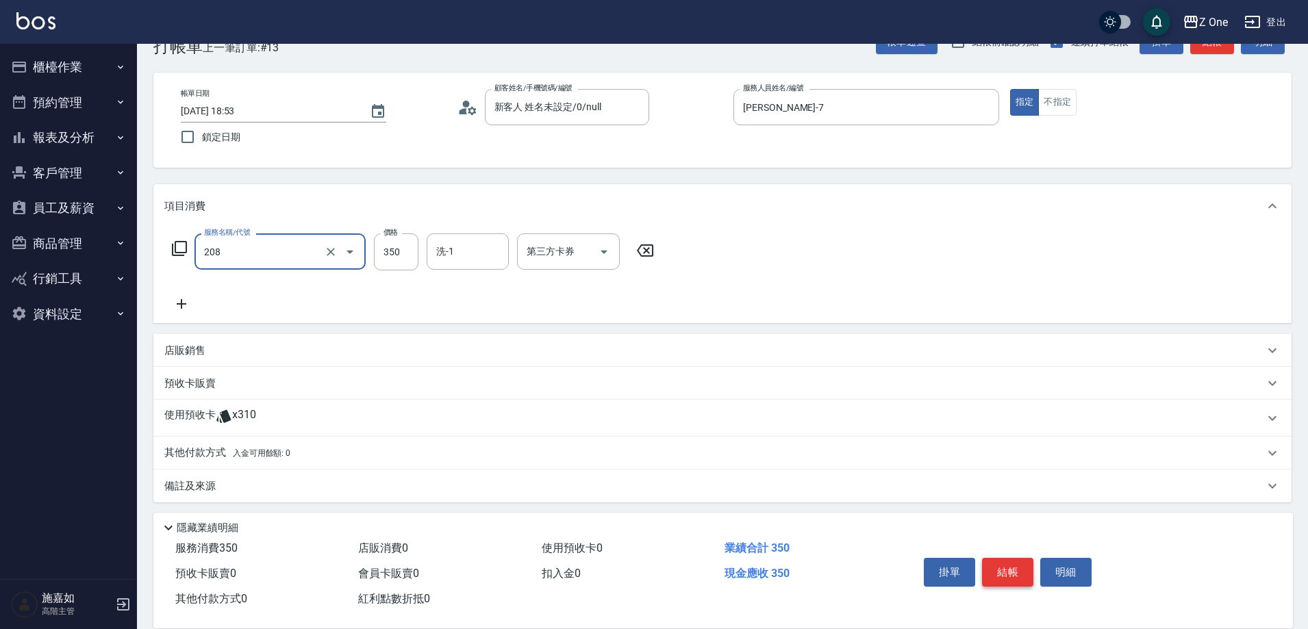
type input "剪髮$350(208)"
click at [1011, 561] on button "結帳" at bounding box center [1007, 572] width 51 height 29
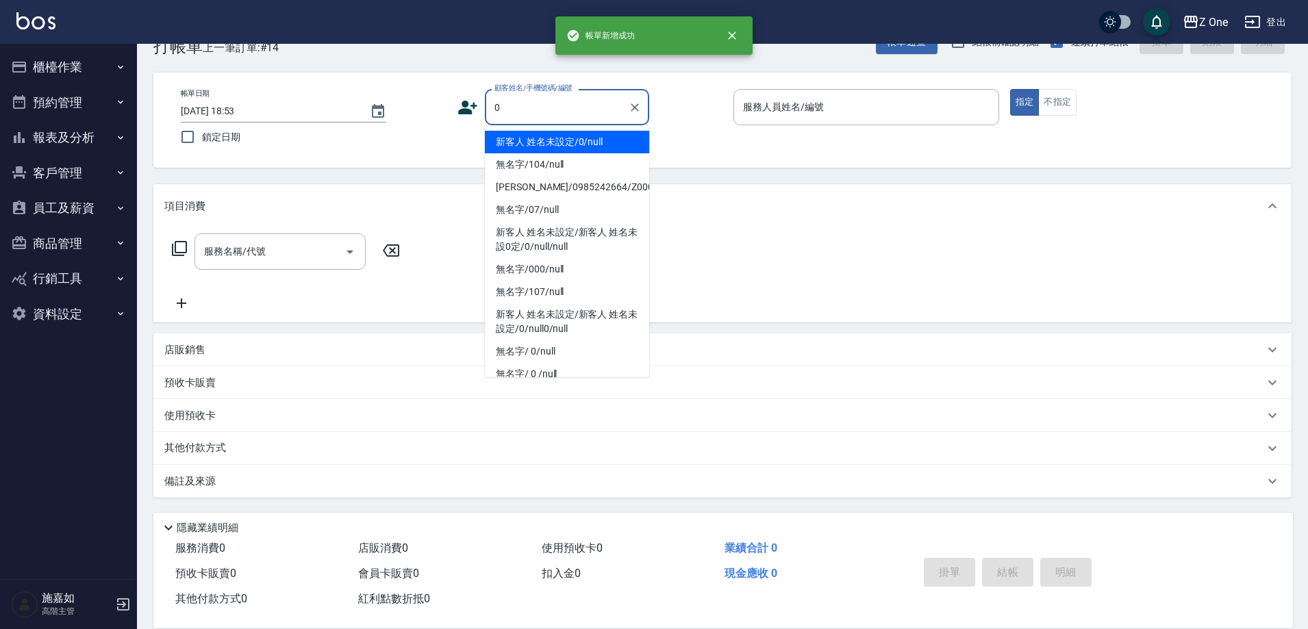
type input "新客人 姓名未設定/0/null"
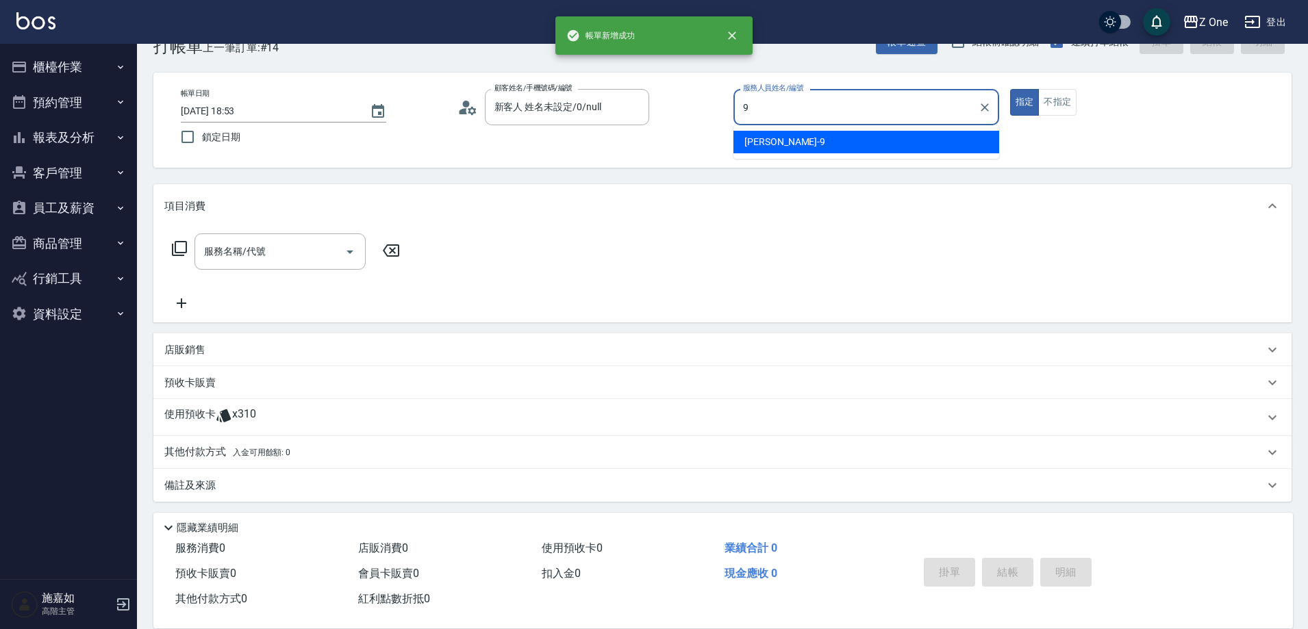
type input "[PERSON_NAME]-9"
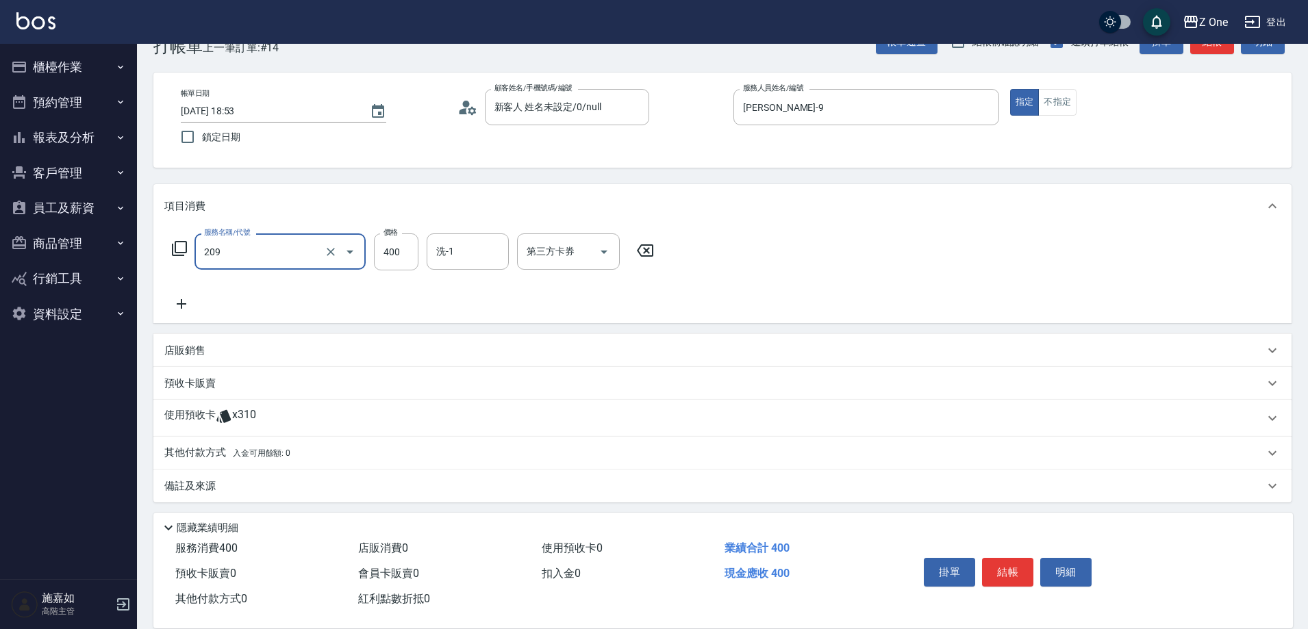
type input "剪髮$400(209)"
type input "750"
click at [1008, 561] on button "結帳" at bounding box center [1007, 572] width 51 height 29
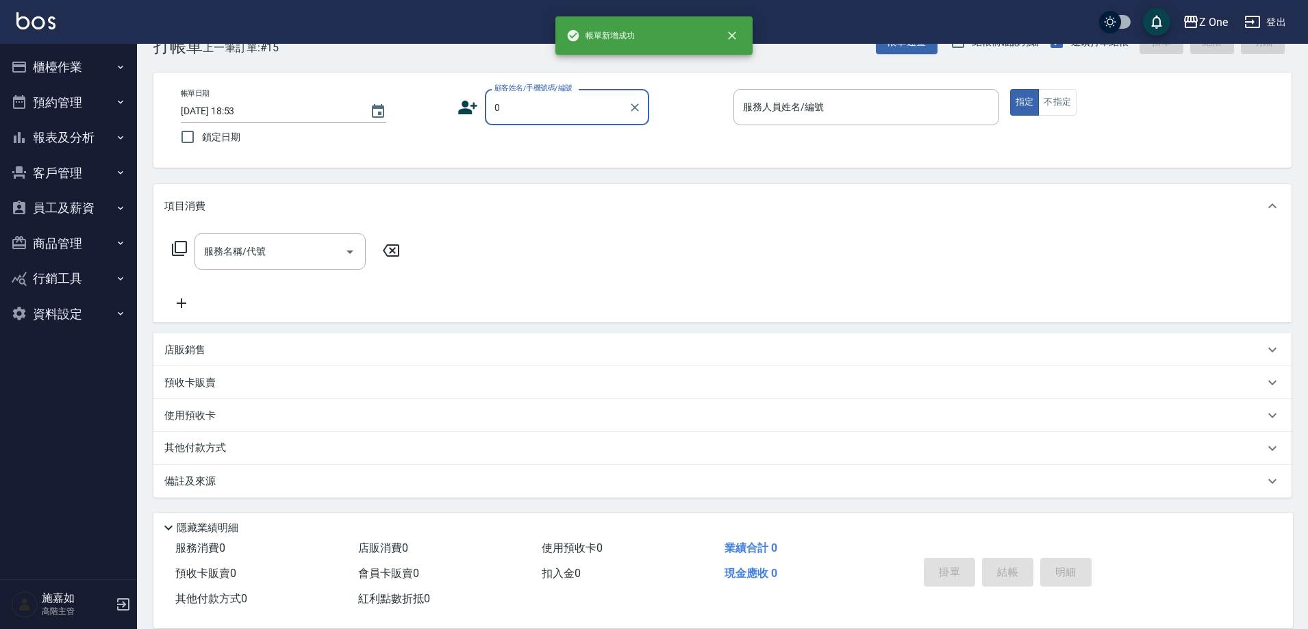
type input "新客人 姓名未設定/0/null"
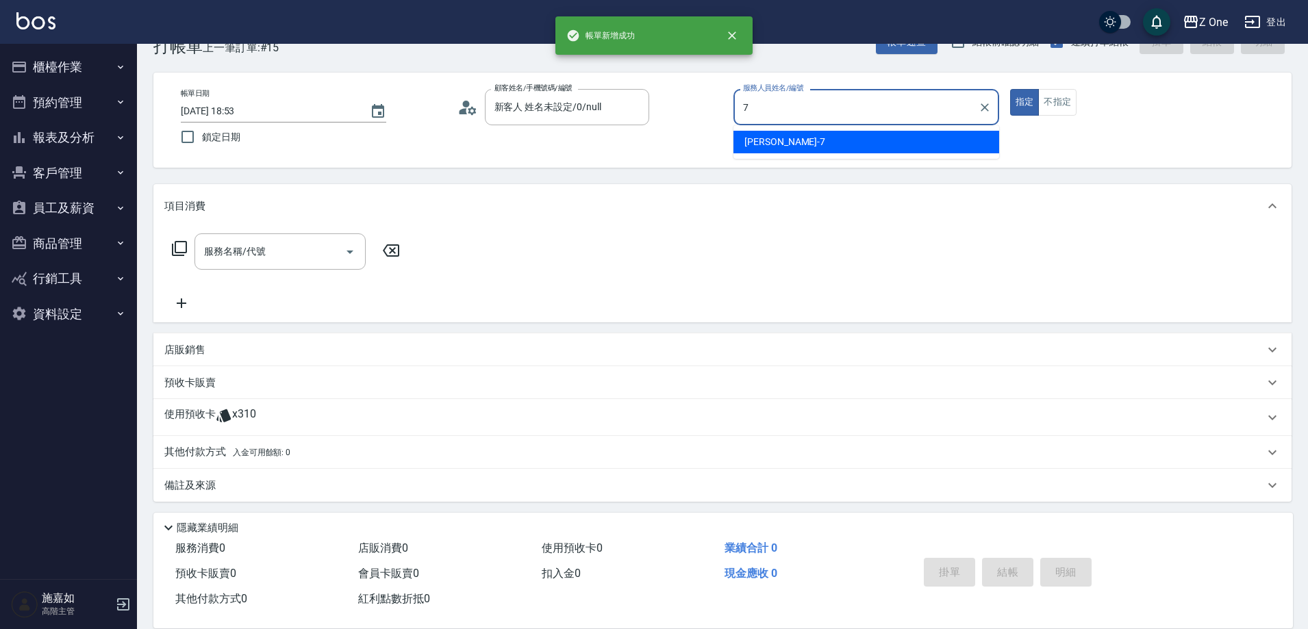
type input "[PERSON_NAME]-7"
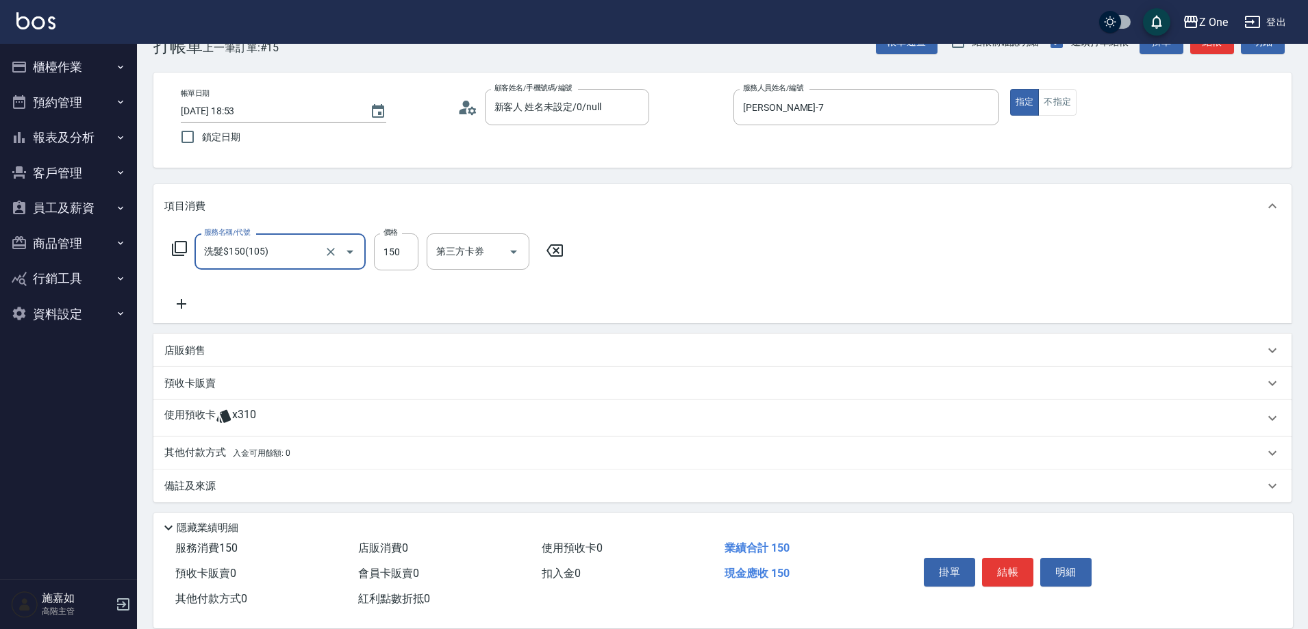
type input "洗髮$150(105)"
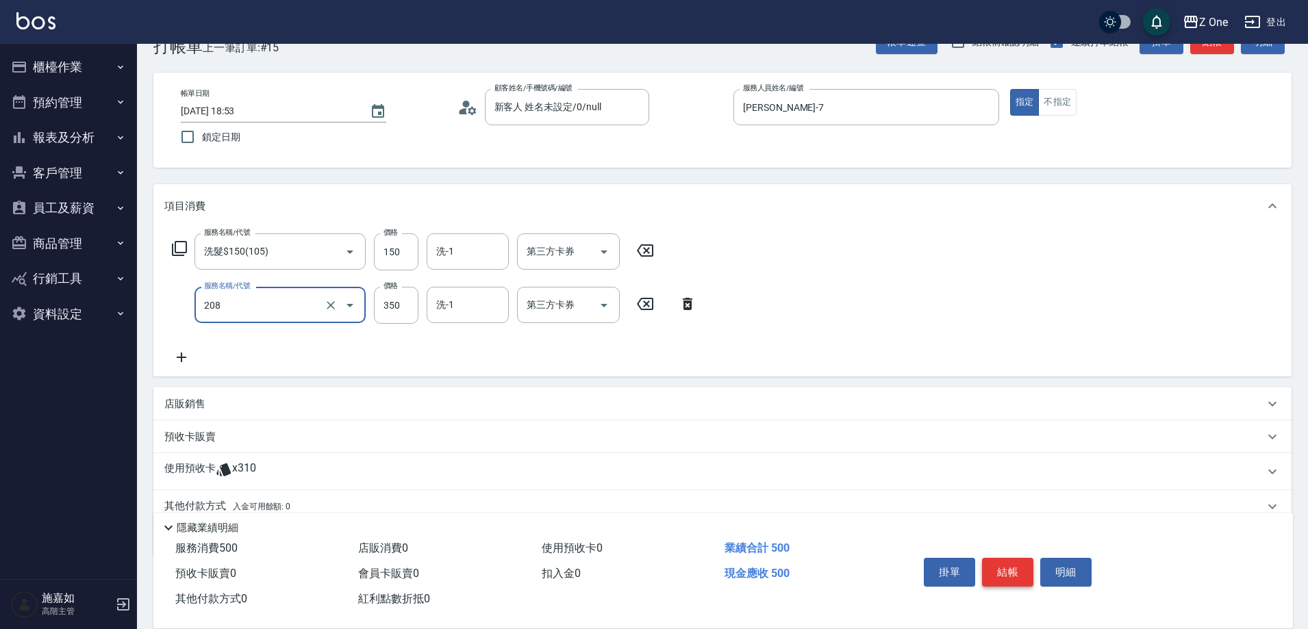
type input "剪髮$350(208)"
click at [1010, 565] on button "結帳" at bounding box center [1007, 572] width 51 height 29
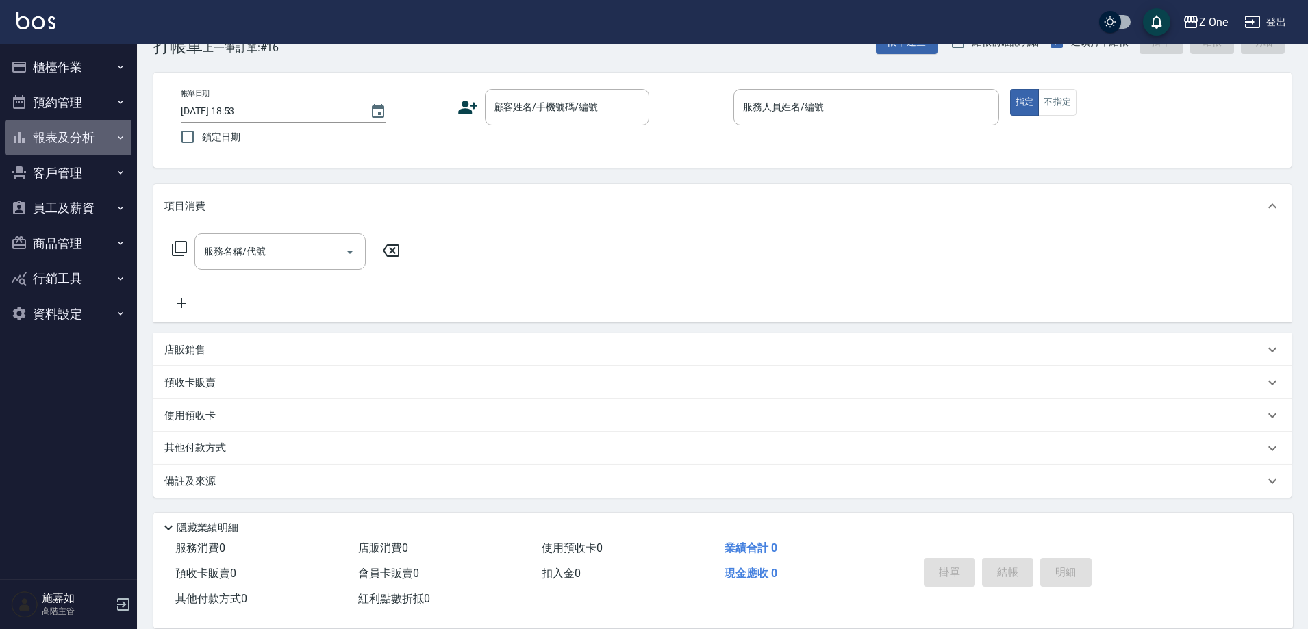
click at [114, 138] on button "報表及分析" at bounding box center [68, 138] width 126 height 36
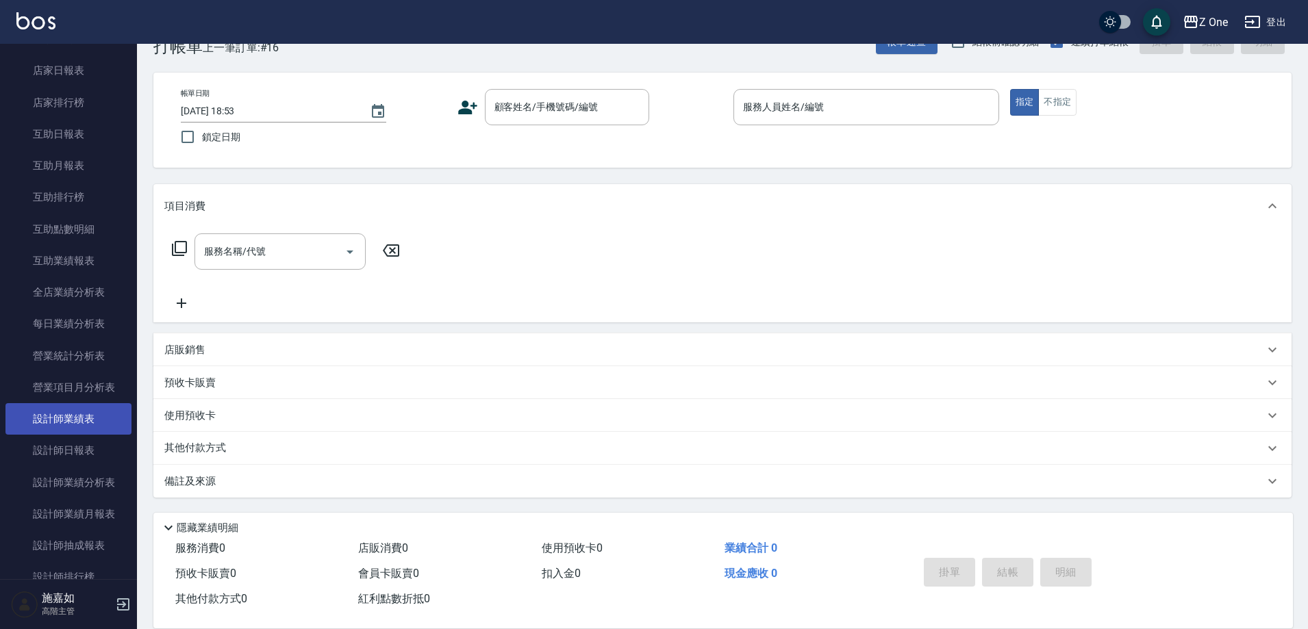
scroll to position [274, 0]
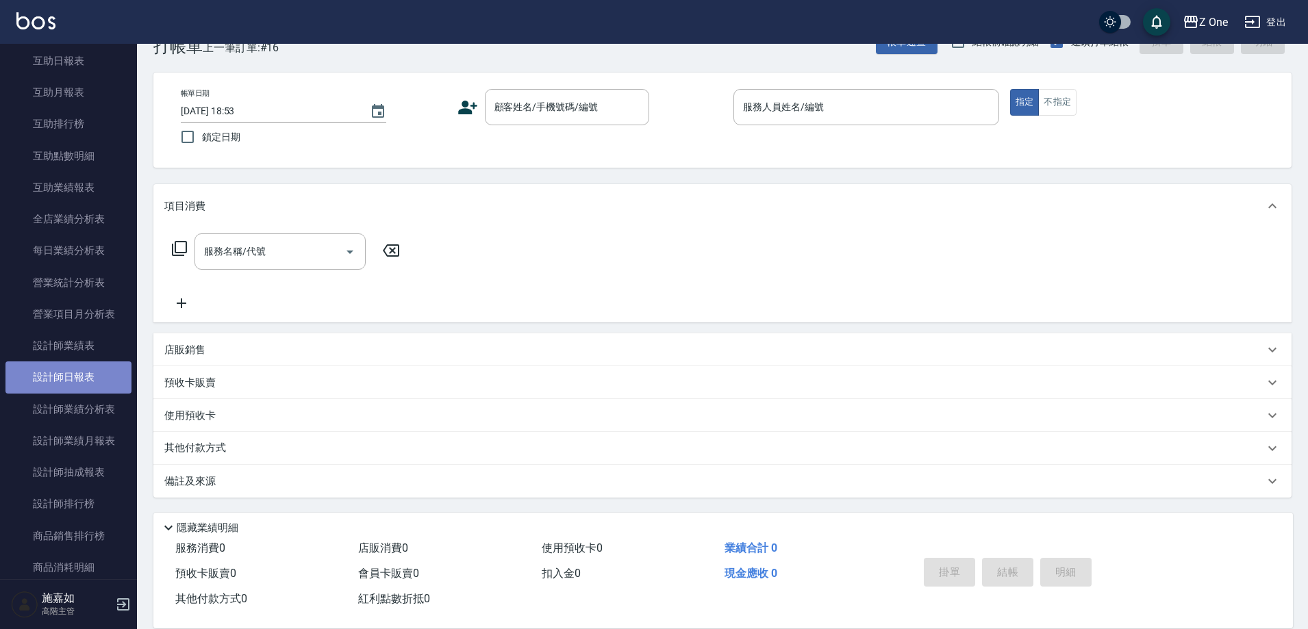
click at [82, 373] on link "設計師日報表" at bounding box center [68, 377] width 126 height 31
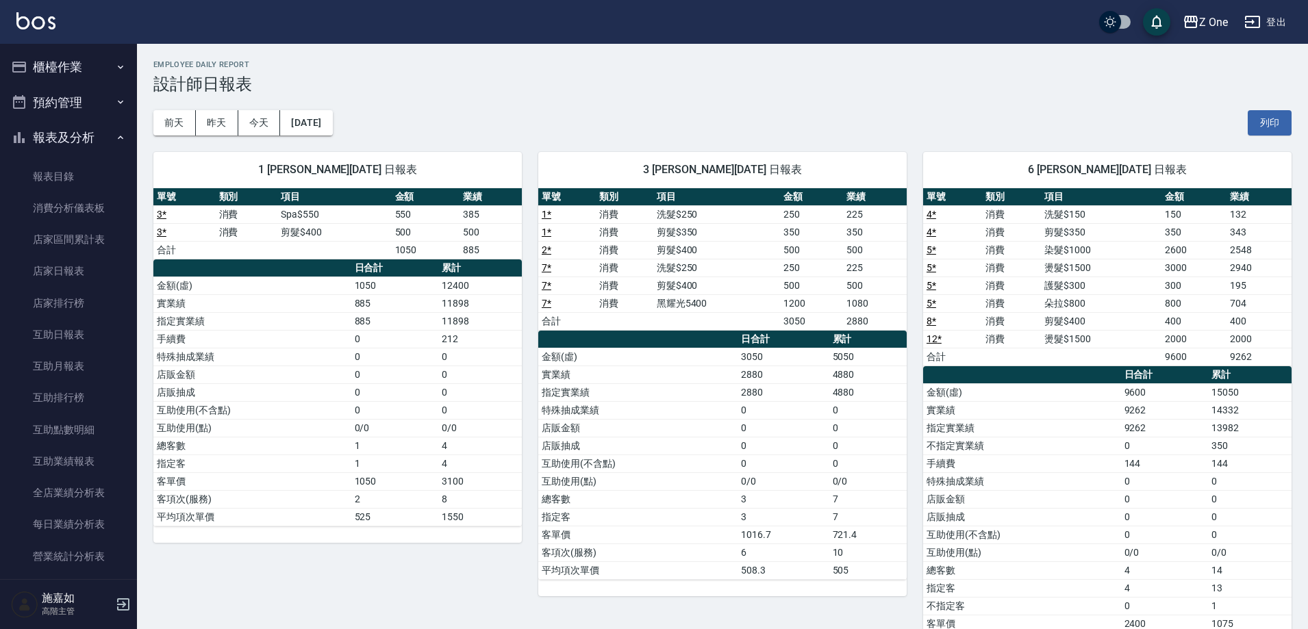
click at [116, 64] on icon "button" at bounding box center [120, 67] width 11 height 11
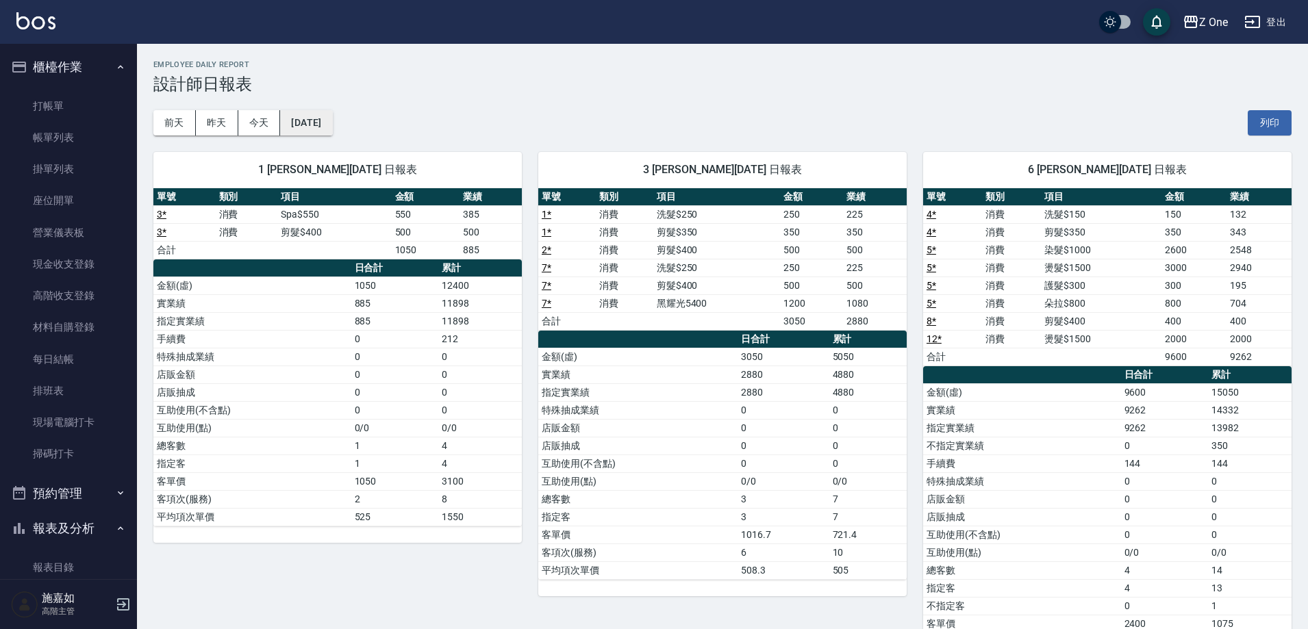
click at [332, 127] on button "[DATE]" at bounding box center [306, 122] width 52 height 25
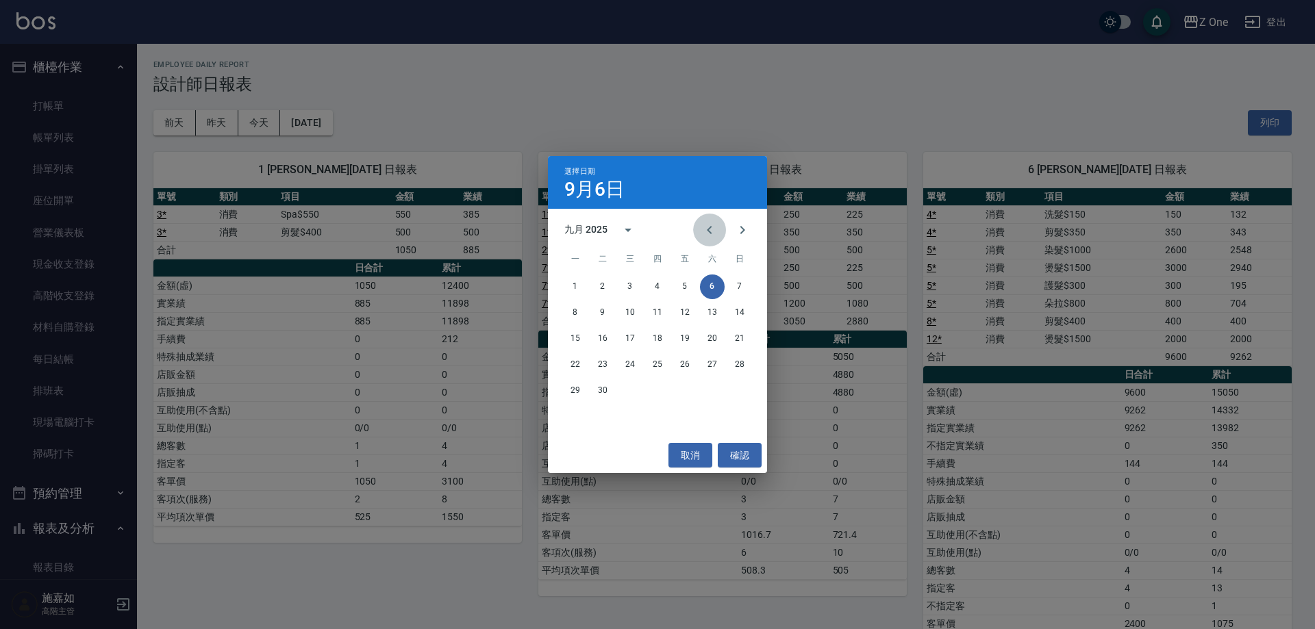
click at [720, 238] on button "Previous month" at bounding box center [709, 230] width 33 height 33
click at [739, 391] on button "31" at bounding box center [739, 391] width 25 height 25
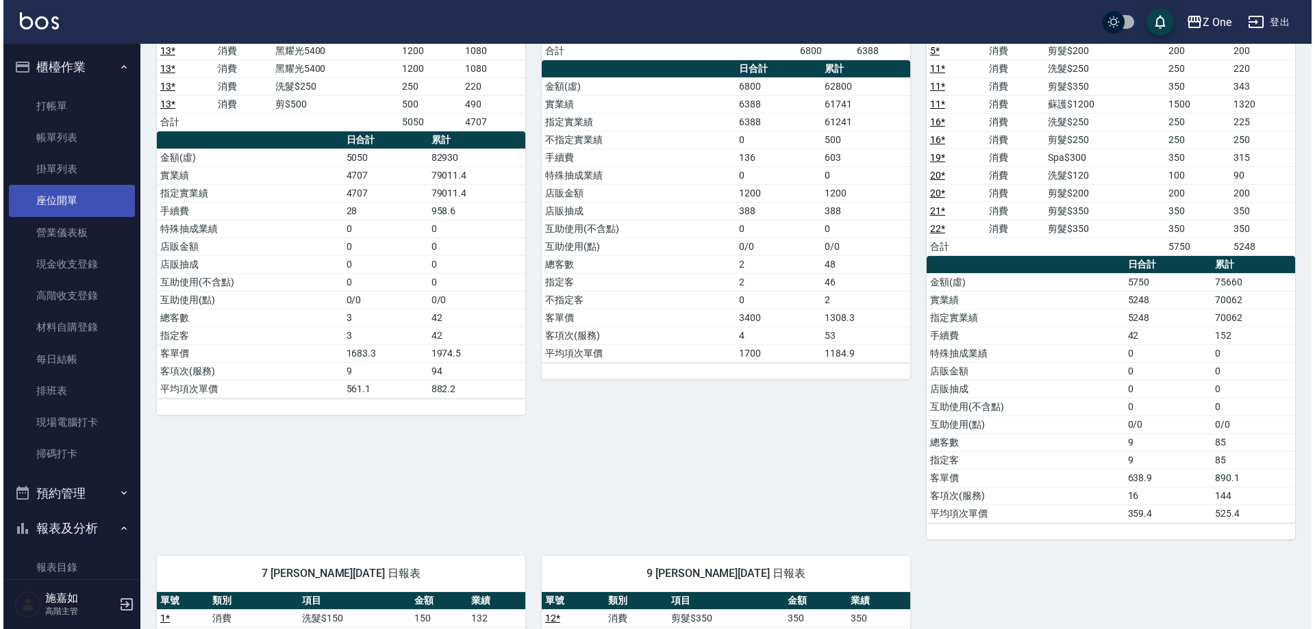
scroll to position [47, 0]
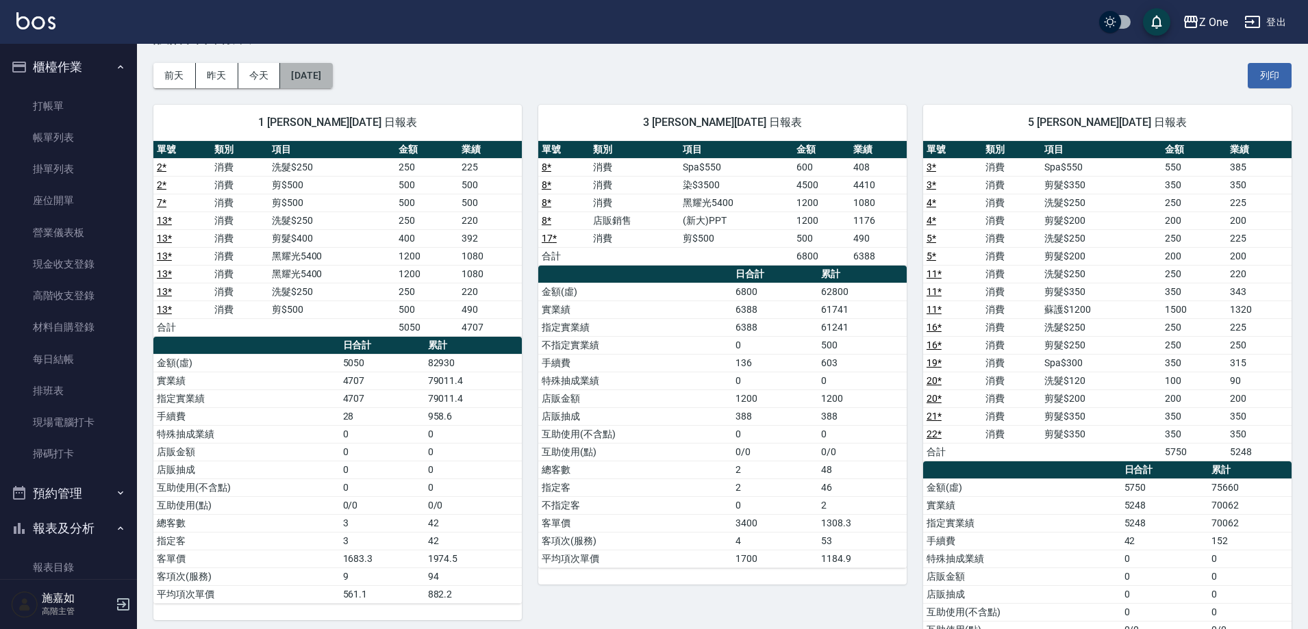
click at [332, 75] on button "[DATE]" at bounding box center [306, 75] width 52 height 25
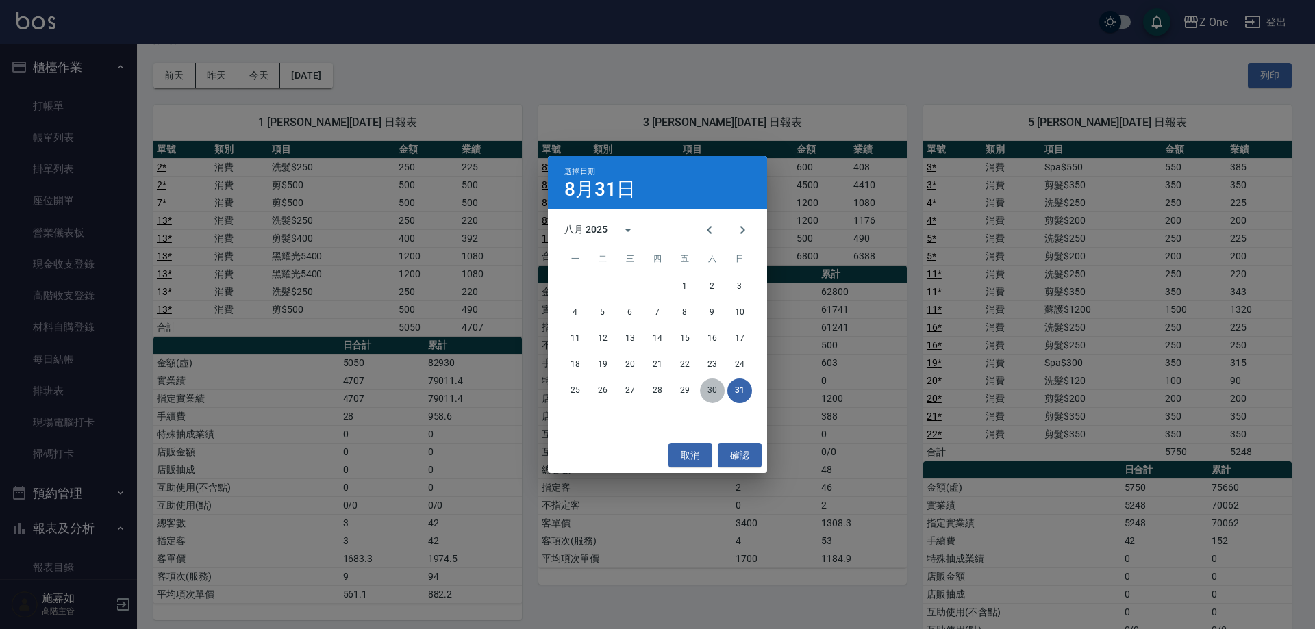
click at [707, 392] on button "30" at bounding box center [712, 391] width 25 height 25
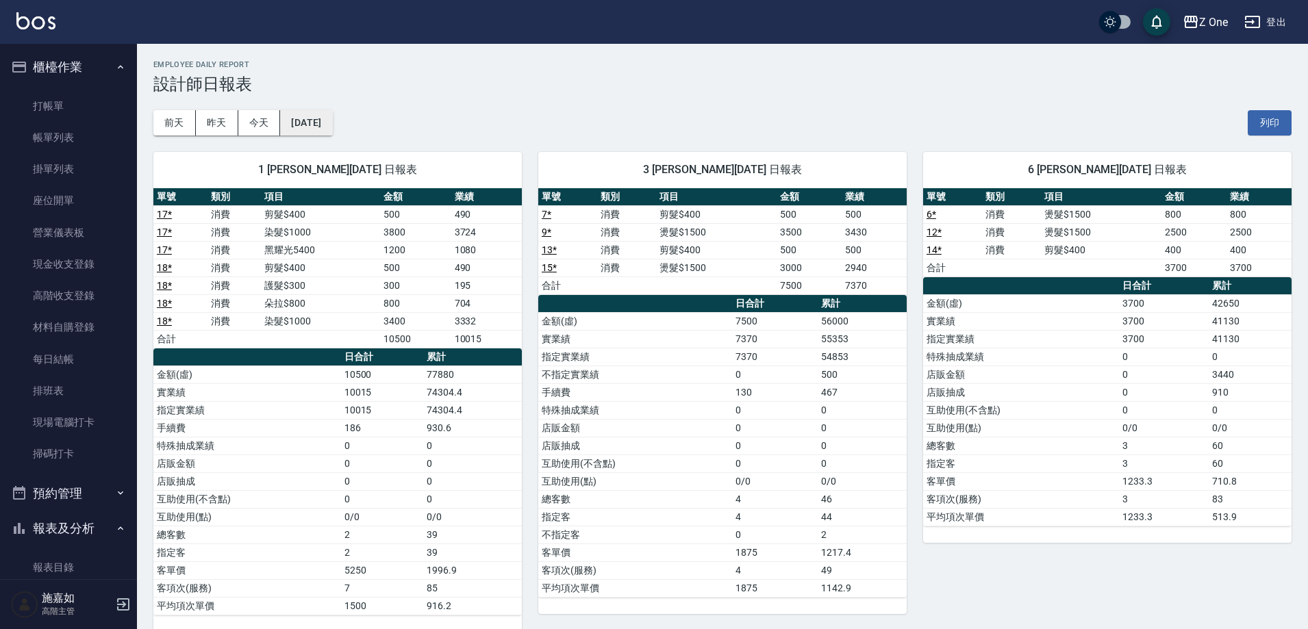
click at [332, 131] on button "[DATE]" at bounding box center [306, 122] width 52 height 25
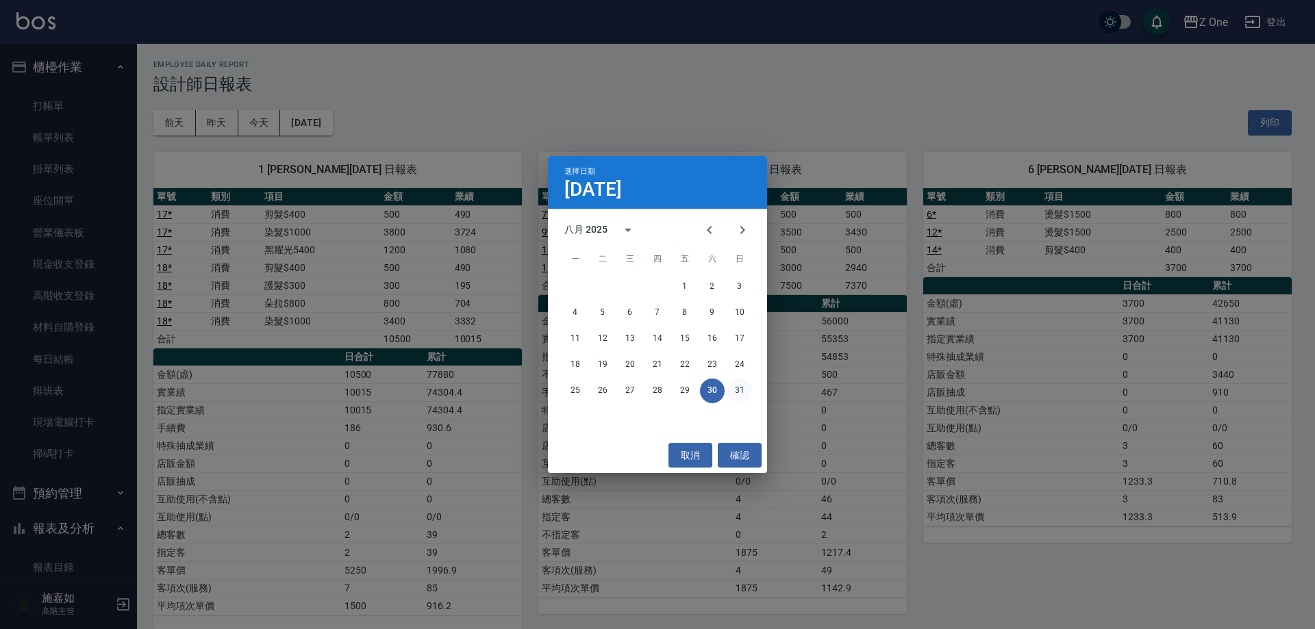
click at [742, 388] on button "31" at bounding box center [739, 391] width 25 height 25
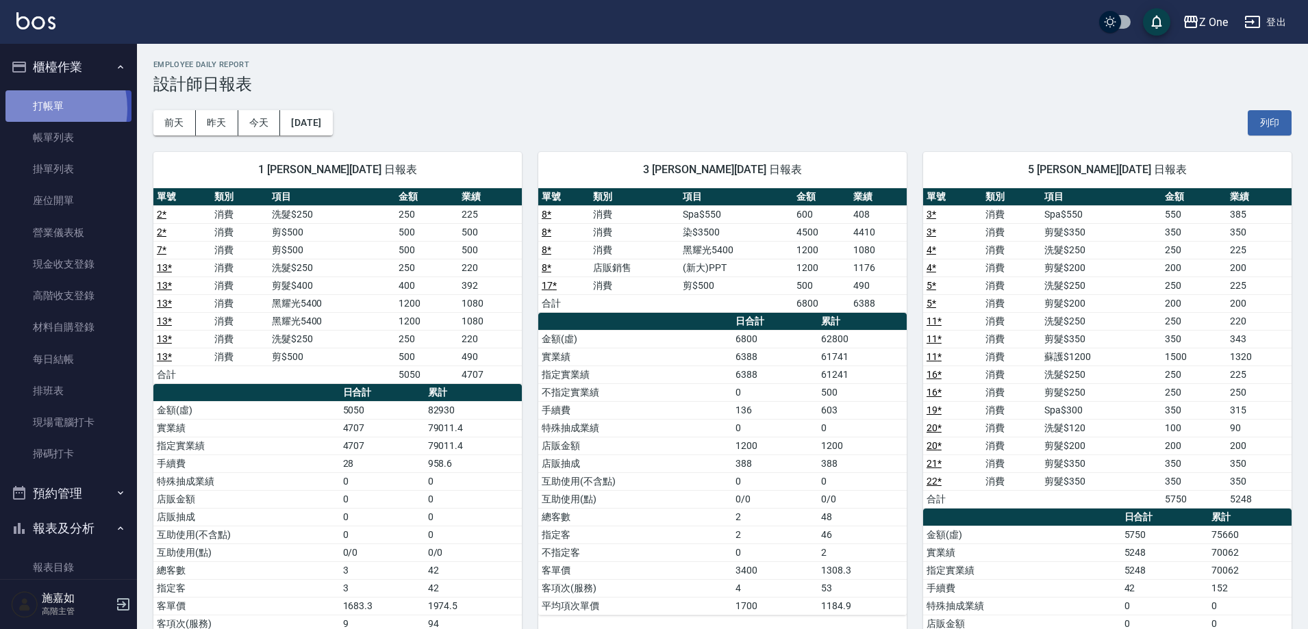
click at [36, 108] on link "打帳單" at bounding box center [68, 105] width 126 height 31
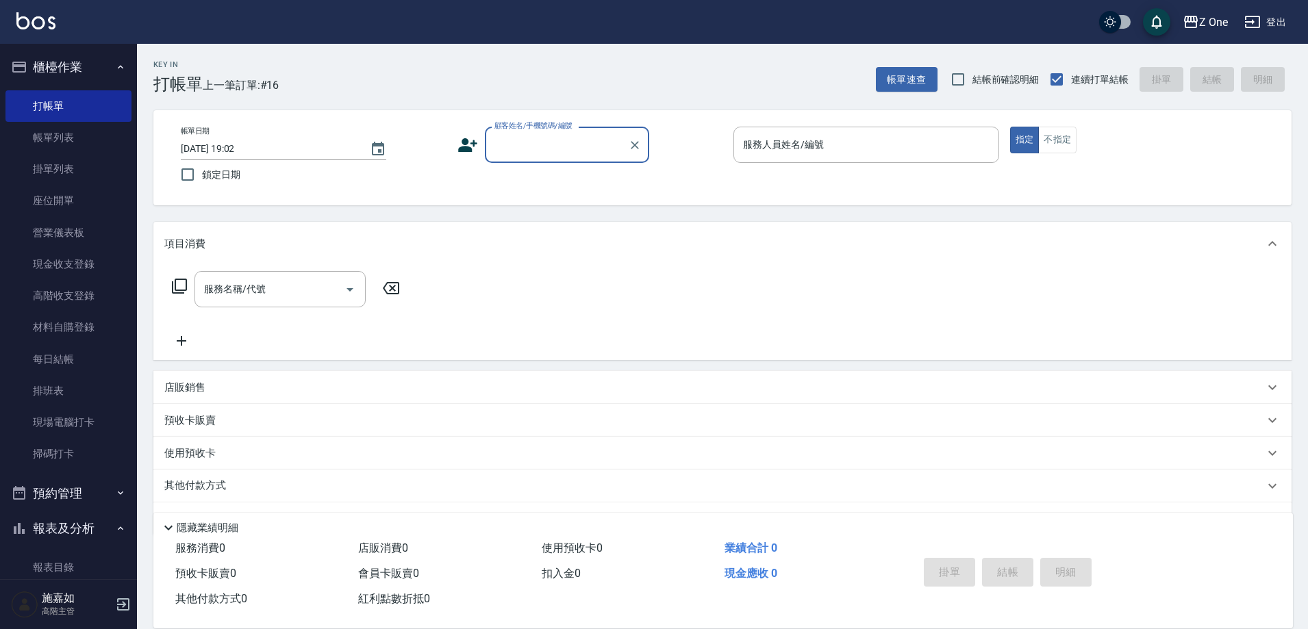
click at [530, 147] on input "顧客姓名/手機號碼/編號" at bounding box center [556, 145] width 131 height 24
click at [407, 23] on div "Z One 登出" at bounding box center [654, 22] width 1308 height 44
click at [550, 144] on input "顧客姓名/手機號碼/編號" at bounding box center [556, 145] width 131 height 24
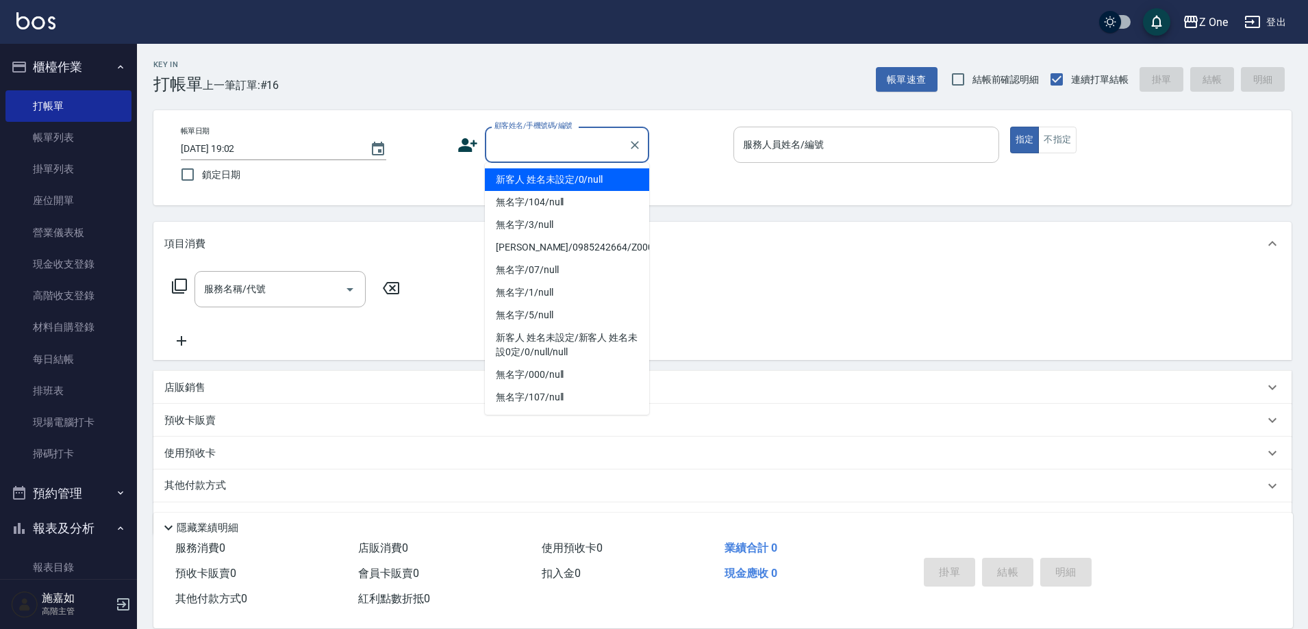
click at [810, 157] on div "服務人員姓名/編號" at bounding box center [866, 145] width 266 height 36
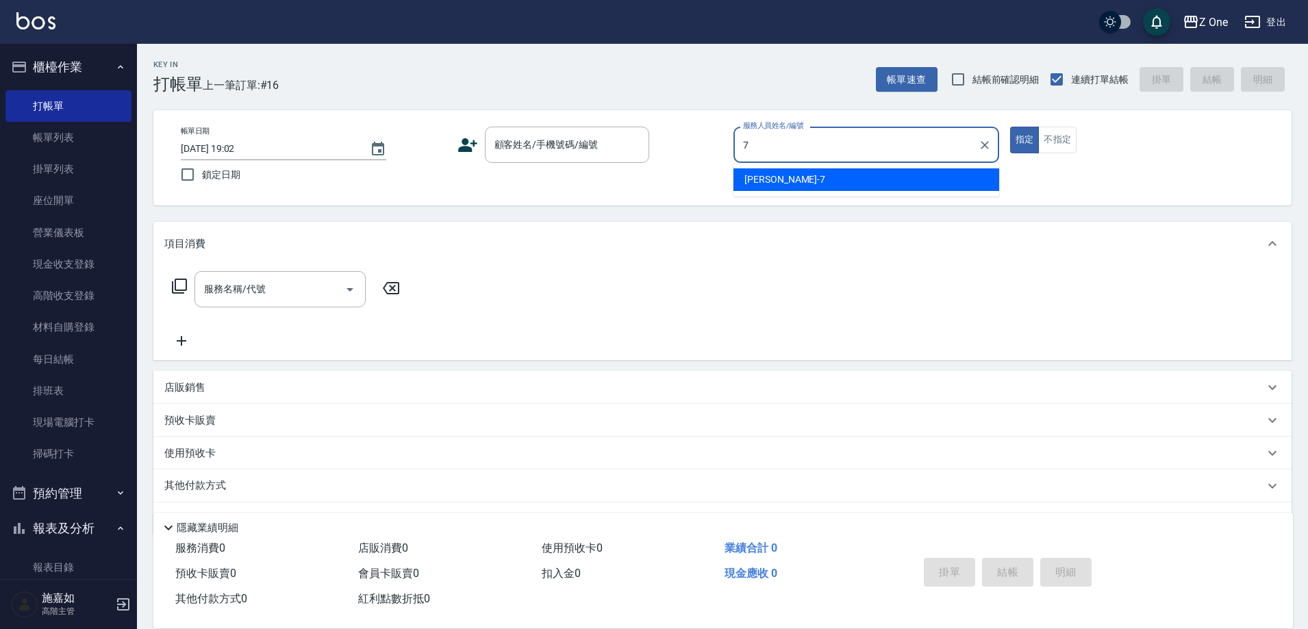
click at [884, 177] on div "[PERSON_NAME]-7" at bounding box center [866, 179] width 266 height 23
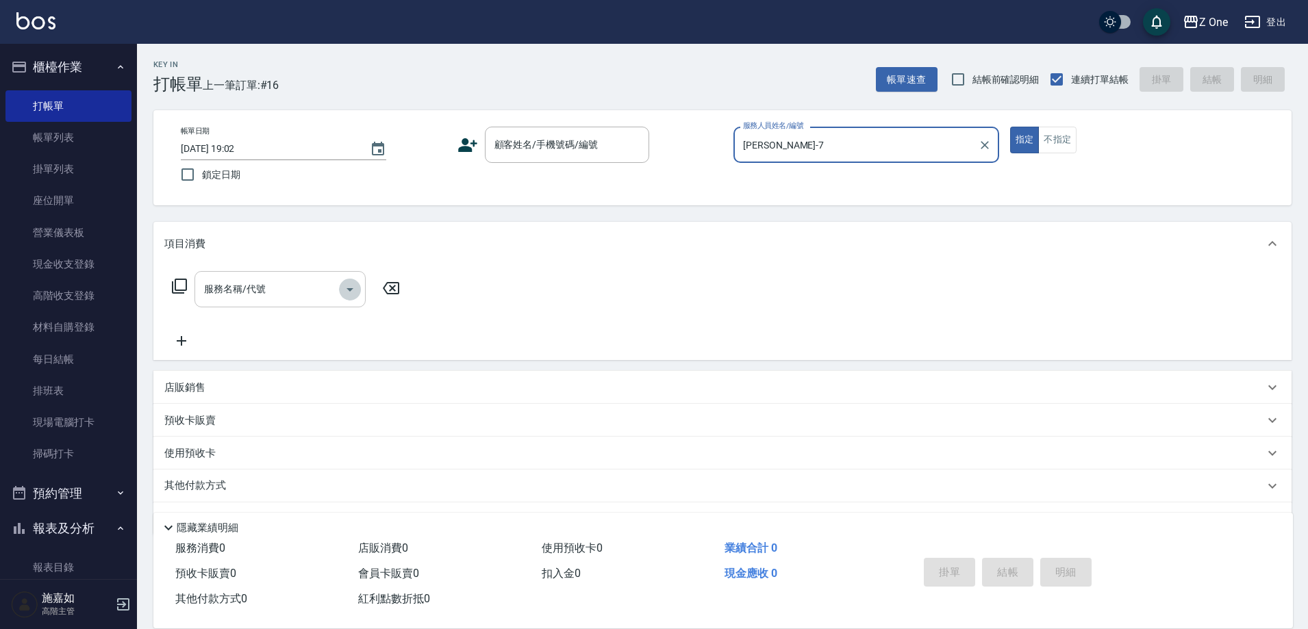
click at [342, 290] on icon "Open" at bounding box center [350, 289] width 16 height 16
type input "[PERSON_NAME]-7"
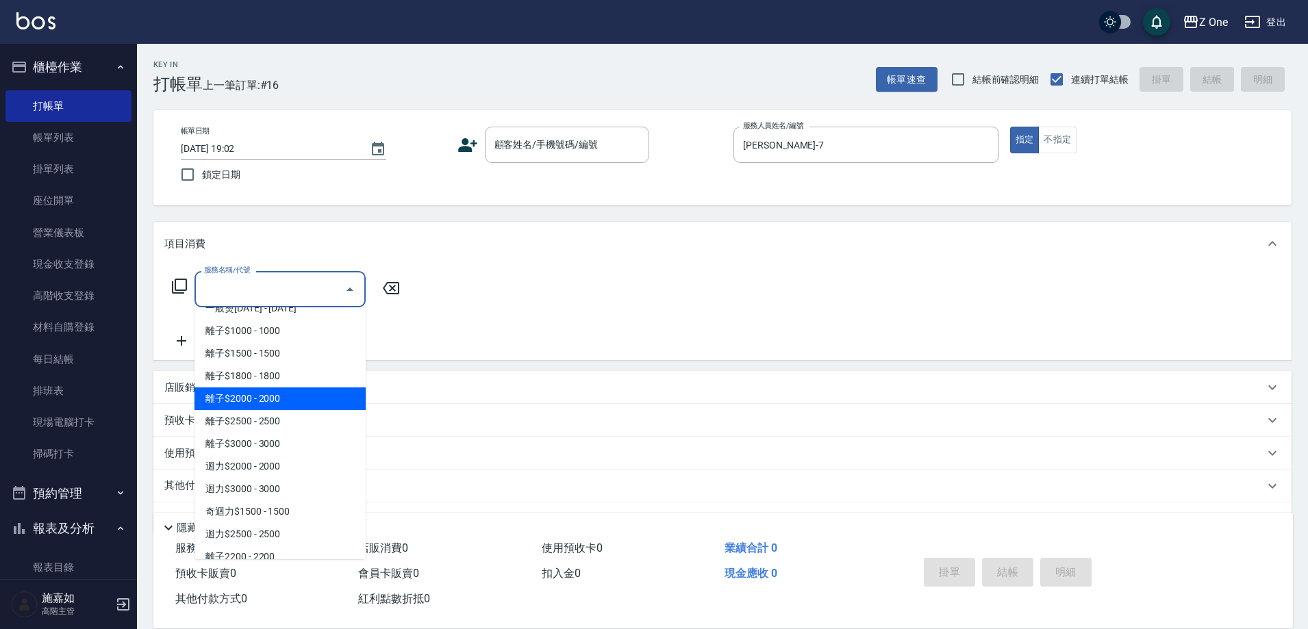
scroll to position [685, 0]
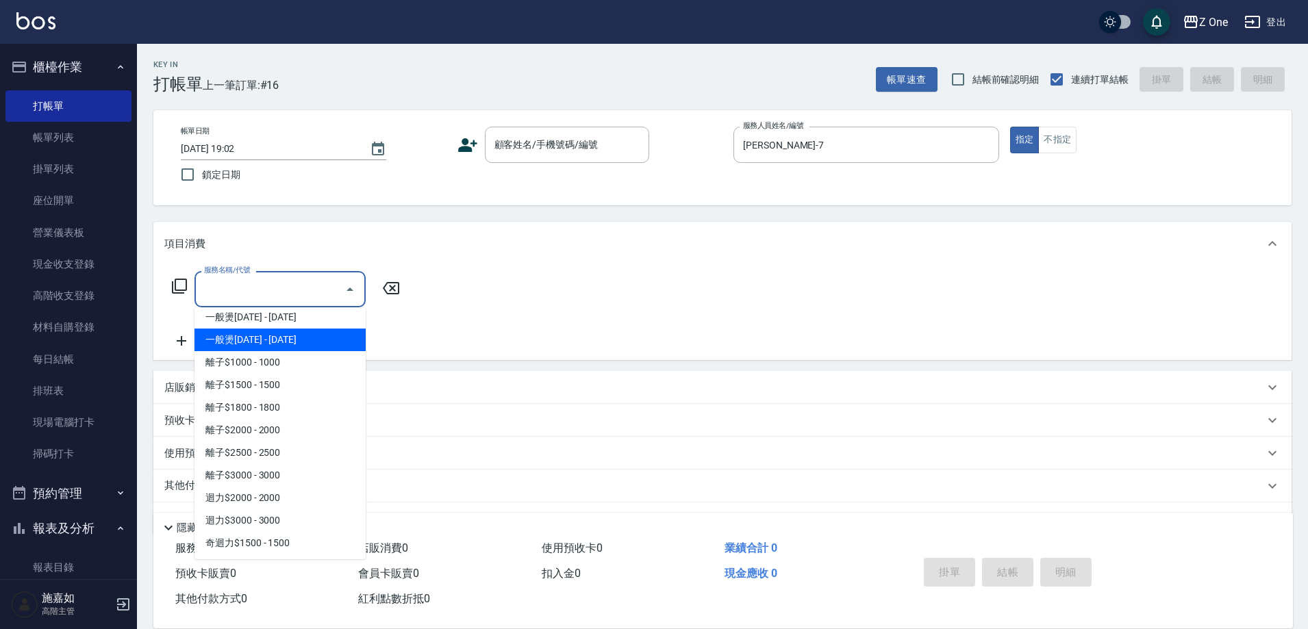
click at [294, 344] on span "一般燙[DATE] - [DATE]" at bounding box center [279, 340] width 171 height 23
type input "一般燙2000(304)"
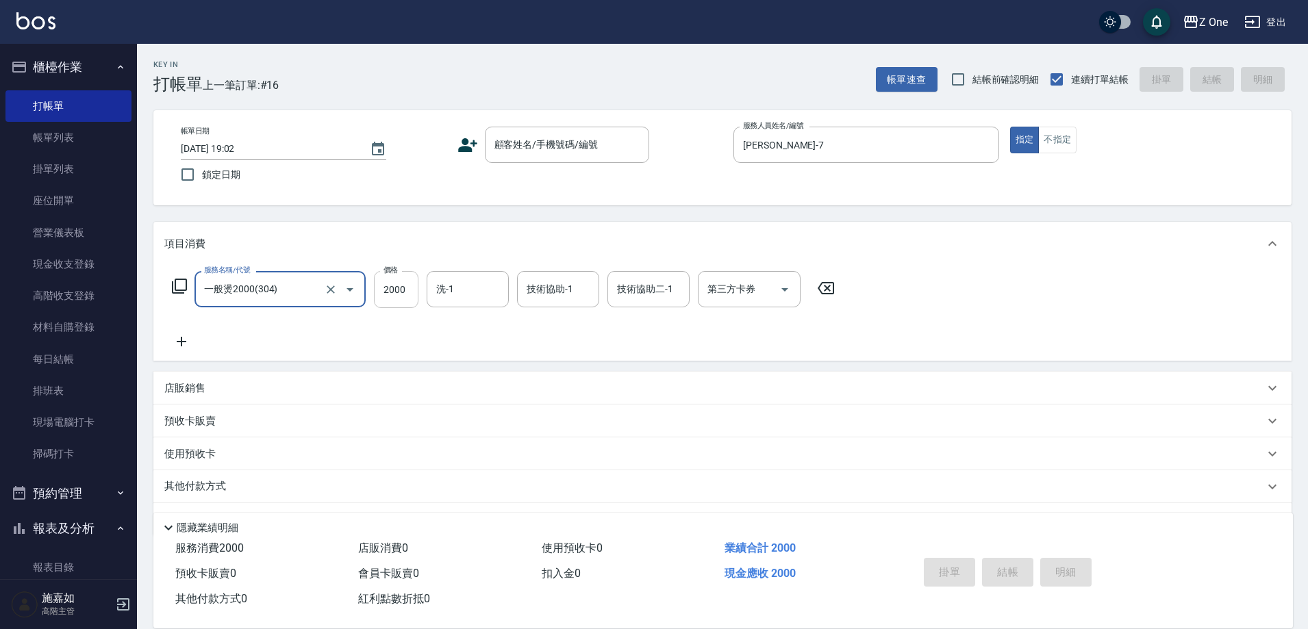
click at [406, 285] on input "2000" at bounding box center [396, 289] width 45 height 37
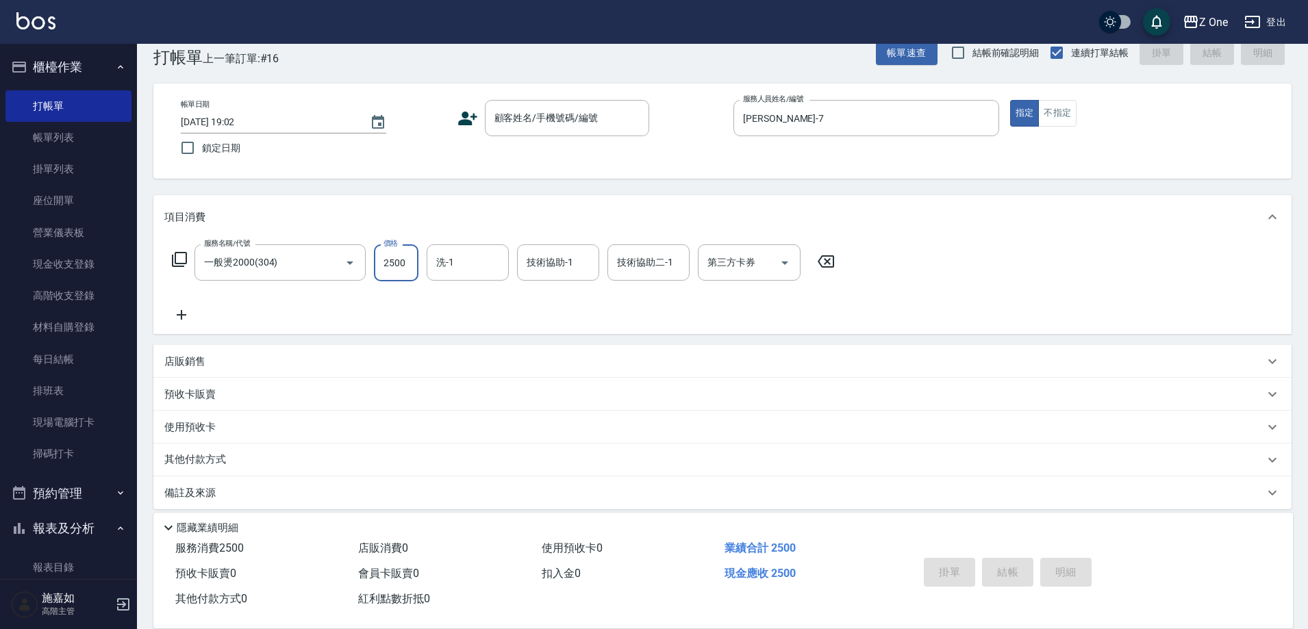
scroll to position [38, 0]
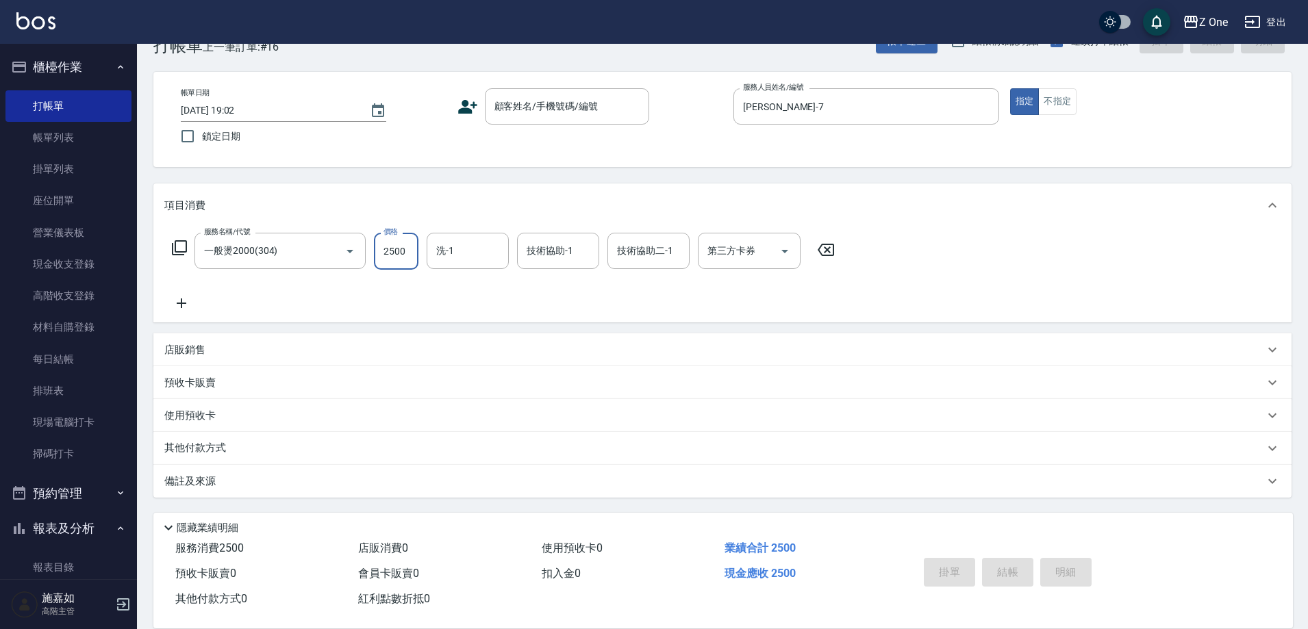
type input "2500"
click at [996, 579] on div "掛單 結帳 明細" at bounding box center [1007, 574] width 179 height 43
click at [998, 565] on div "掛單 結帳 明細" at bounding box center [1007, 574] width 179 height 43
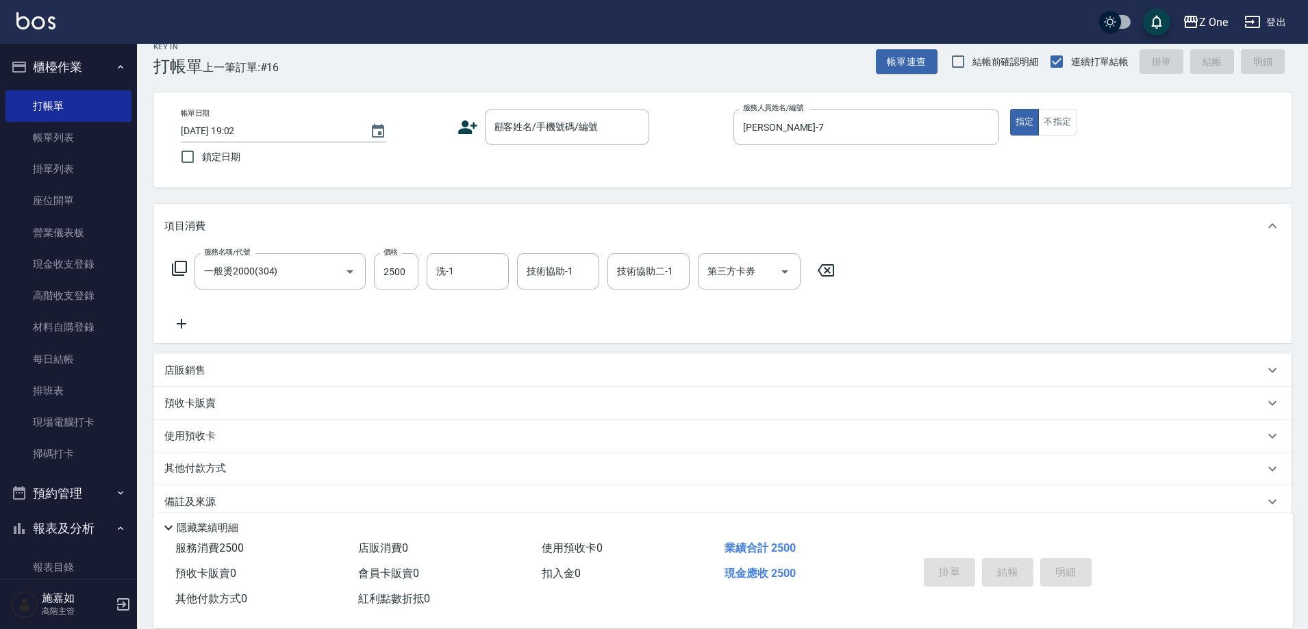
scroll to position [0, 0]
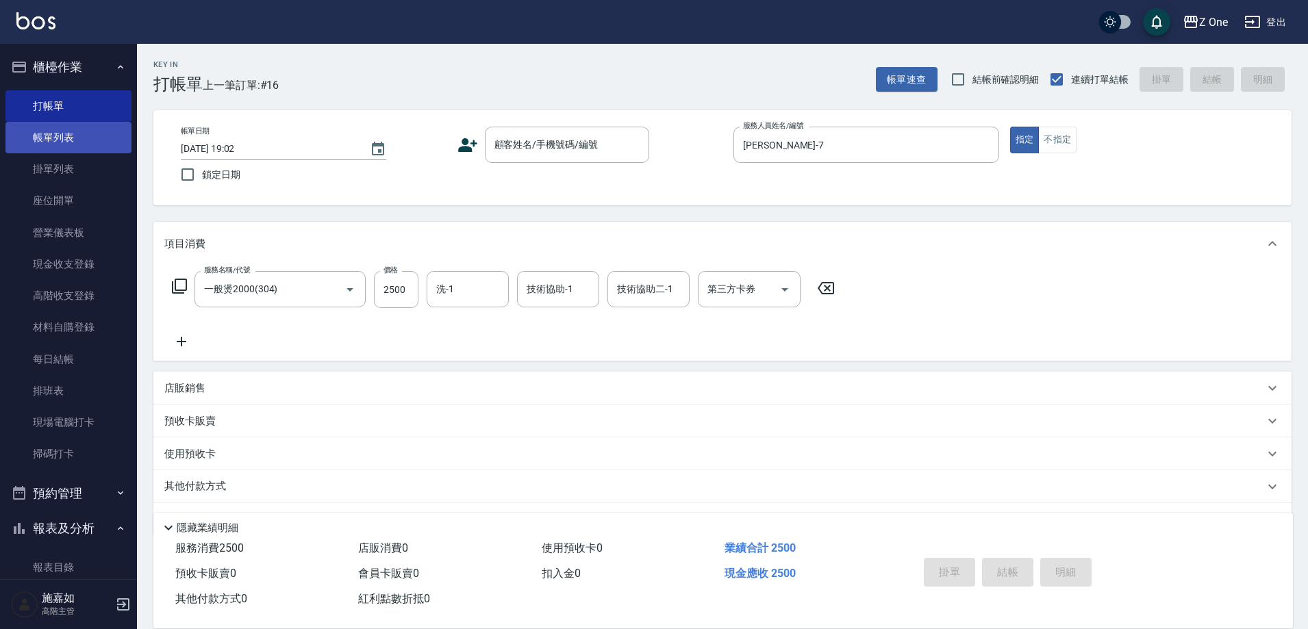
click at [62, 137] on link "帳單列表" at bounding box center [68, 137] width 126 height 31
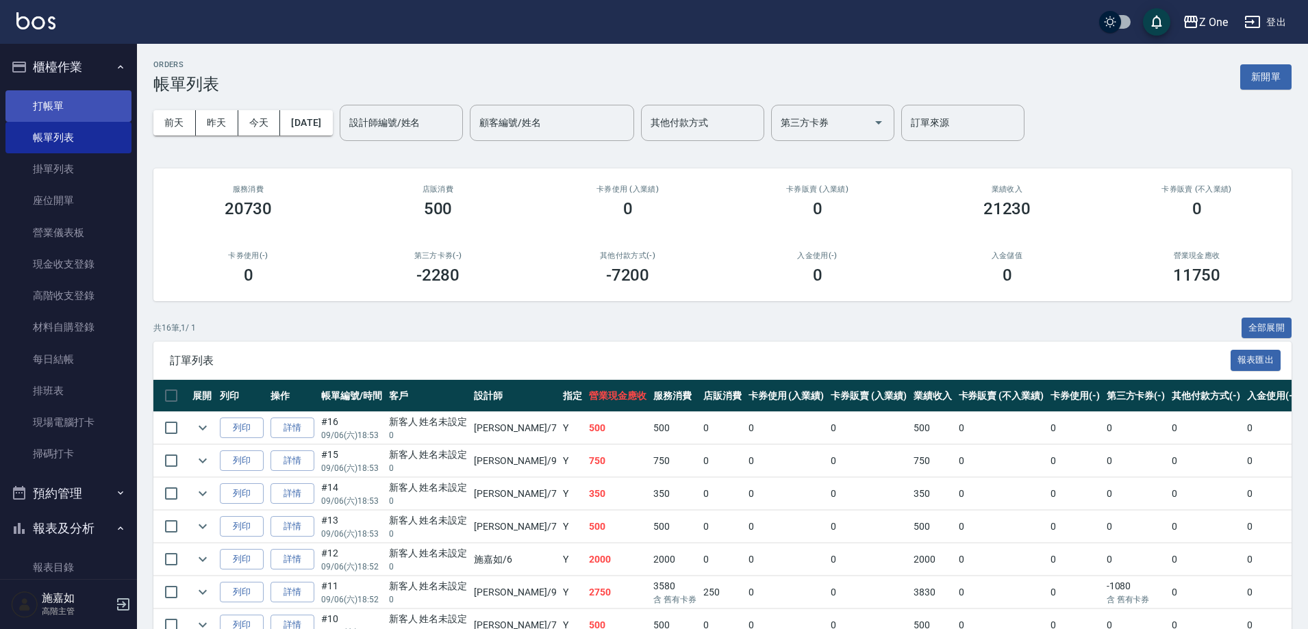
click at [51, 98] on link "打帳單" at bounding box center [68, 105] width 126 height 31
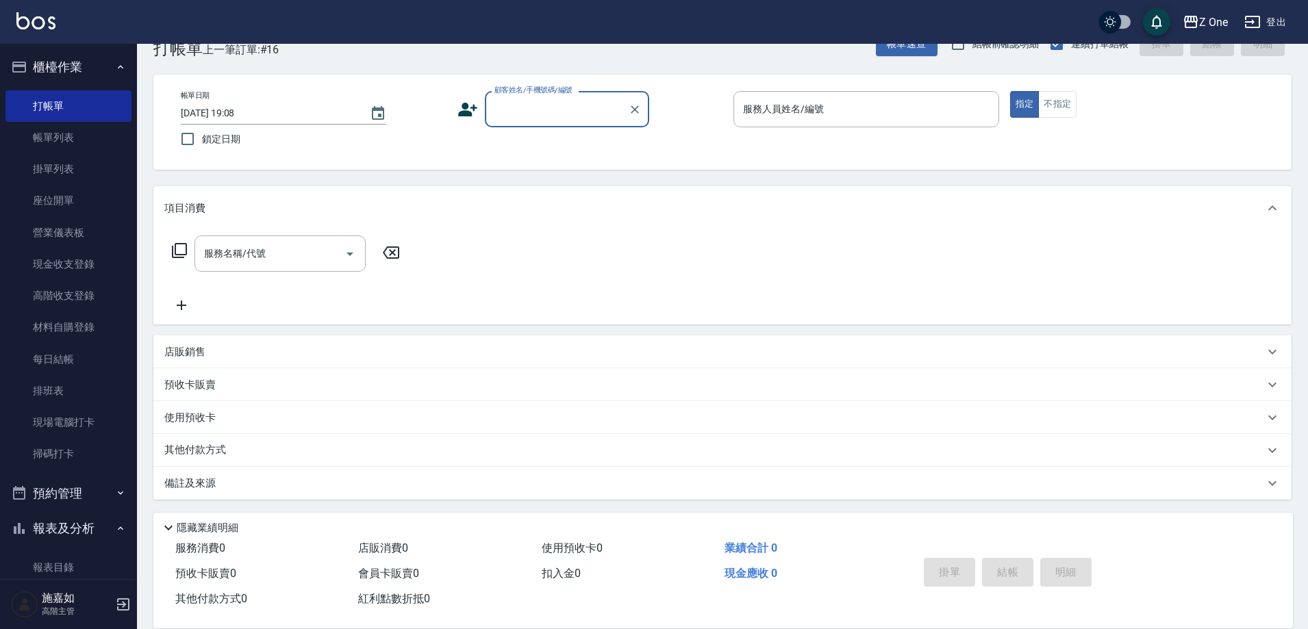
scroll to position [38, 0]
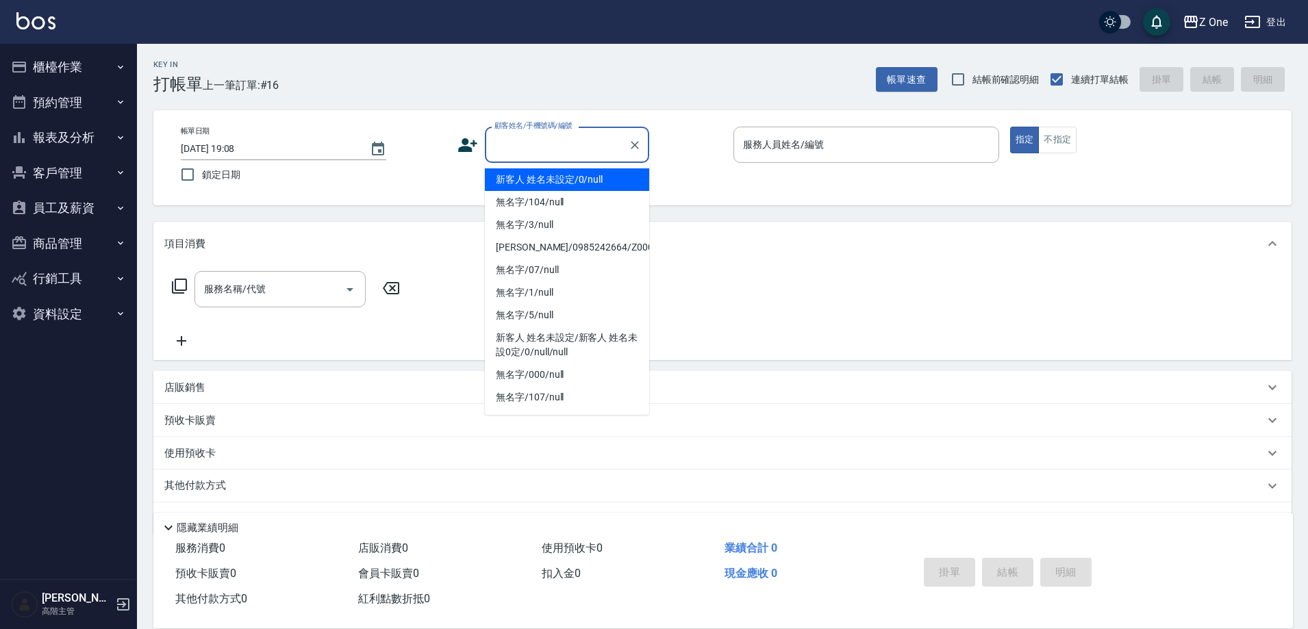
click at [522, 144] on input "顧客姓名/手機號碼/編號" at bounding box center [556, 145] width 131 height 24
click at [552, 180] on li "新客人 姓名未設定/0/null" at bounding box center [567, 179] width 164 height 23
type input "新客人 姓名未設定/0/null"
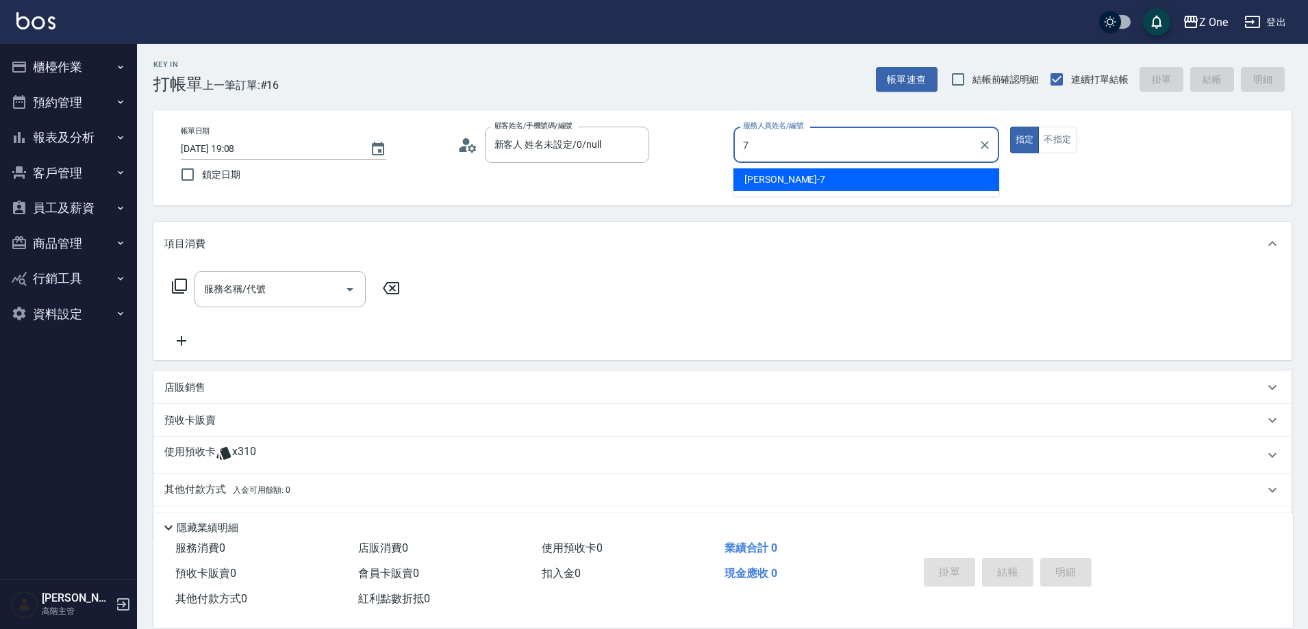
click at [744, 175] on span "[PERSON_NAME]-7" at bounding box center [784, 180] width 81 height 14
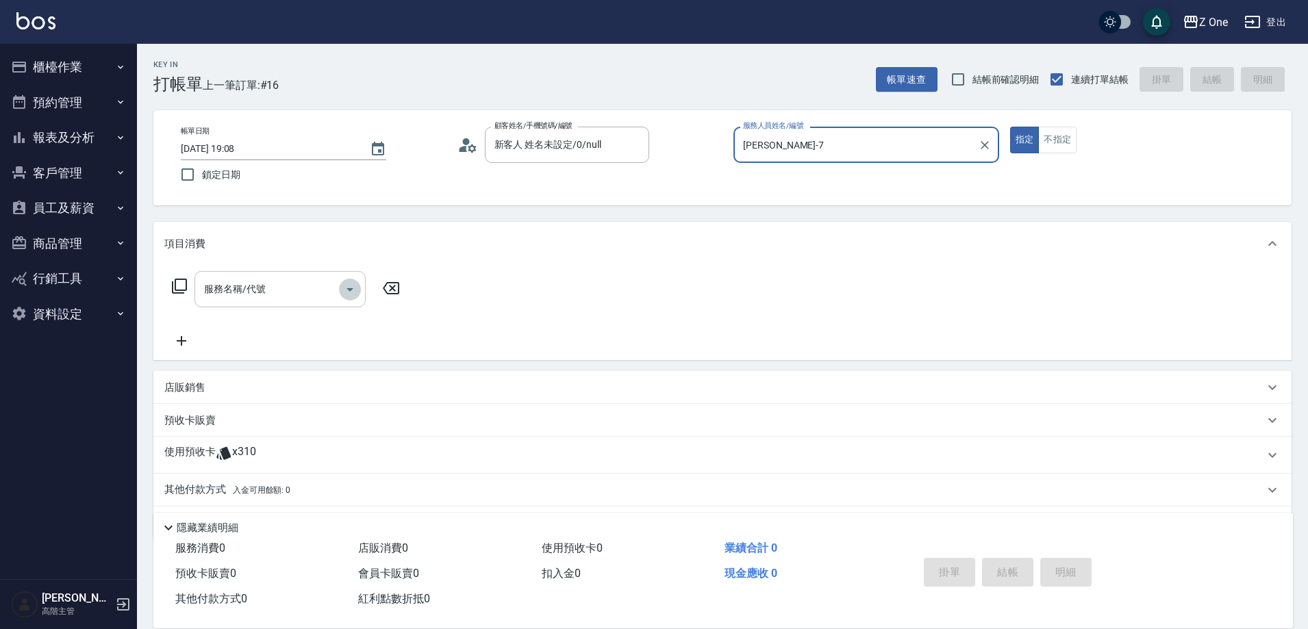
click at [357, 290] on icon "Open" at bounding box center [350, 289] width 16 height 16
type input "[PERSON_NAME]-7"
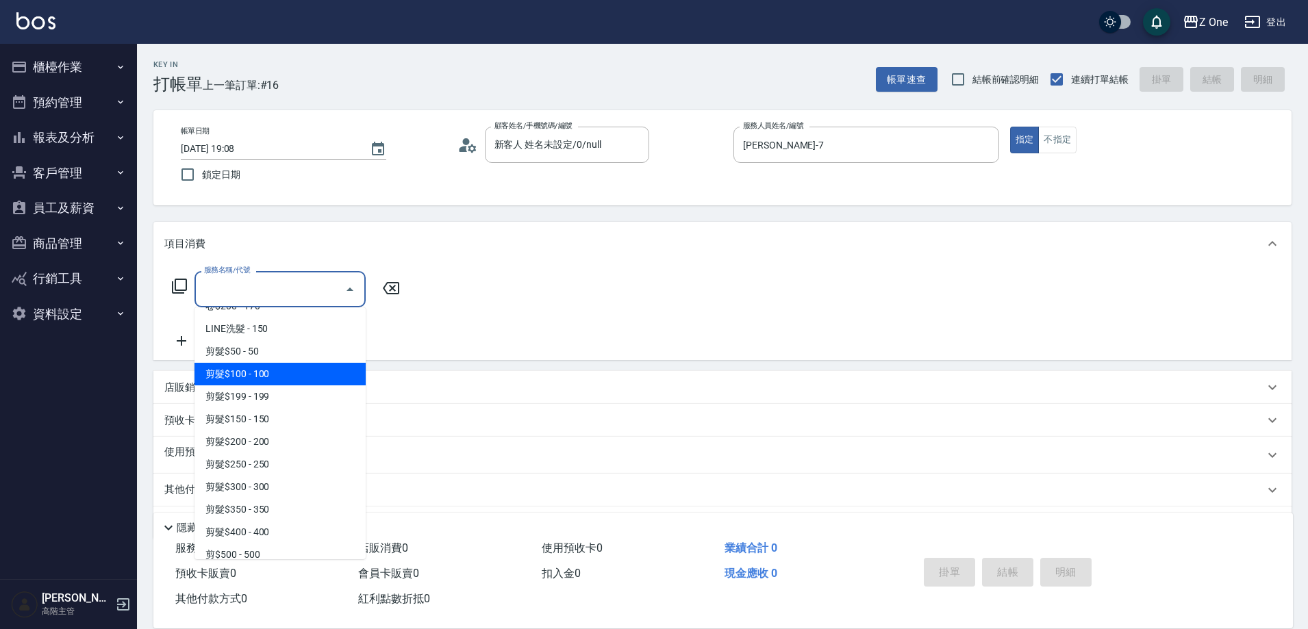
scroll to position [616, 0]
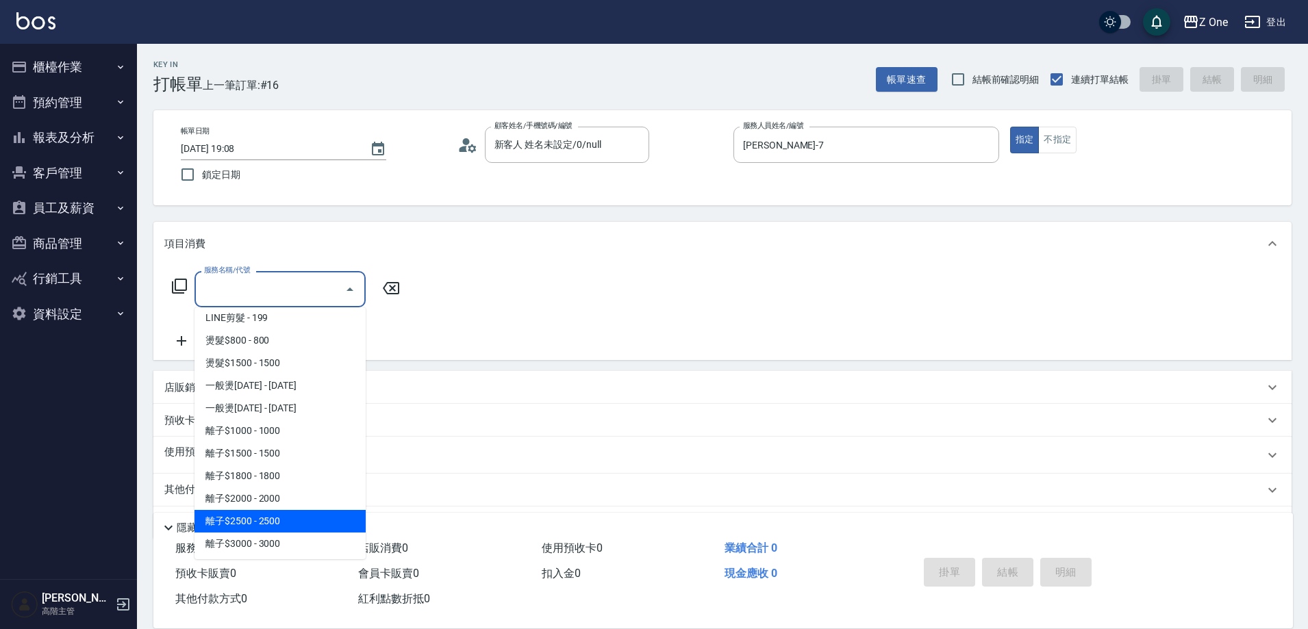
click at [298, 524] on span "離子$2500 - 2500" at bounding box center [279, 521] width 171 height 23
type input "離子$2500(315)"
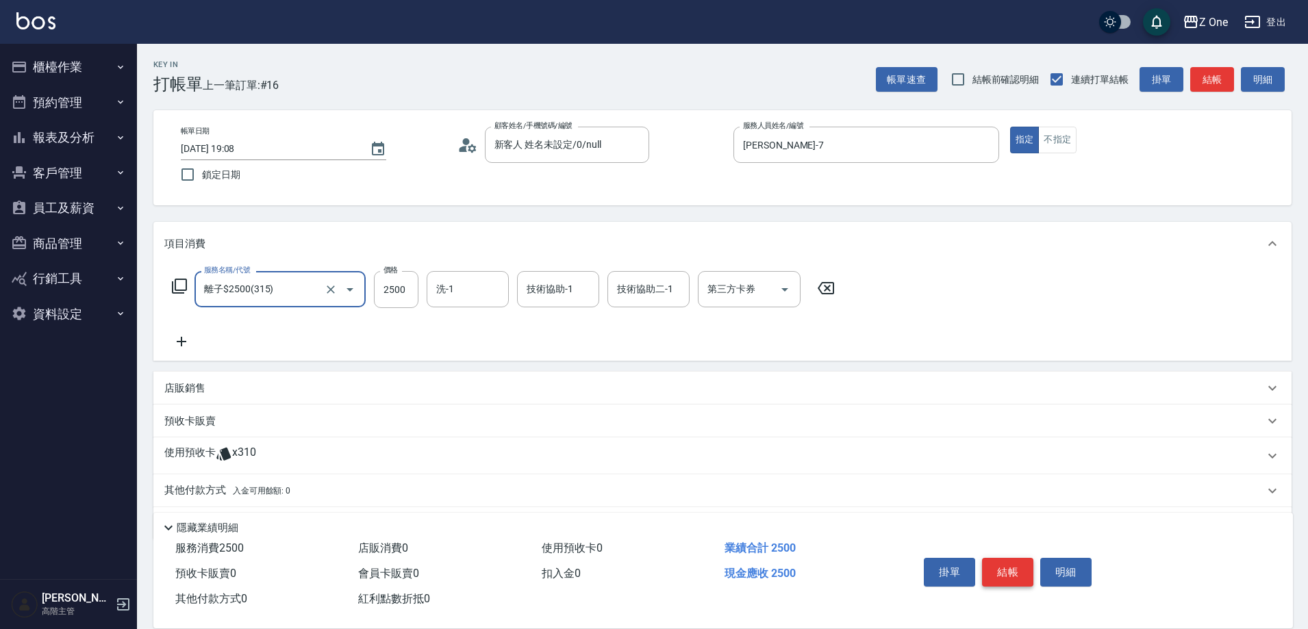
click at [1008, 558] on button "結帳" at bounding box center [1007, 572] width 51 height 29
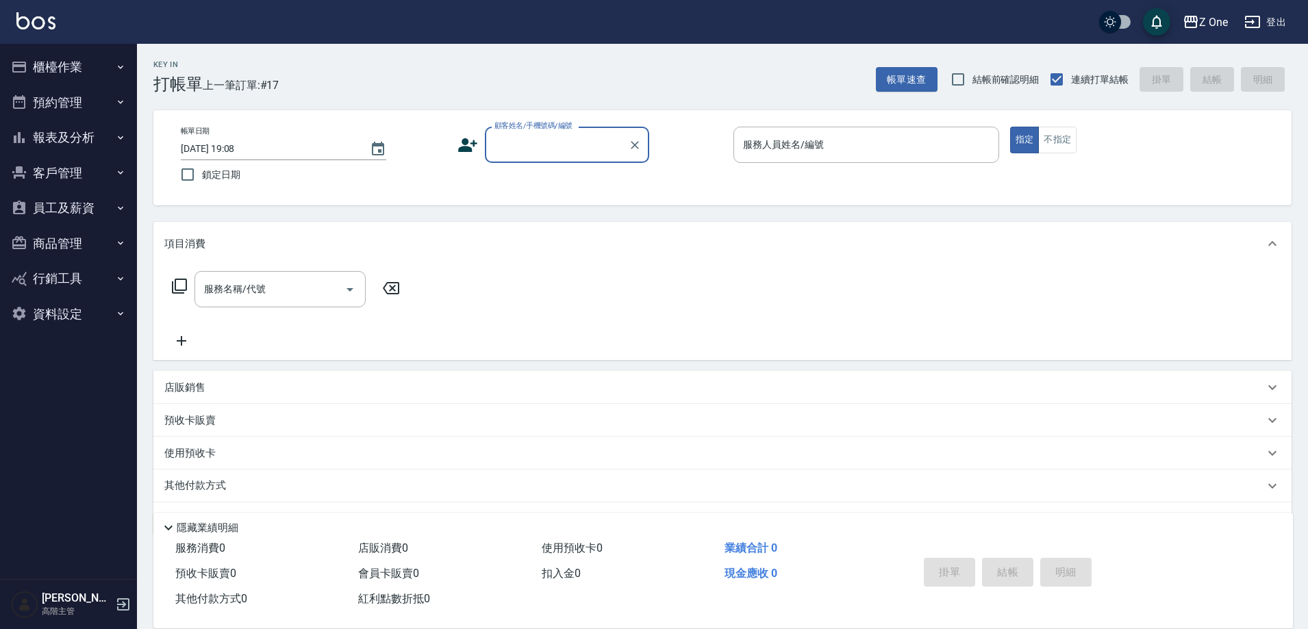
click at [527, 140] on input "顧客姓名/手機號碼/編號" at bounding box center [556, 145] width 131 height 24
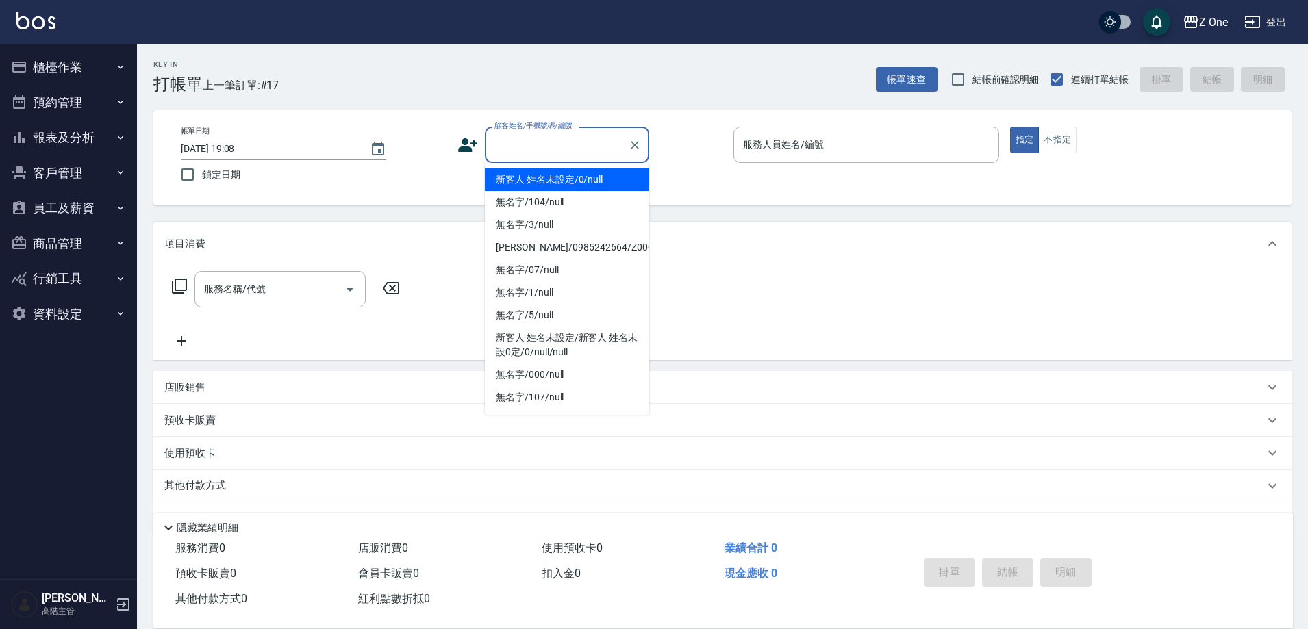
click at [542, 186] on li "新客人 姓名未設定/0/null" at bounding box center [567, 179] width 164 height 23
type input "新客人 姓名未設定/0/null"
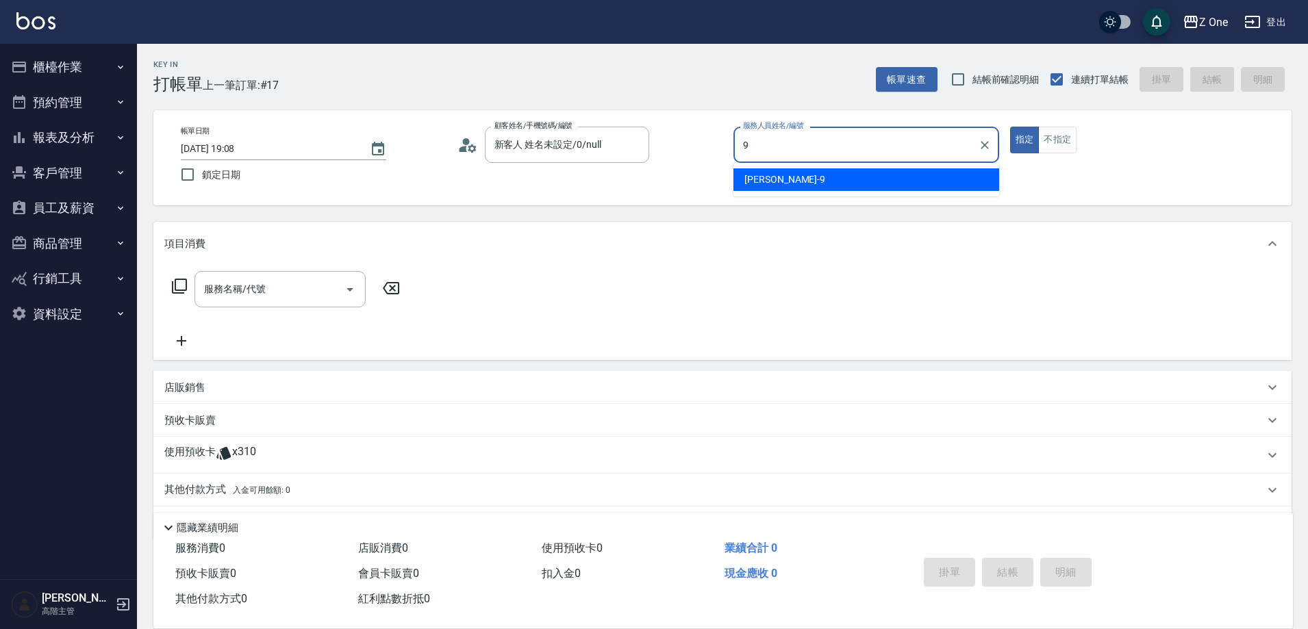
click at [802, 176] on div "簡小華 -9" at bounding box center [866, 179] width 266 height 23
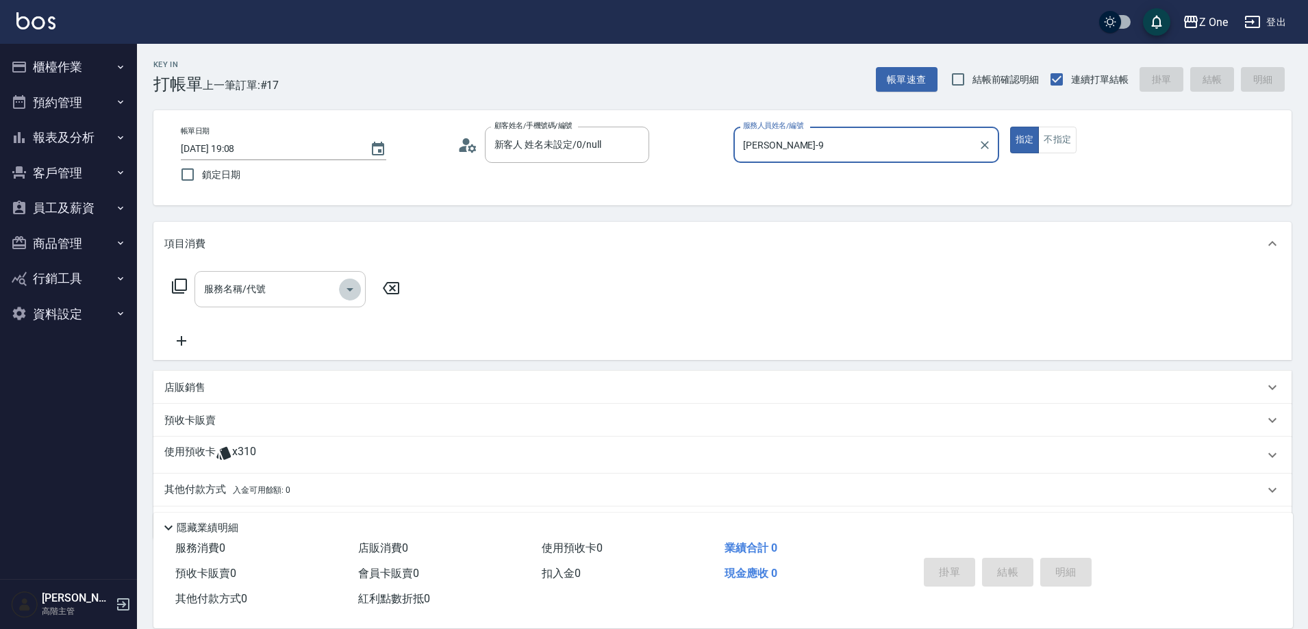
click at [348, 294] on icon "Open" at bounding box center [350, 289] width 16 height 16
type input "[PERSON_NAME]-9"
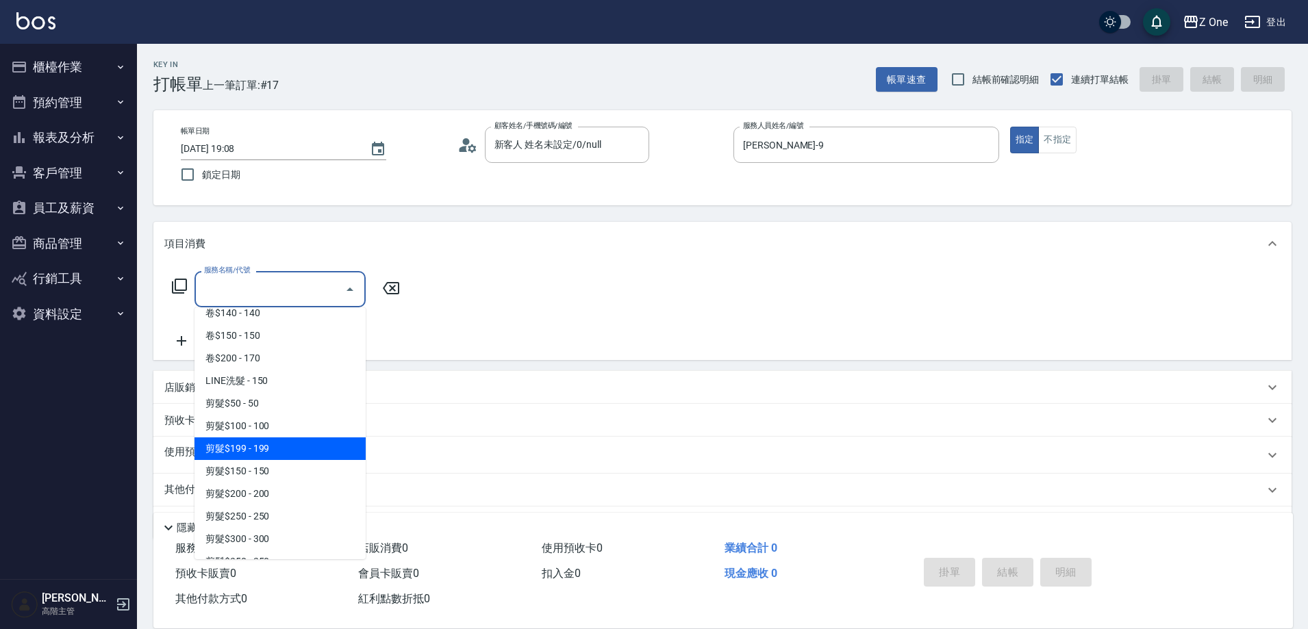
scroll to position [274, 0]
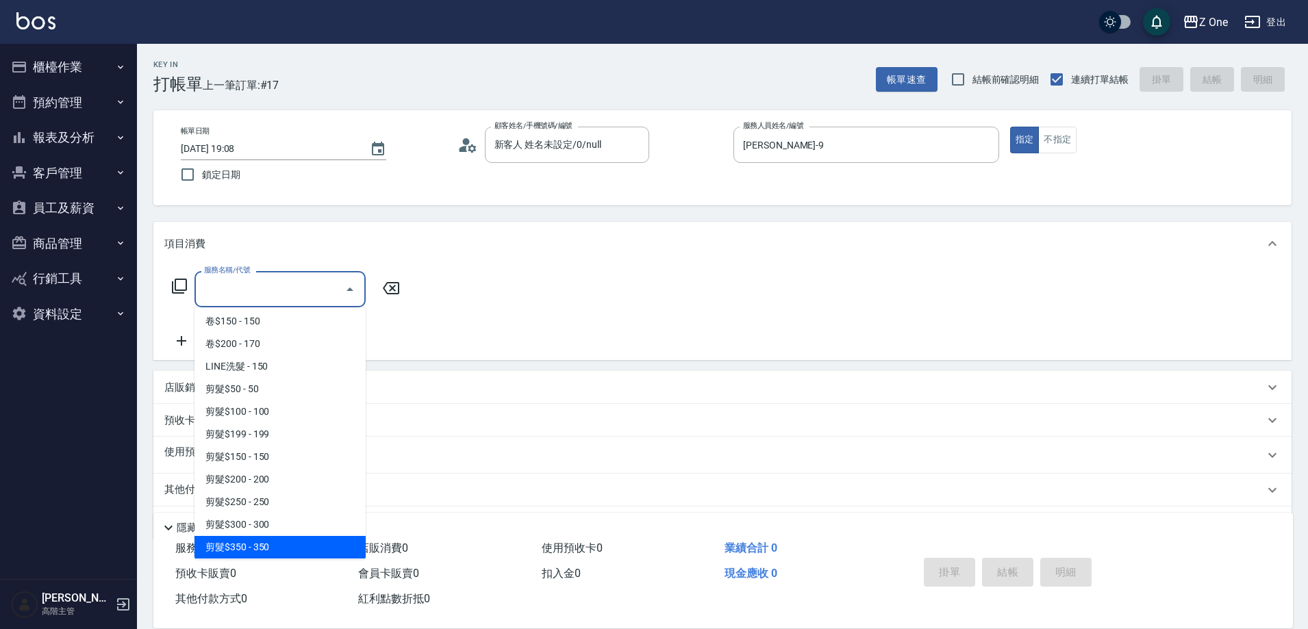
click at [268, 557] on span "剪髮$350 - 350" at bounding box center [279, 547] width 171 height 23
type input "剪髮$350(208)"
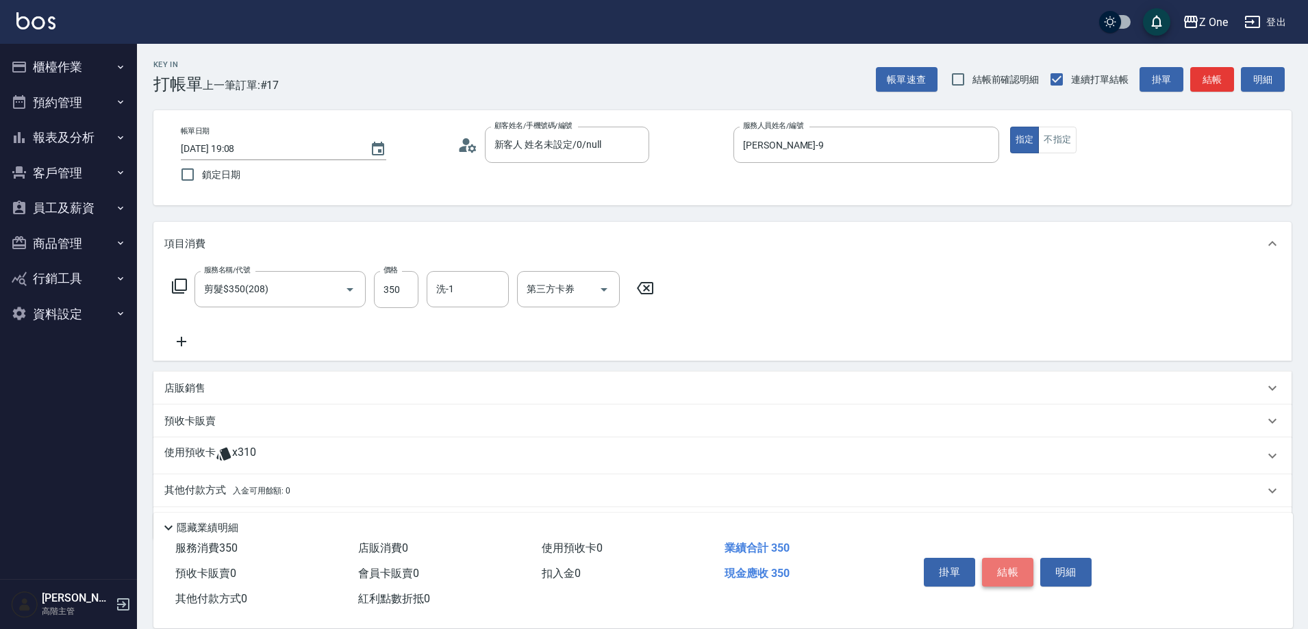
click at [1005, 570] on button "結帳" at bounding box center [1007, 572] width 51 height 29
type input "2025/09/06 19:09"
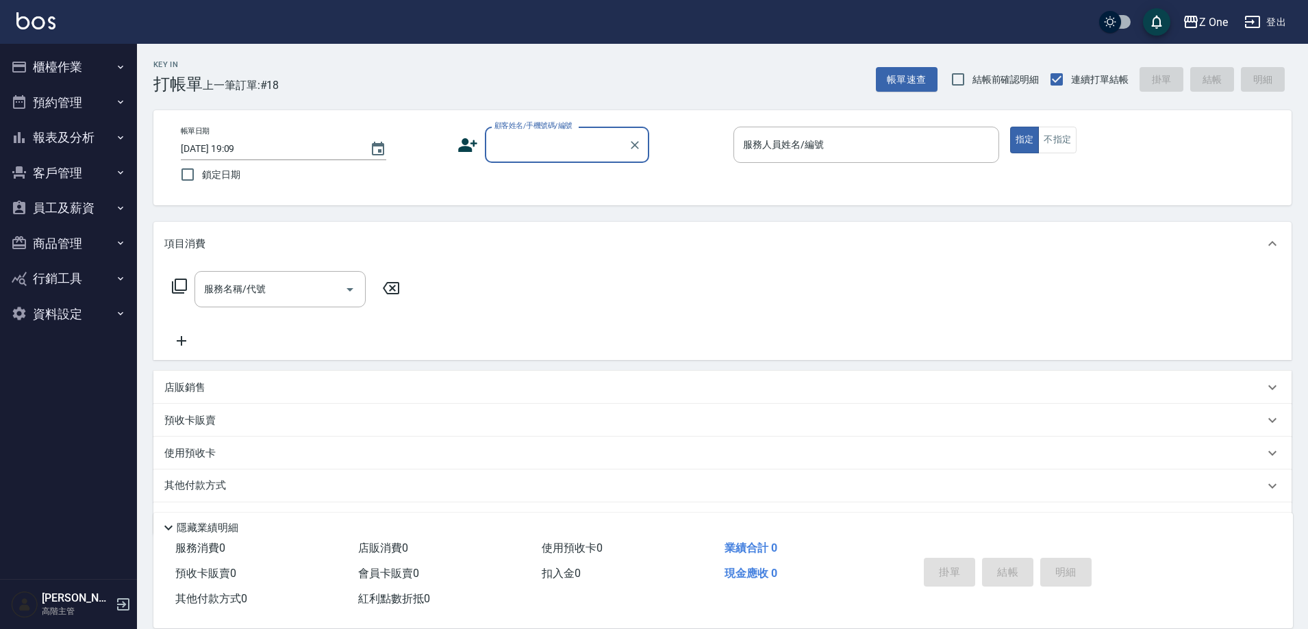
click at [546, 144] on input "顧客姓名/手機號碼/編號" at bounding box center [556, 145] width 131 height 24
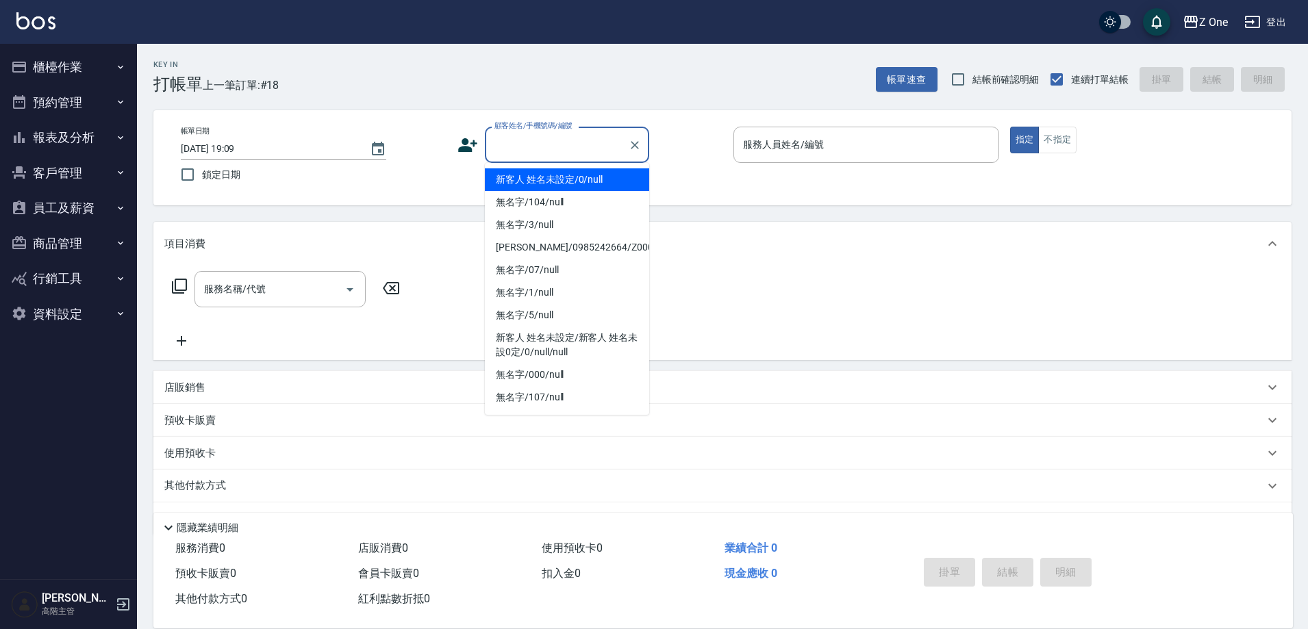
click at [553, 175] on li "新客人 姓名未設定/0/null" at bounding box center [567, 179] width 164 height 23
type input "新客人 姓名未設定/0/null"
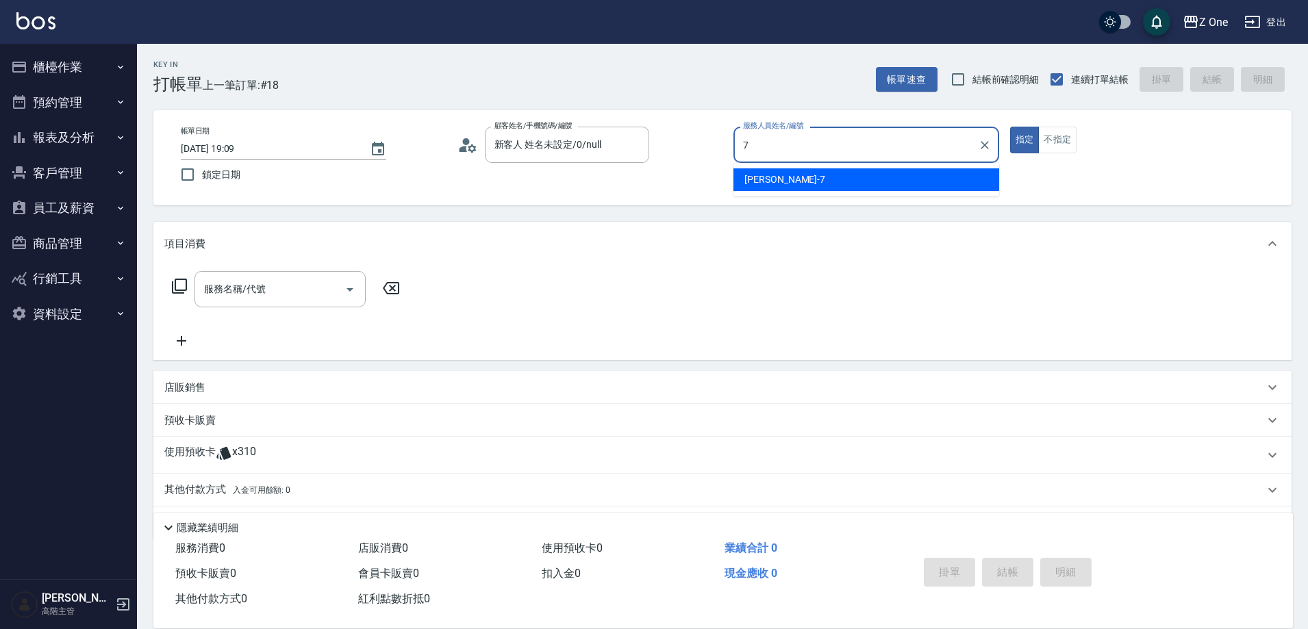
click at [820, 168] on div "[PERSON_NAME]-7" at bounding box center [866, 179] width 266 height 23
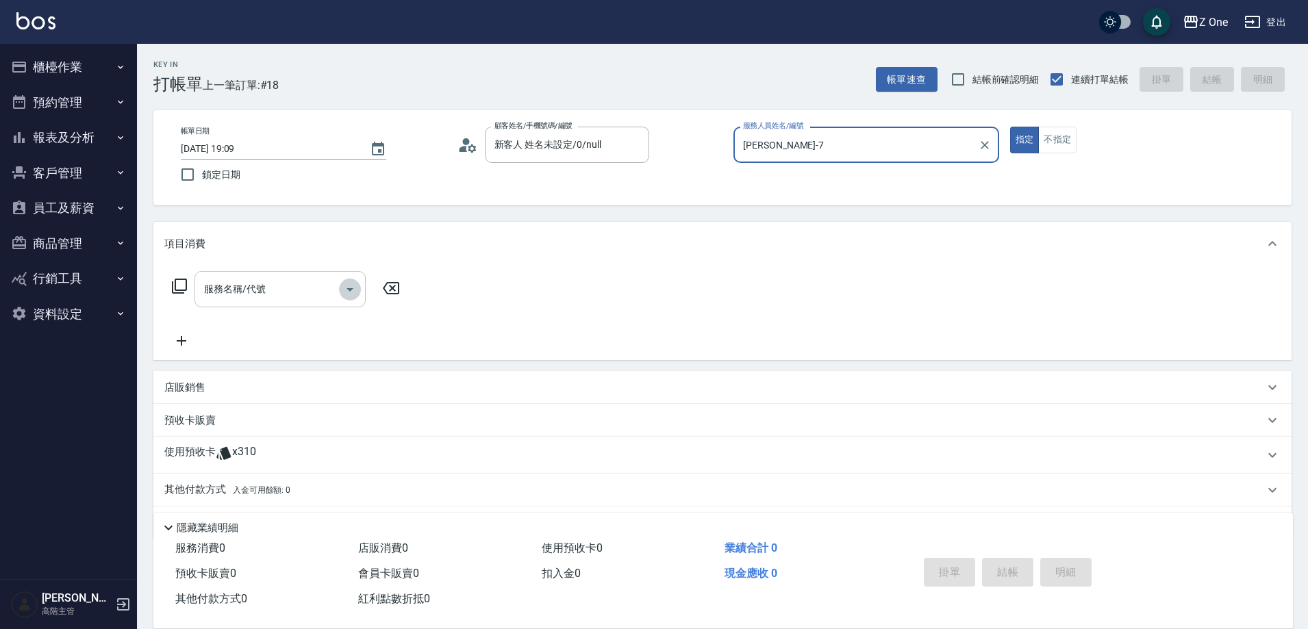
click at [346, 292] on icon "Open" at bounding box center [350, 289] width 16 height 16
type input "[PERSON_NAME]-7"
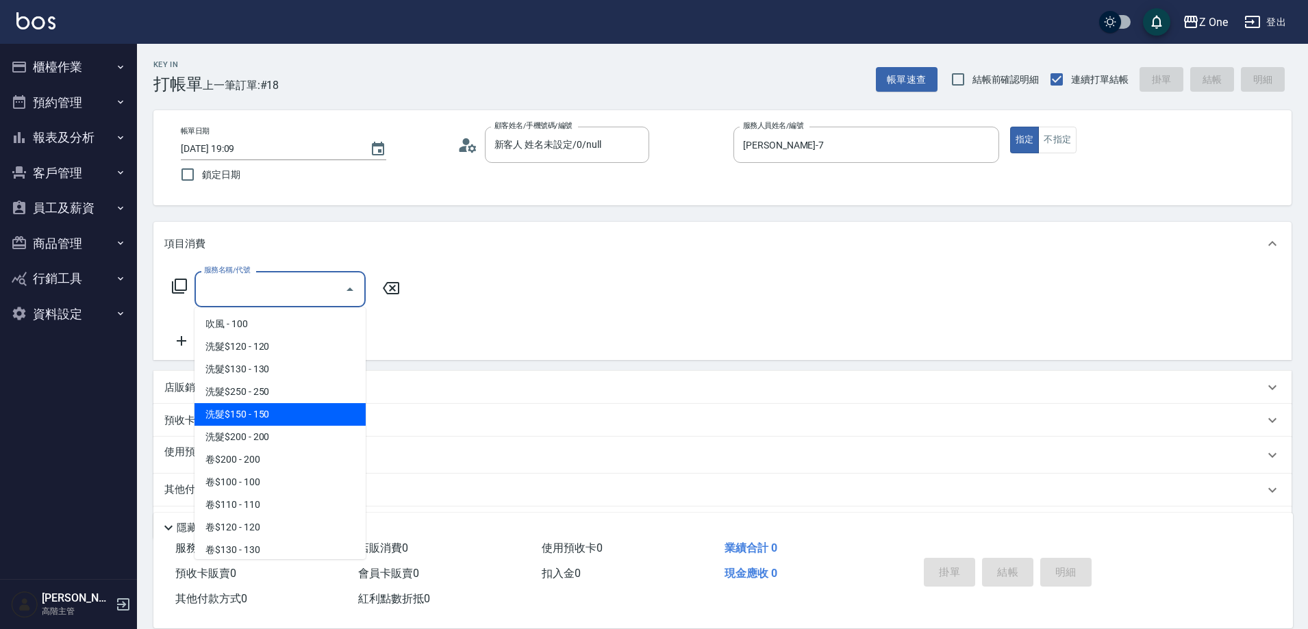
click at [286, 406] on span "洗髮$150 - 150" at bounding box center [279, 414] width 171 height 23
type input "洗髮$150(105)"
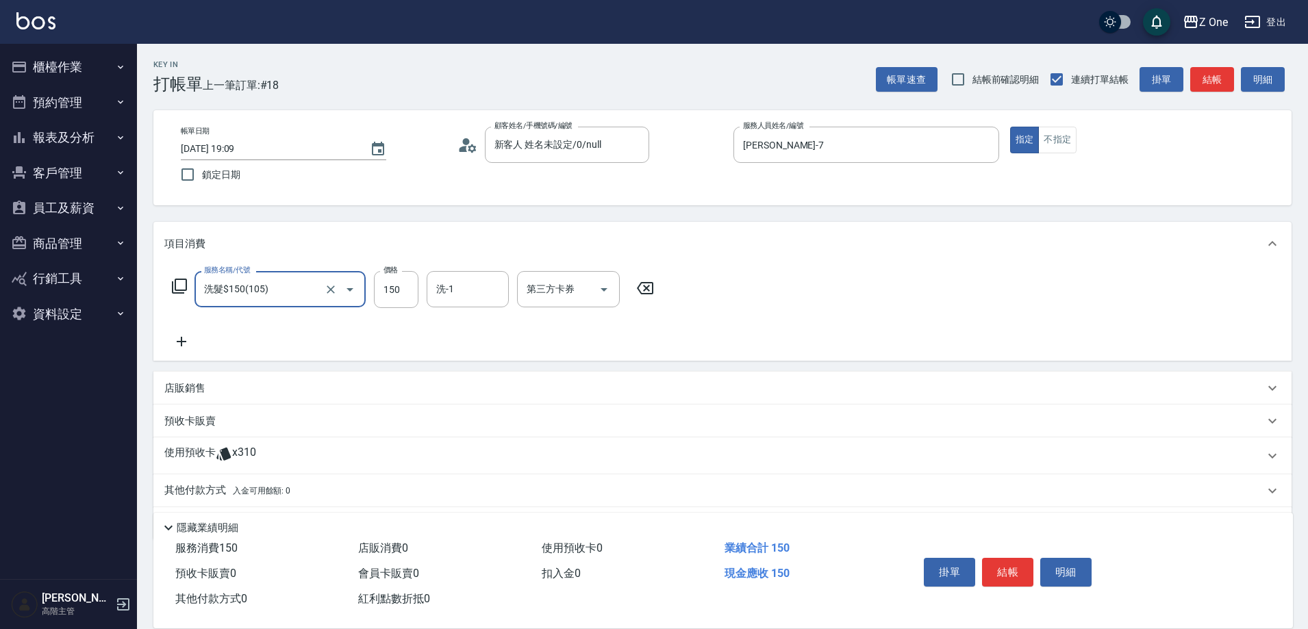
click at [179, 343] on icon at bounding box center [181, 341] width 34 height 16
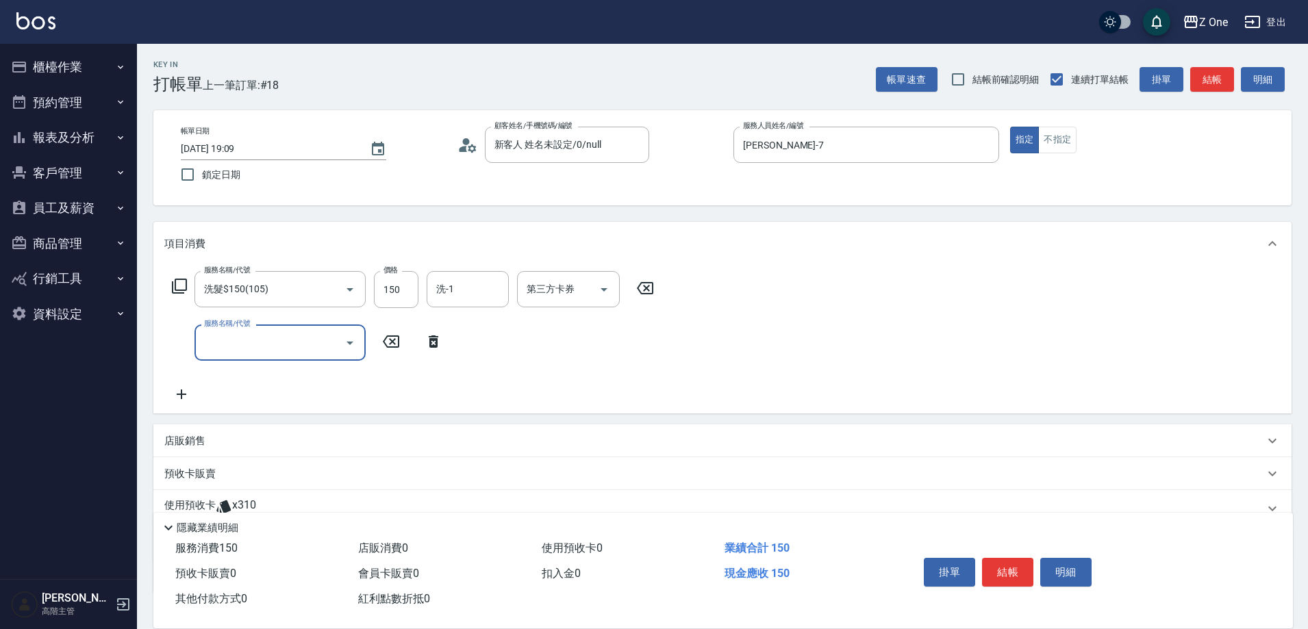
click at [349, 343] on icon "Open" at bounding box center [349, 343] width 7 height 3
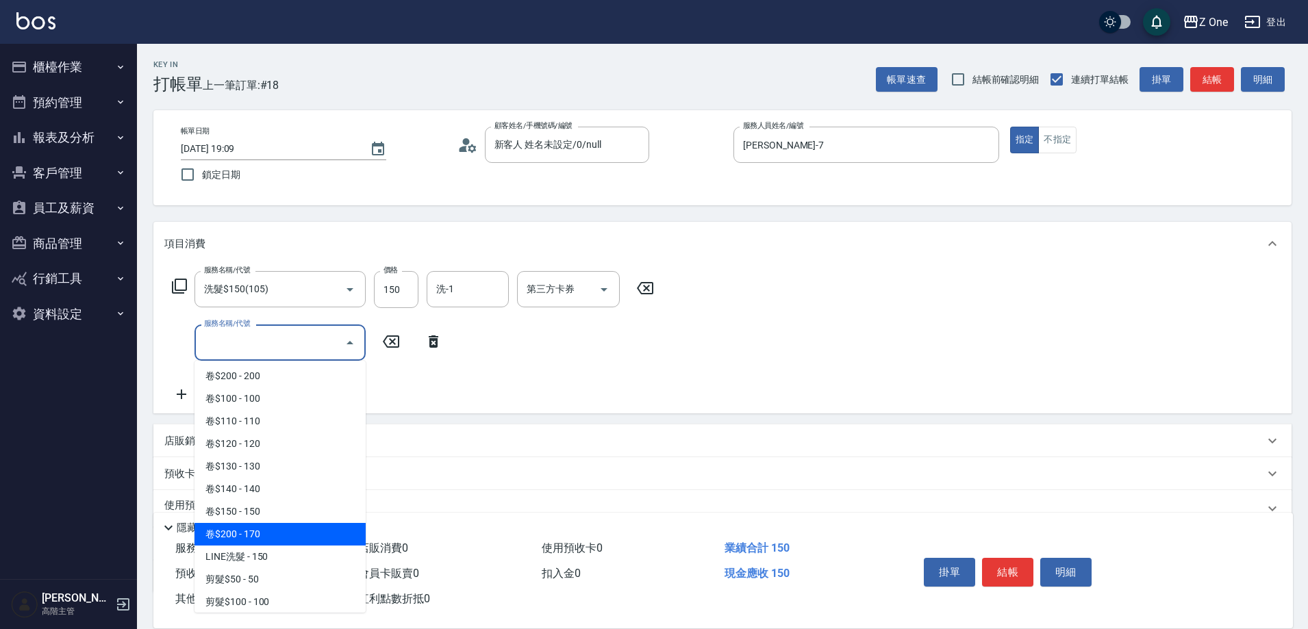
scroll to position [342, 0]
drag, startPoint x: 288, startPoint y: 532, endPoint x: 278, endPoint y: 536, distance: 10.4
click at [281, 533] on span "剪髮$350 - 350" at bounding box center [279, 532] width 171 height 23
type input "剪髮$350(208)"
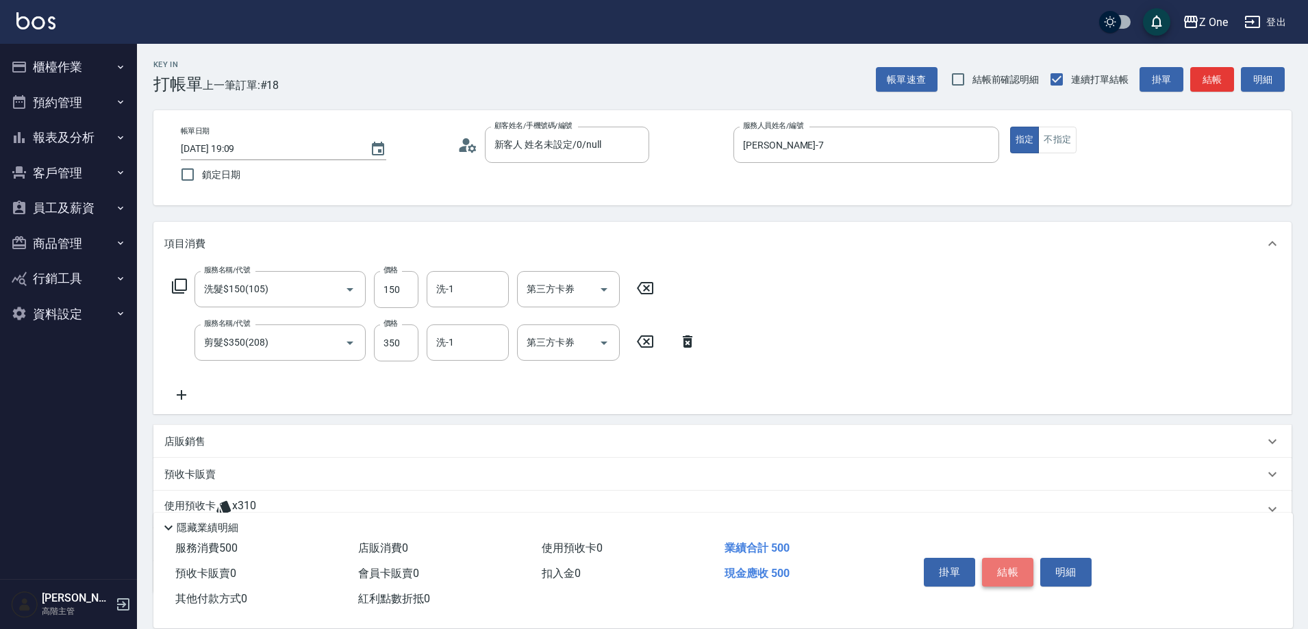
click at [1010, 558] on button "結帳" at bounding box center [1007, 572] width 51 height 29
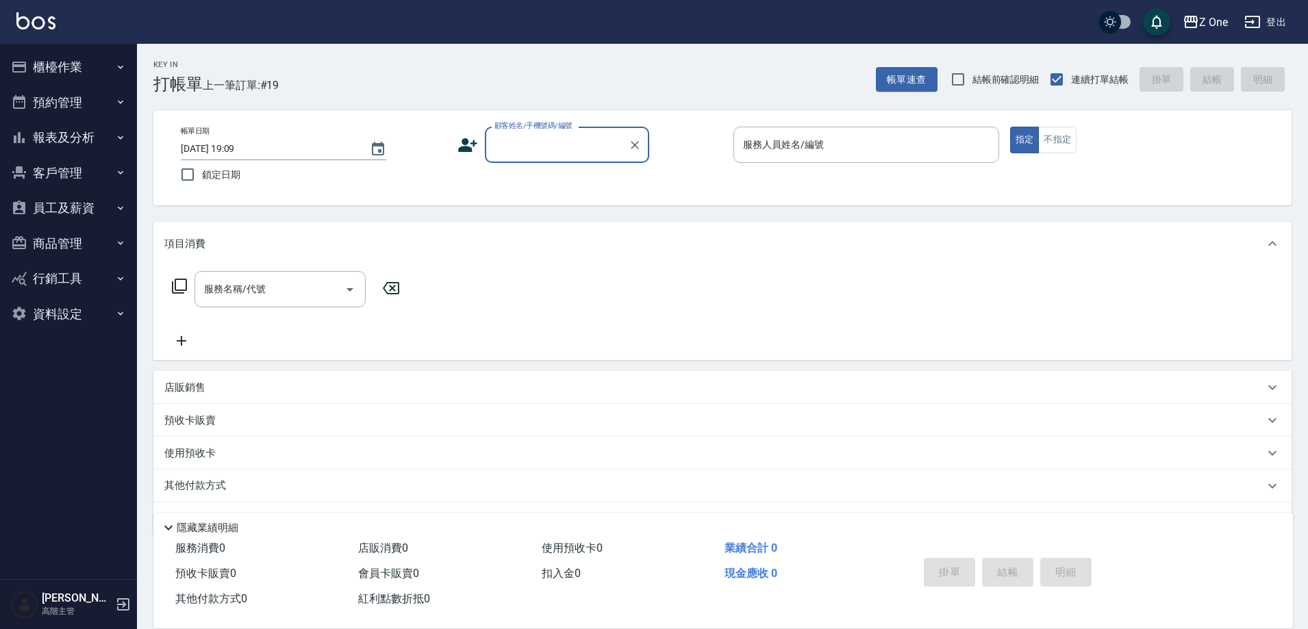
click at [112, 131] on button "報表及分析" at bounding box center [68, 138] width 126 height 36
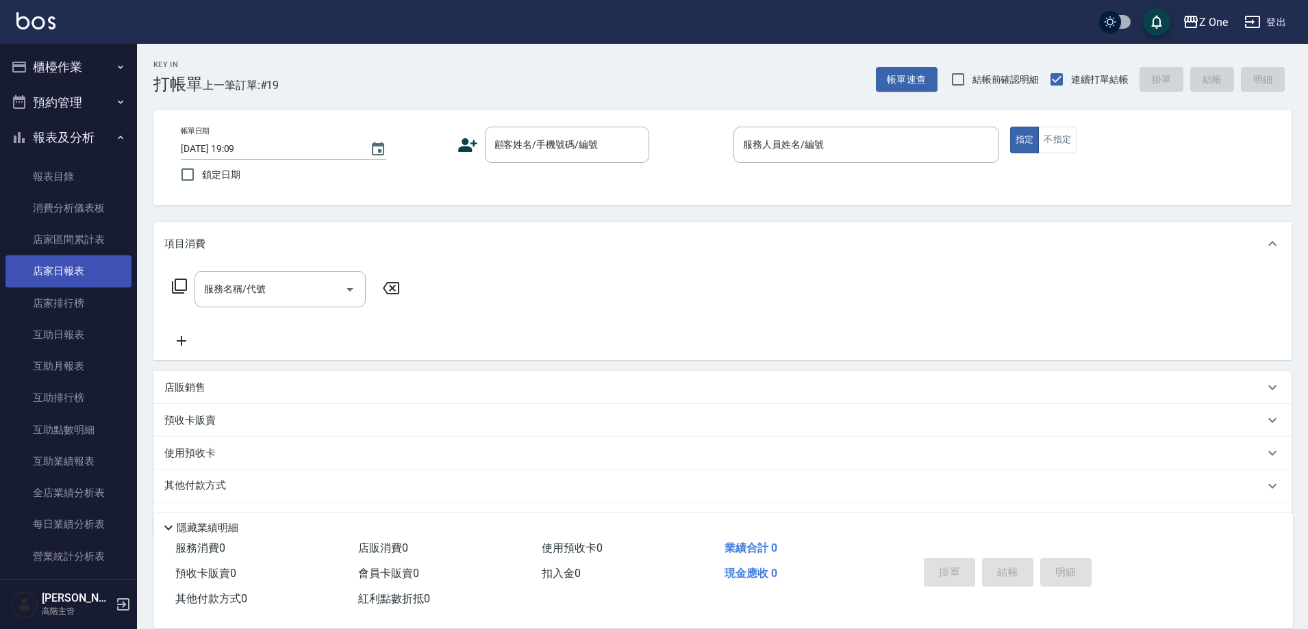
click at [72, 277] on link "店家日報表" at bounding box center [68, 270] width 126 height 31
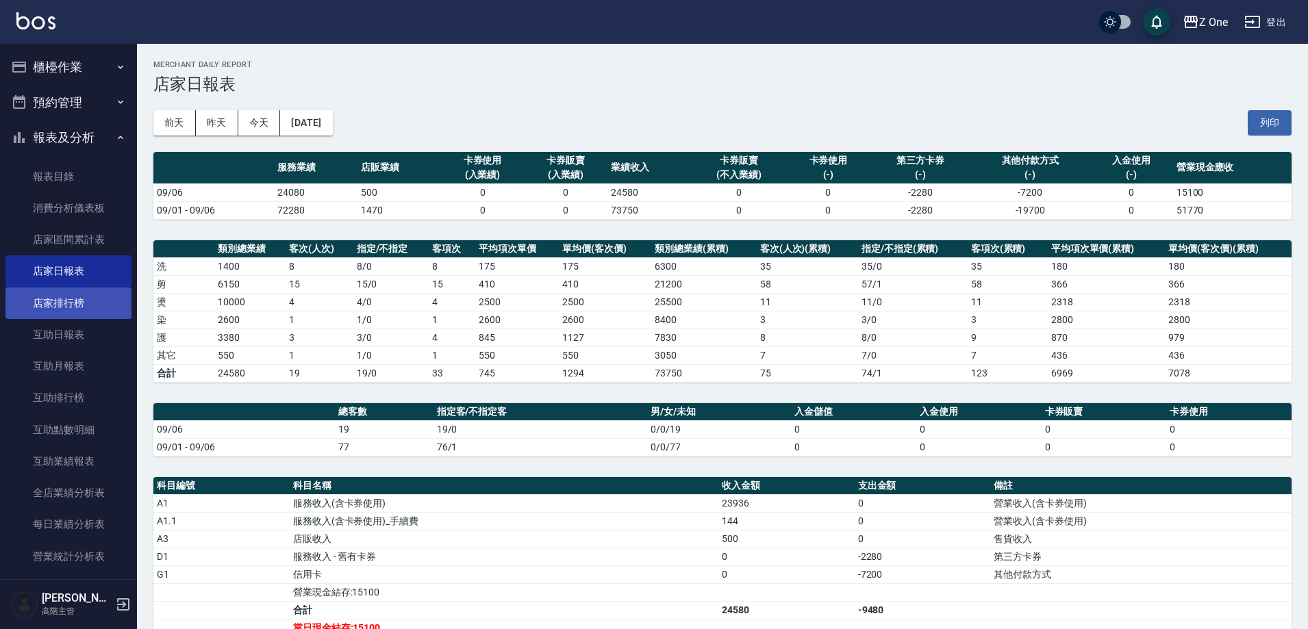
scroll to position [342, 0]
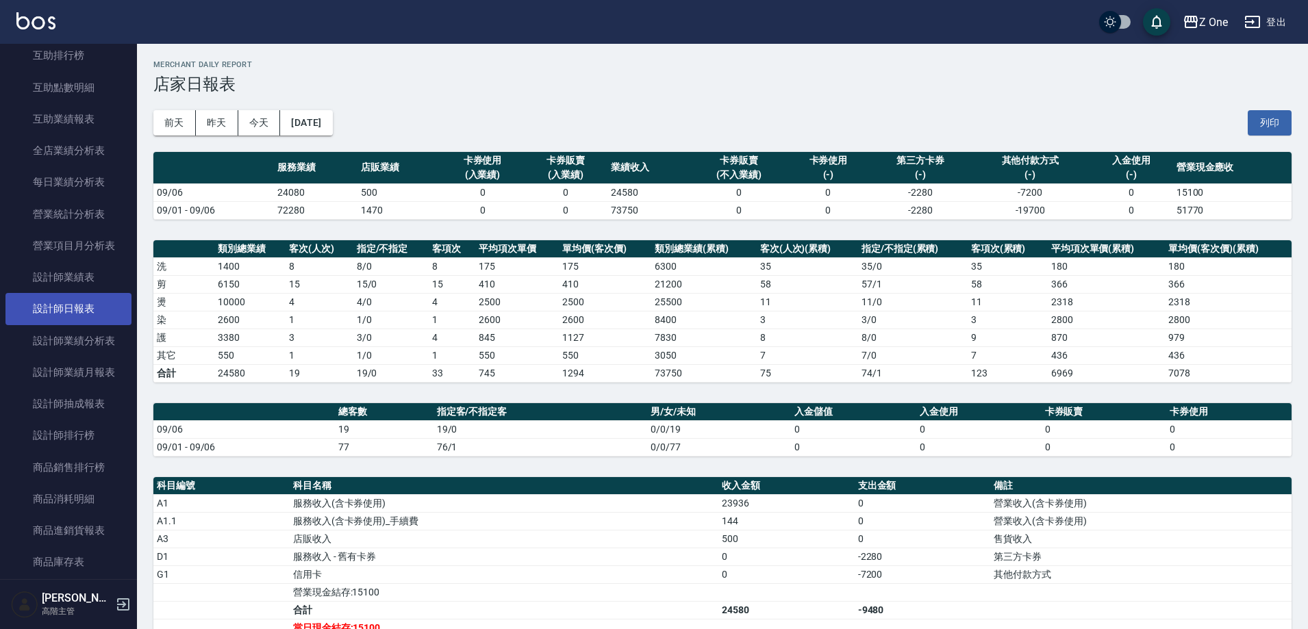
click at [72, 310] on link "設計師日報表" at bounding box center [68, 308] width 126 height 31
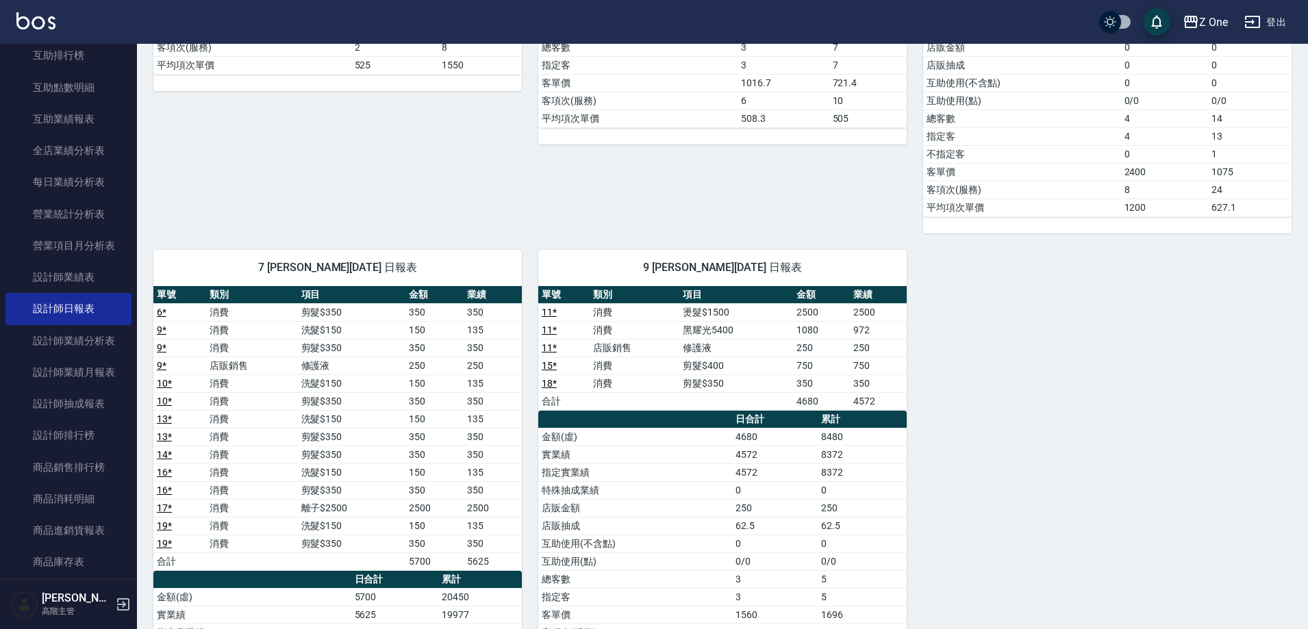
scroll to position [548, 0]
